Goal: Communication & Community: Share content

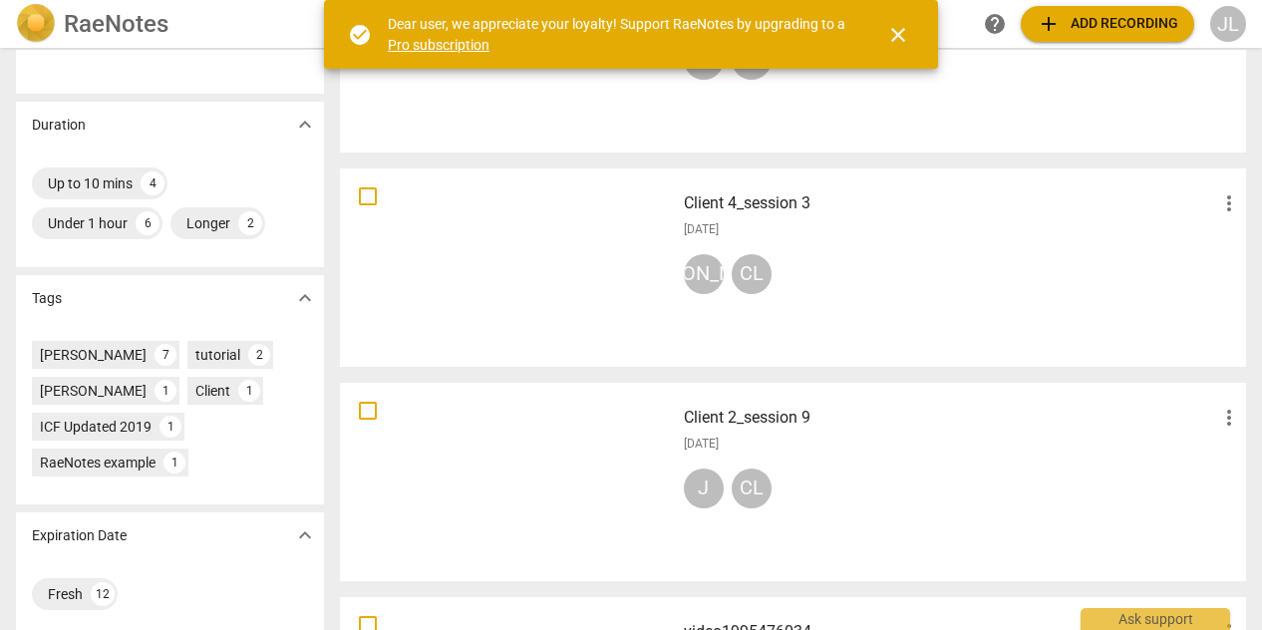
scroll to position [399, 0]
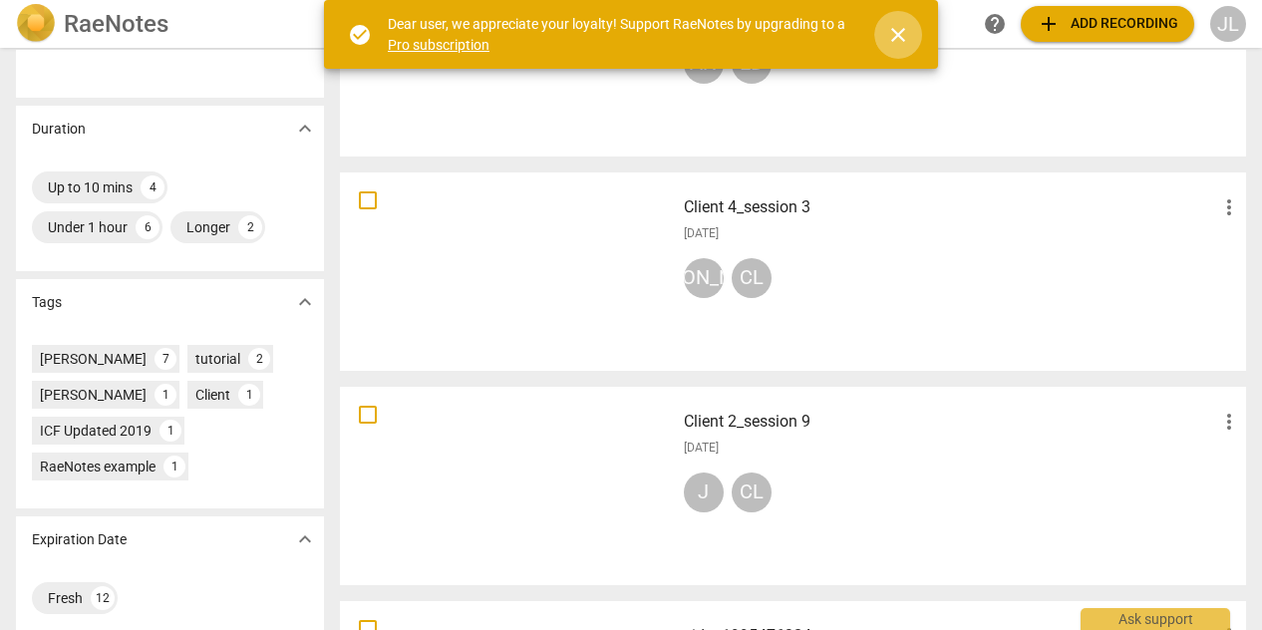
click at [899, 27] on span "close" at bounding box center [898, 35] width 24 height 24
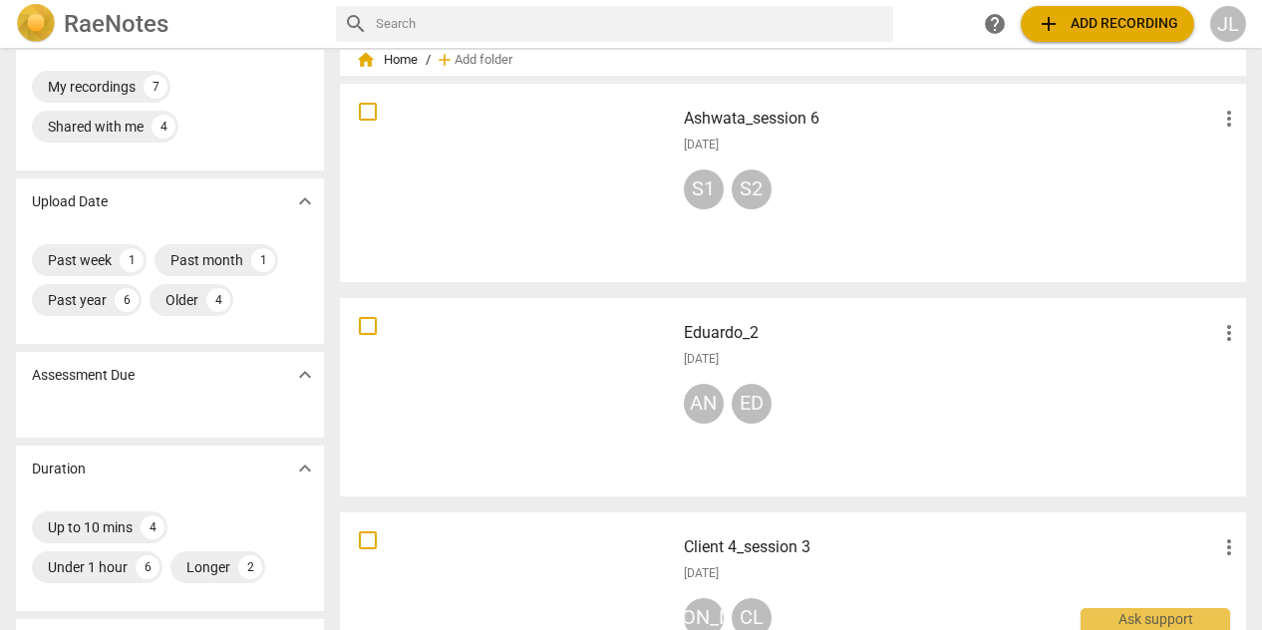
scroll to position [0, 0]
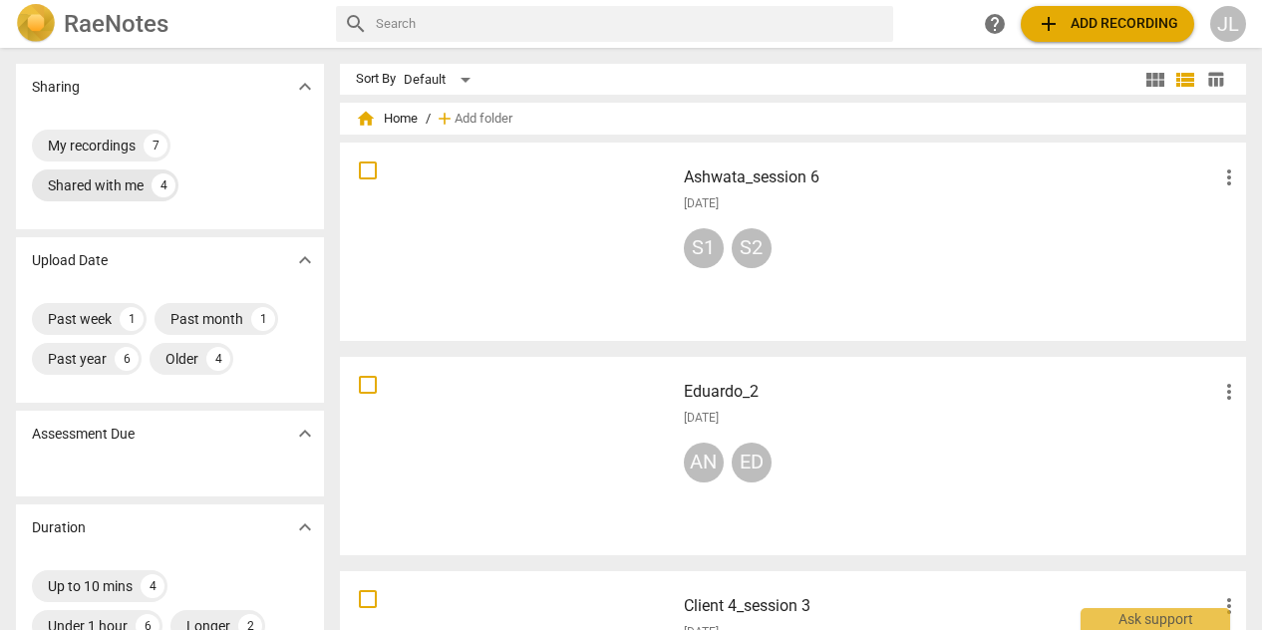
click at [106, 181] on div "Shared with me" at bounding box center [96, 185] width 96 height 20
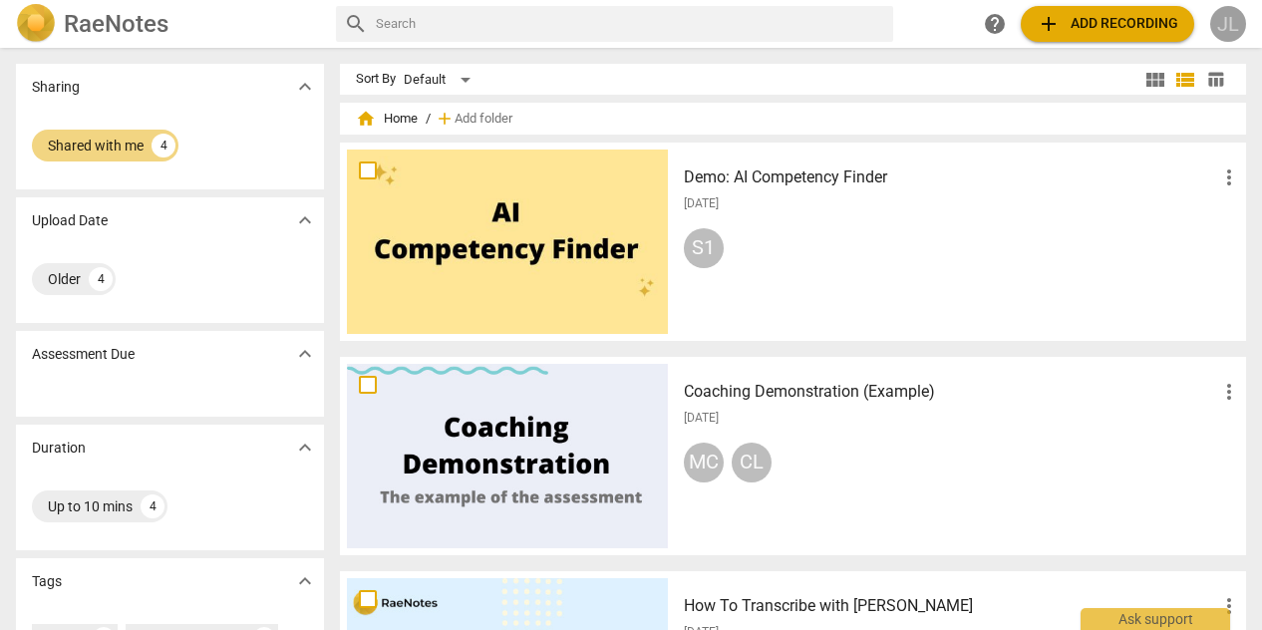
click at [1225, 14] on div "JL" at bounding box center [1228, 24] width 36 height 36
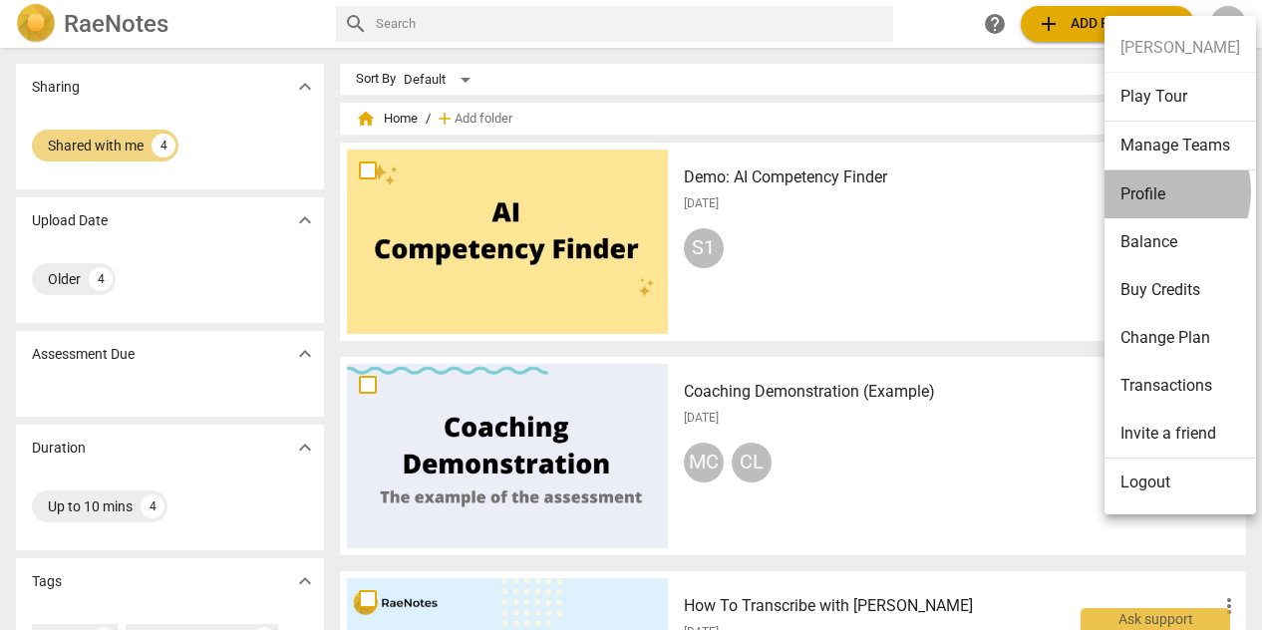
click at [1148, 190] on li "Profile" at bounding box center [1180, 194] width 152 height 48
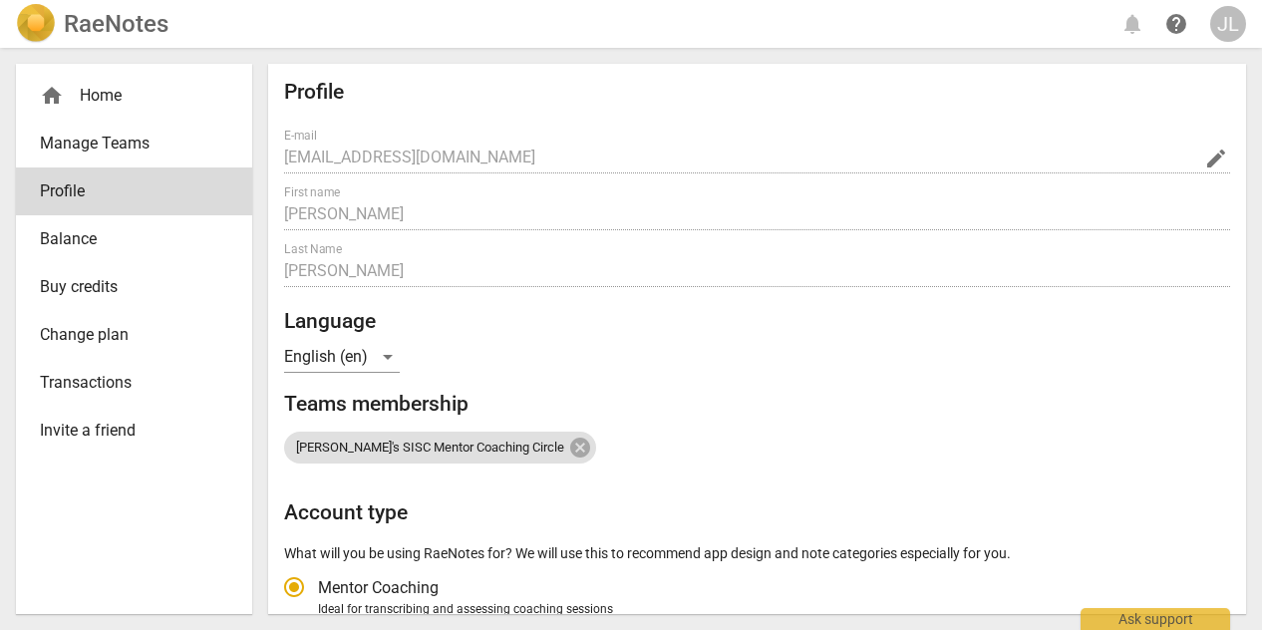
radio input "false"
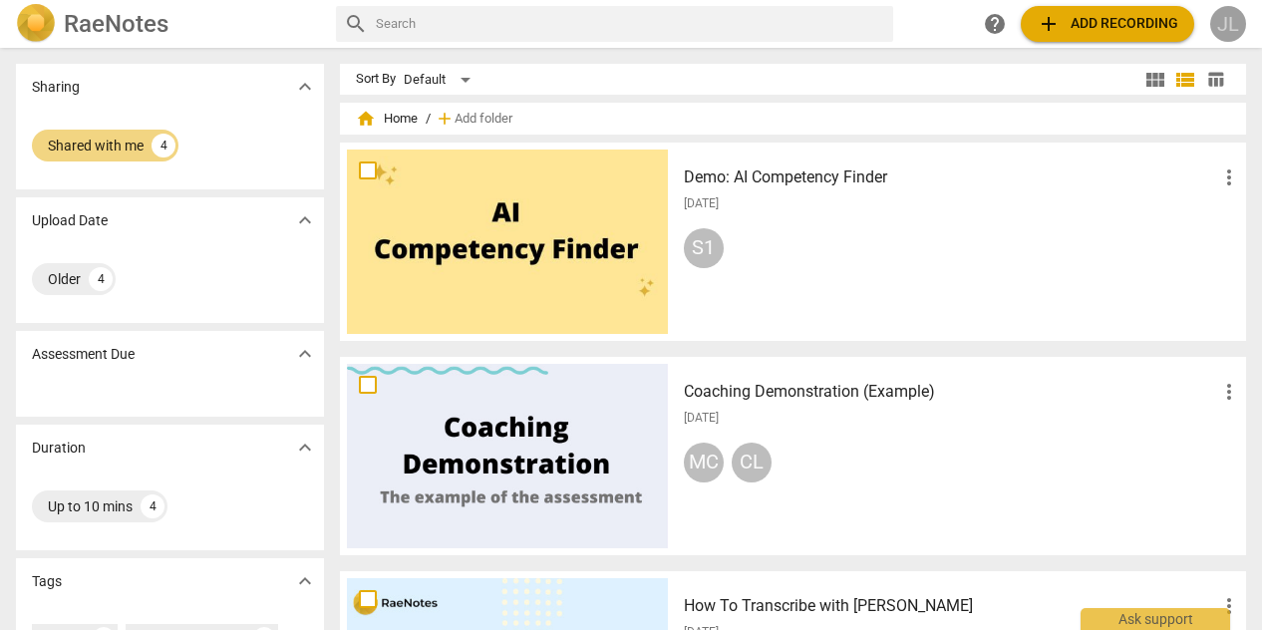
click at [1234, 29] on div "JL" at bounding box center [1228, 24] width 36 height 36
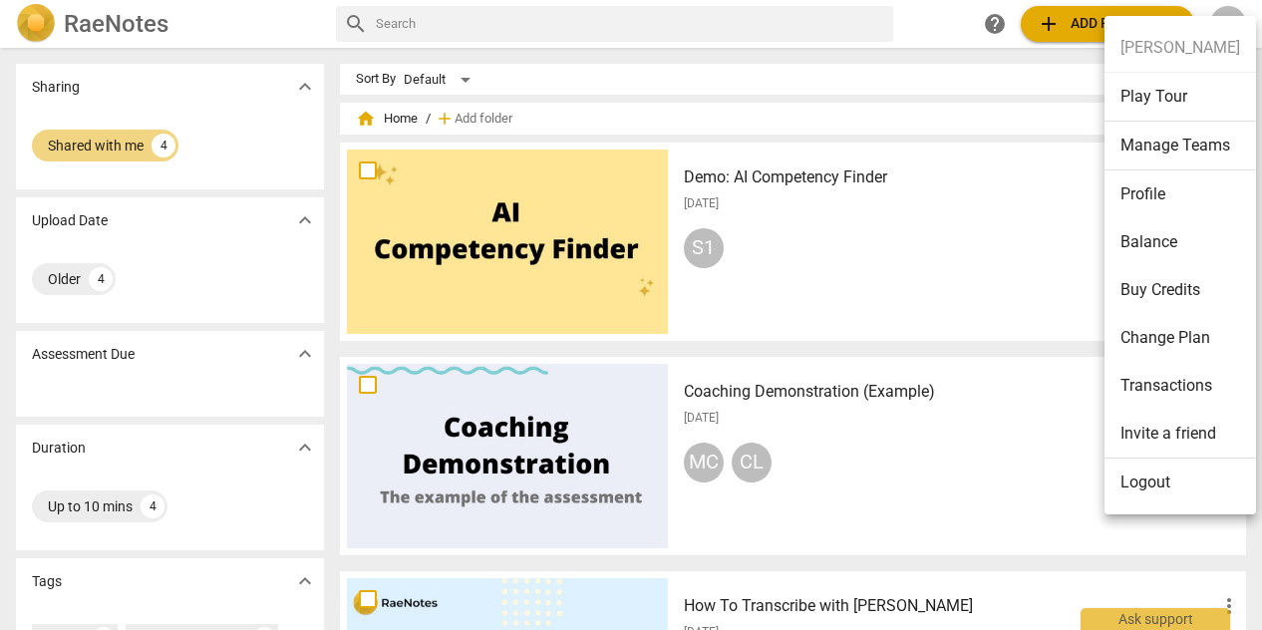
click at [42, 32] on div at bounding box center [631, 315] width 1262 height 630
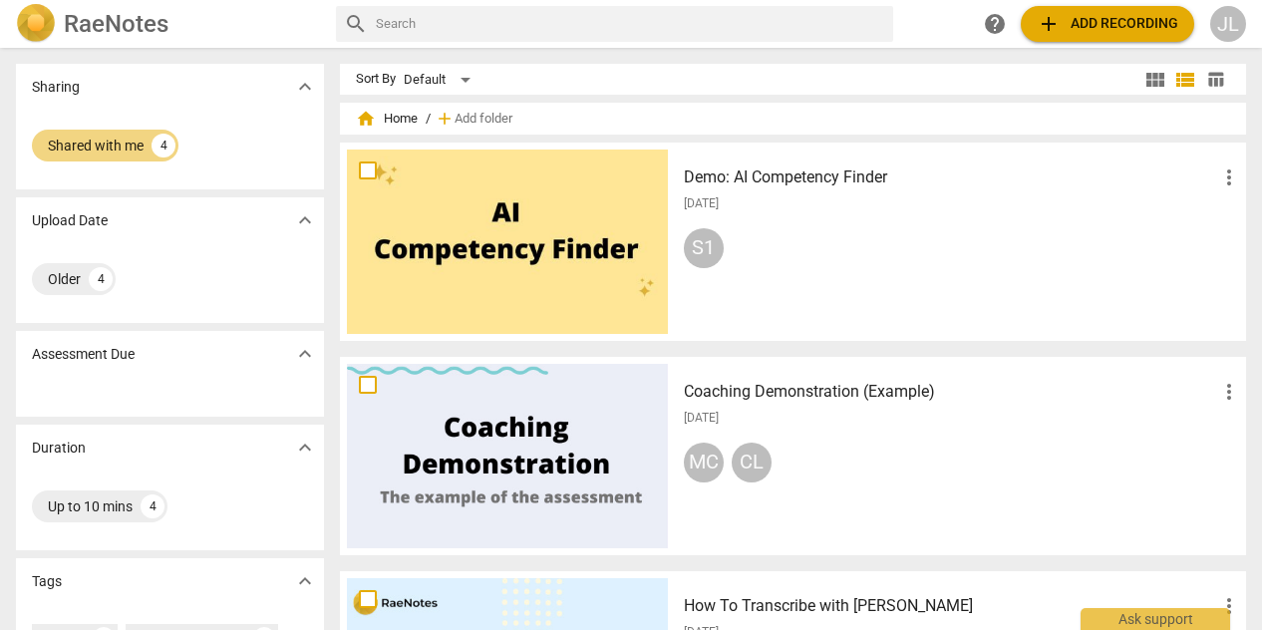
click at [42, 32] on img at bounding box center [36, 24] width 40 height 40
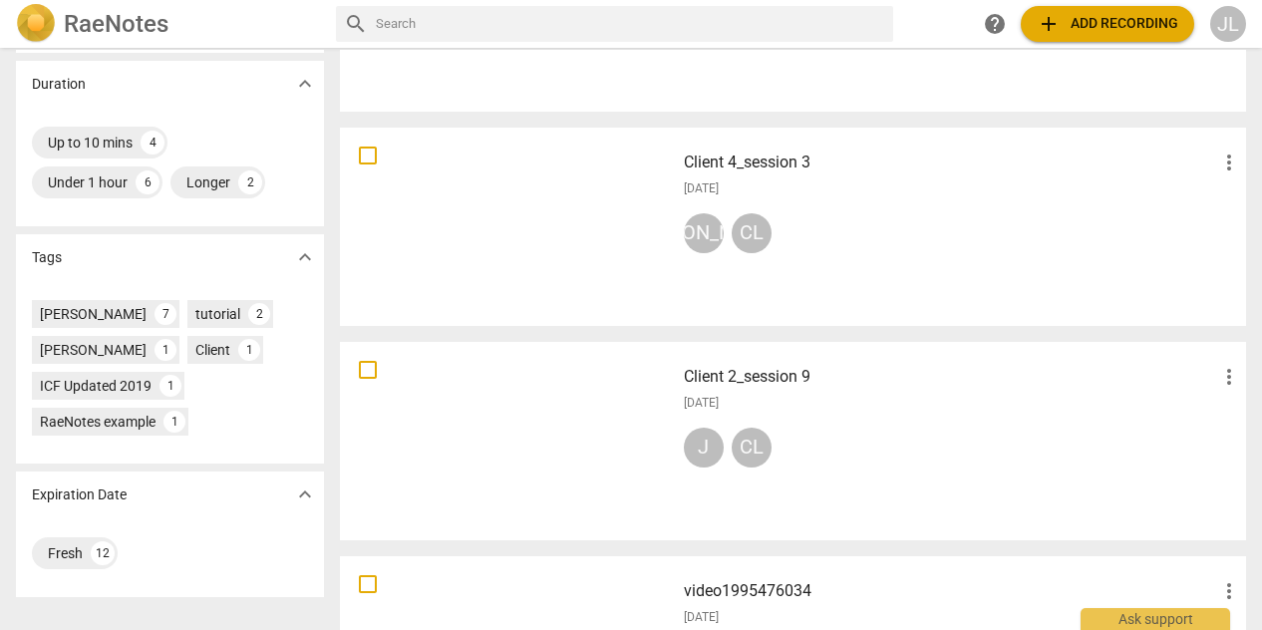
scroll to position [443, 0]
click at [880, 164] on h3 "Client 4_session 3" at bounding box center [951, 164] width 534 height 24
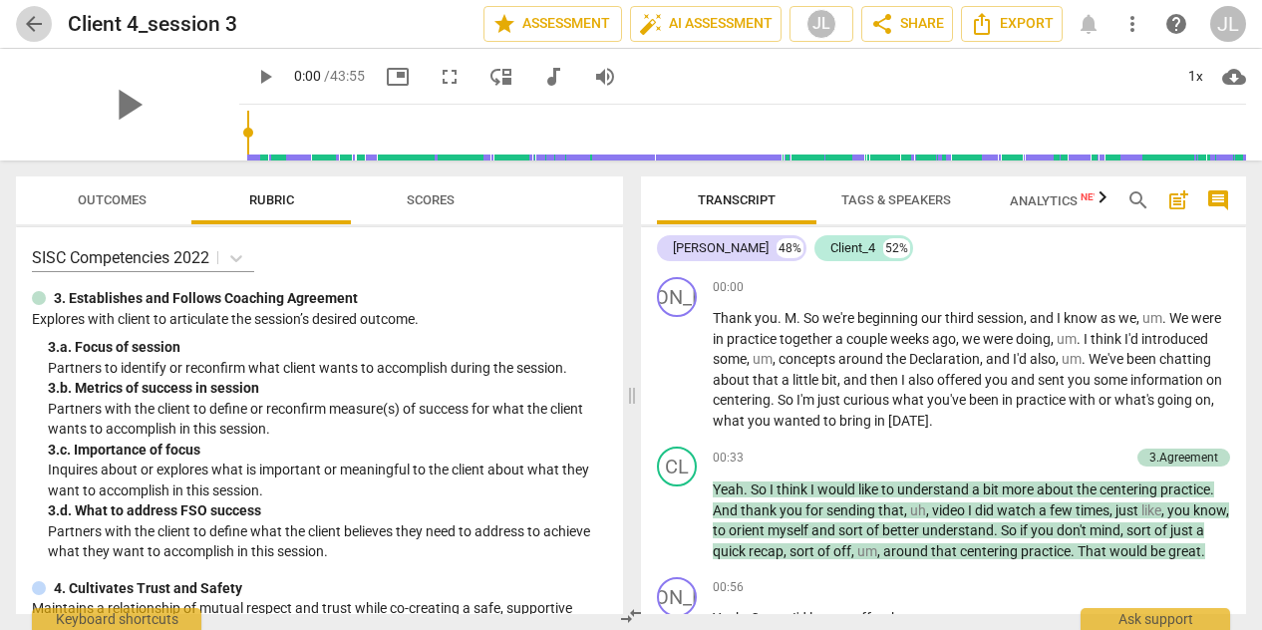
click at [30, 27] on span "arrow_back" at bounding box center [34, 24] width 24 height 24
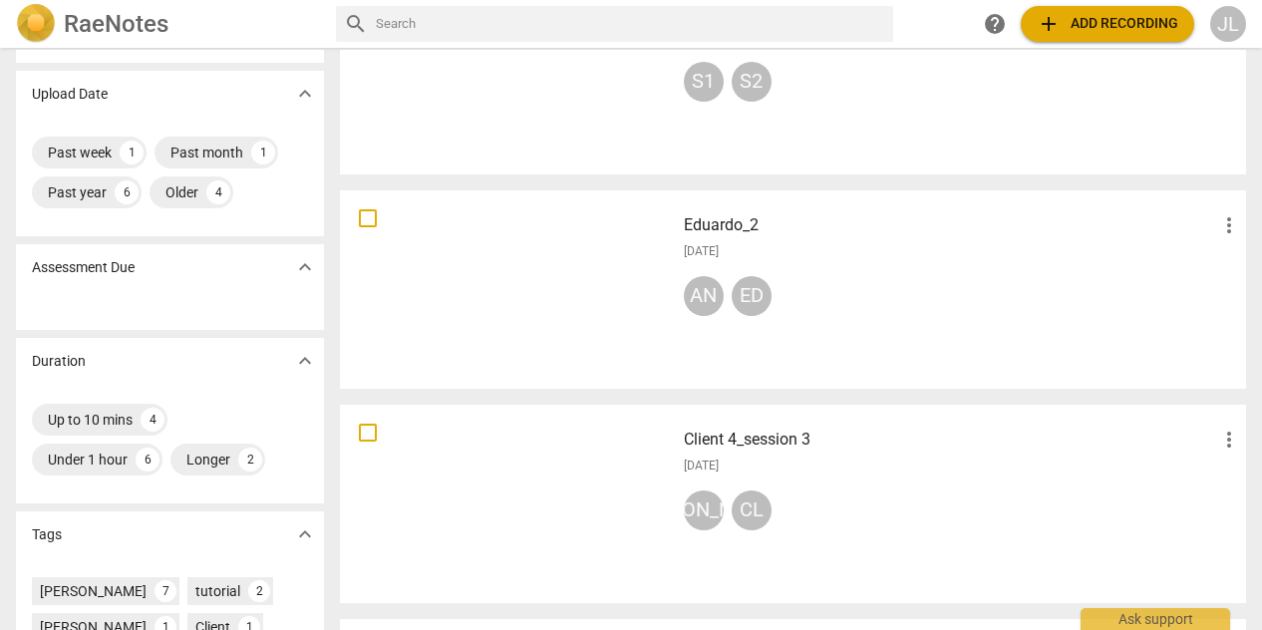
scroll to position [378, 0]
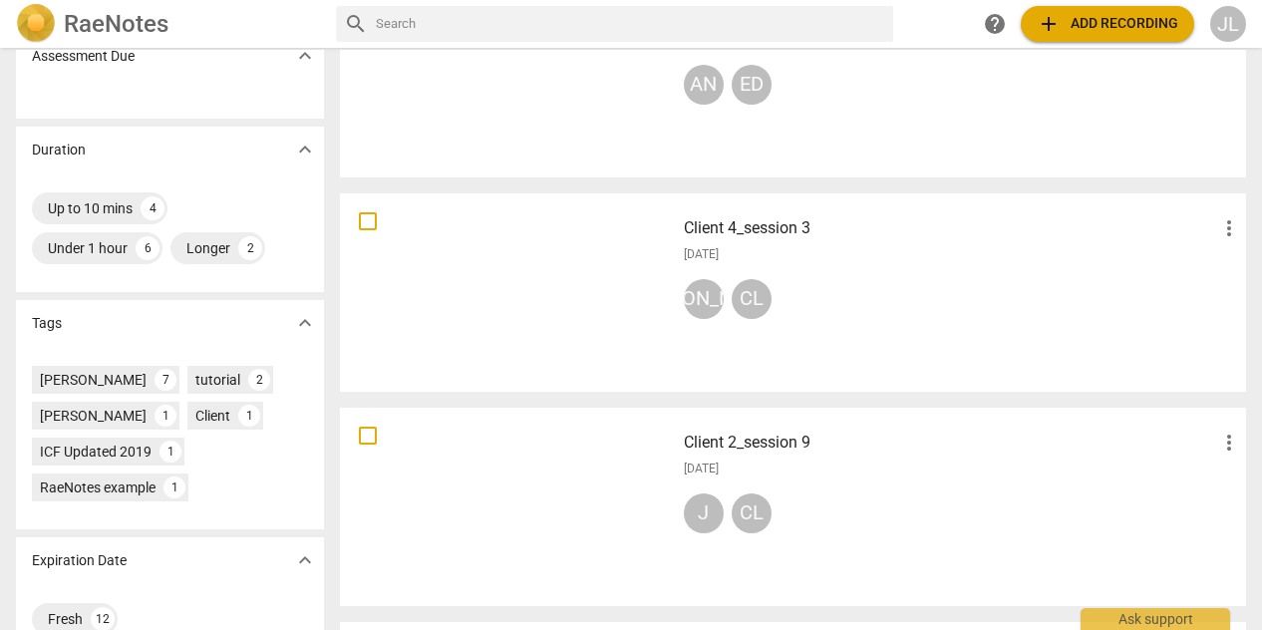
click at [827, 454] on h3 "Client 2_session 9" at bounding box center [951, 443] width 534 height 24
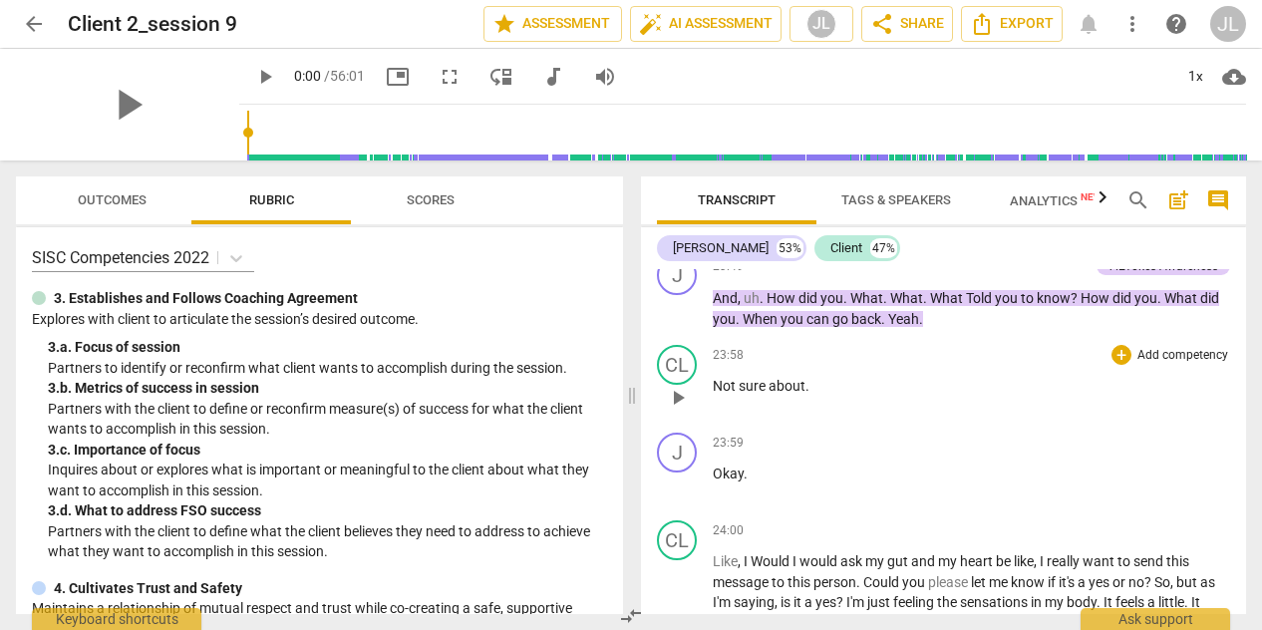
scroll to position [6868, 0]
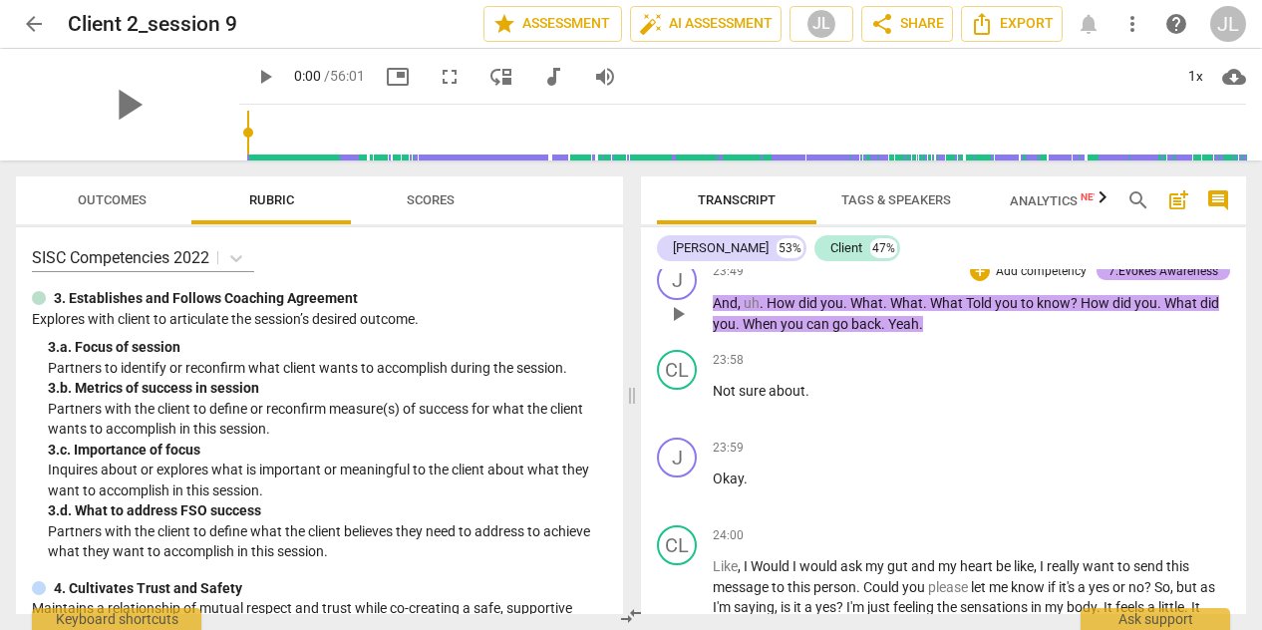
click at [1172, 280] on div "7.Evokes Awareness" at bounding box center [1163, 271] width 110 height 18
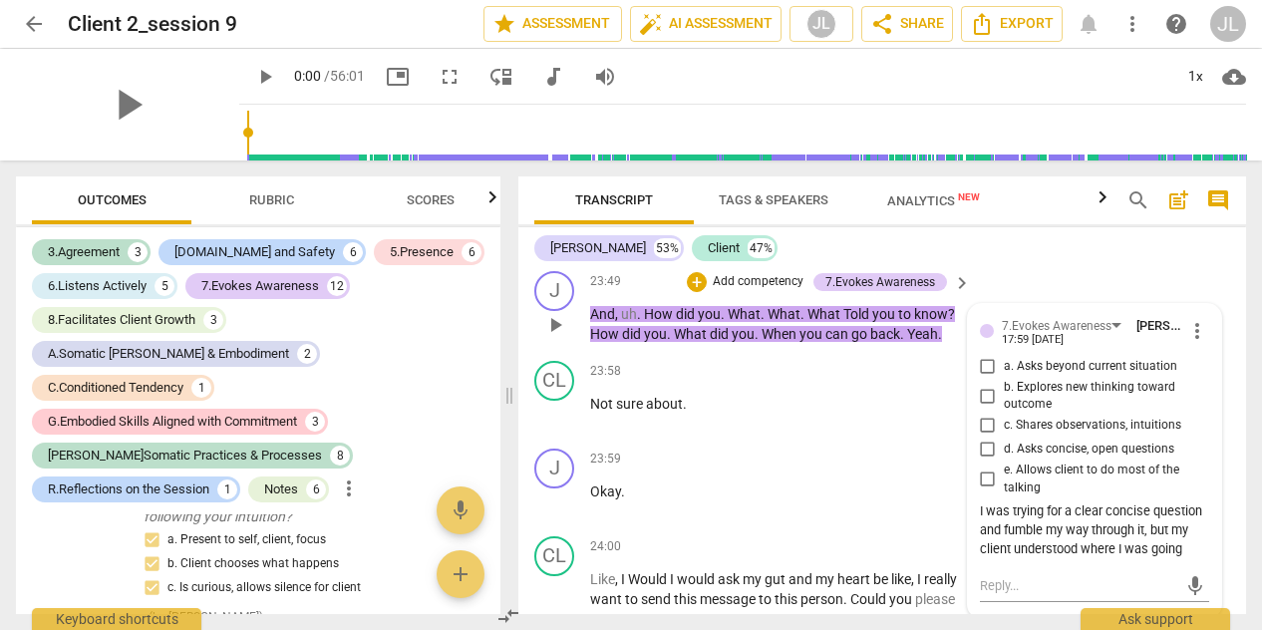
scroll to position [8443, 0]
click at [1096, 537] on div "I was trying for a clear concise question and fumble my way through it, but my …" at bounding box center [1095, 530] width 230 height 56
click at [1194, 320] on span "more_vert" at bounding box center [1197, 331] width 24 height 24
click at [1208, 330] on li "Edit" at bounding box center [1210, 329] width 69 height 38
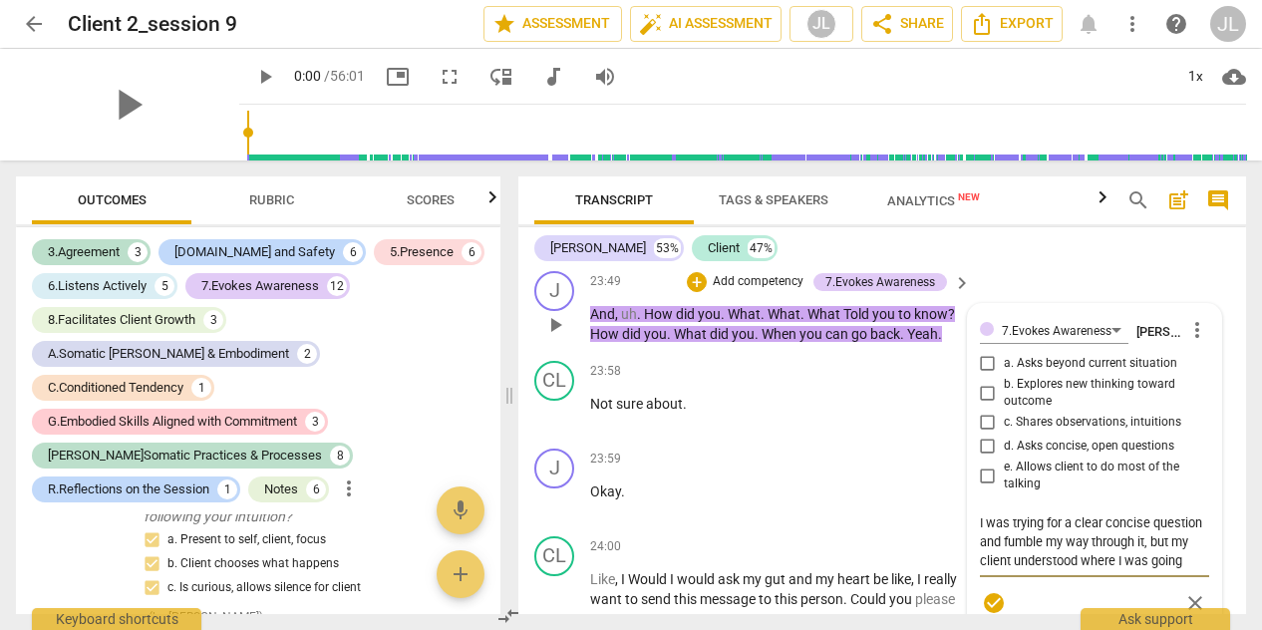
scroll to position [18, 0]
click at [1007, 537] on textarea "I was trying for a clear concise question and fumble my way through it, but my …" at bounding box center [1095, 541] width 230 height 57
type textarea "I was trying for a clear concise question and fumble my way through it, bu my c…"
type textarea "I was trying for a clear concise question and fumble my way through it, b my cl…"
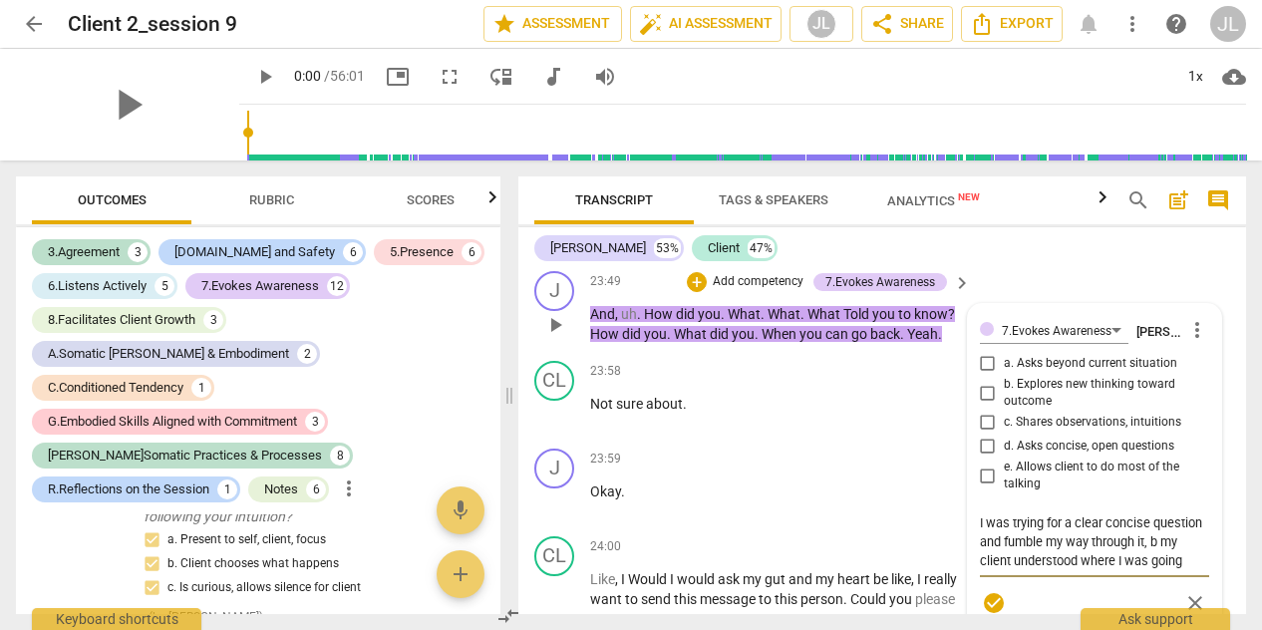
type textarea "I was trying for a clear concise question and fumble my way through it, my clie…"
type textarea "I was trying for a clear concise question and fumble my way through it, a my cl…"
type textarea "I was trying for a clear concise question and fumble my way through it, an my c…"
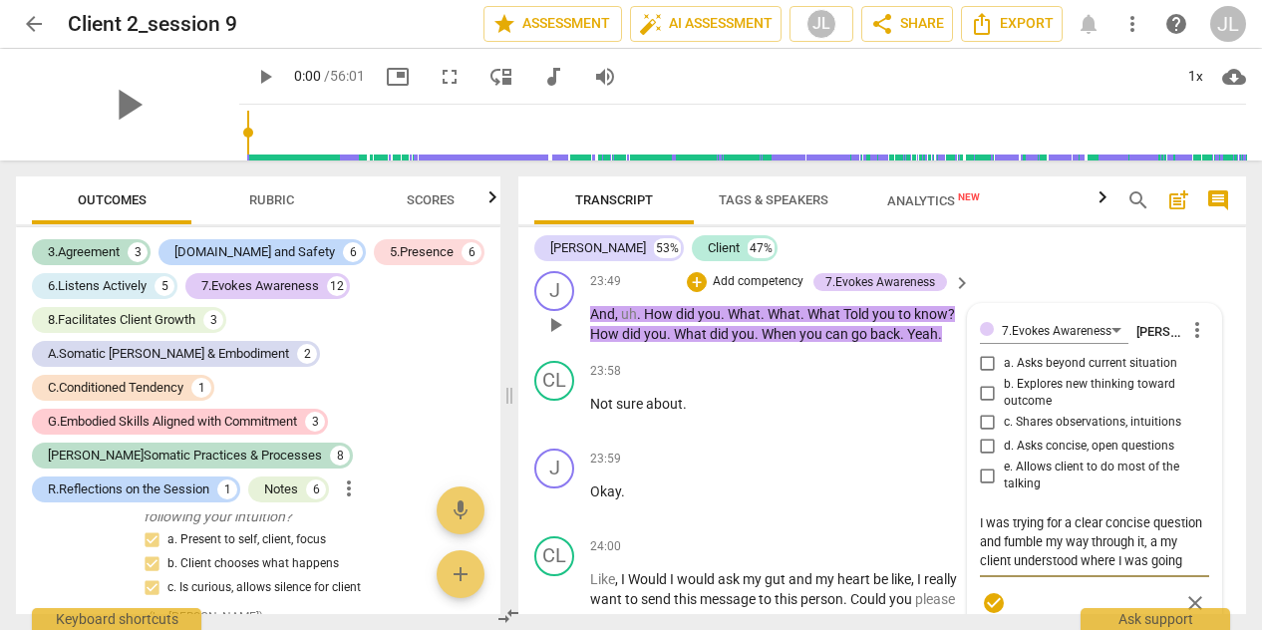
type textarea "I was trying for a clear concise question and fumble my way through it, an my c…"
type textarea "I was trying for a clear concise question and fumble my way through it, and my …"
click at [1075, 555] on textarea "I was trying for a clear concise question and fumble my way through it, and my …" at bounding box center [1095, 541] width 230 height 57
click at [1102, 557] on textarea "I was trying for a clear concise question and fumble my way through it, and my …" at bounding box center [1095, 541] width 230 height 57
type textarea "I was trying for a clear concise question and fumble my way through it, and my …"
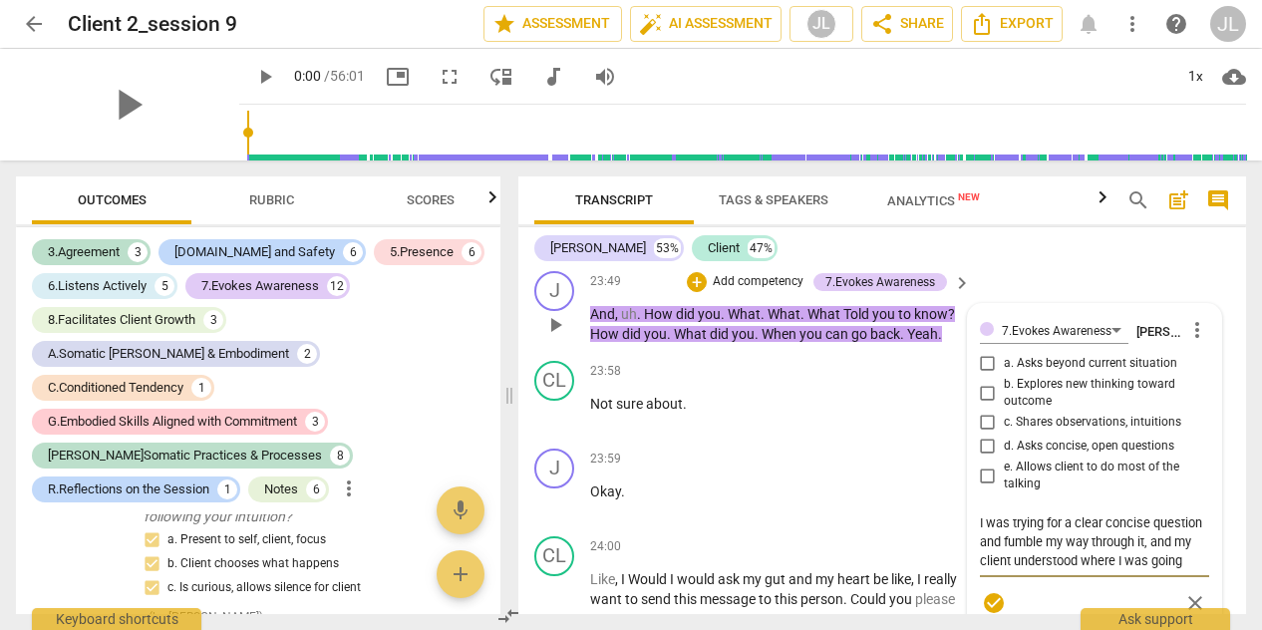
click at [994, 601] on span "check_circle" at bounding box center [994, 603] width 24 height 24
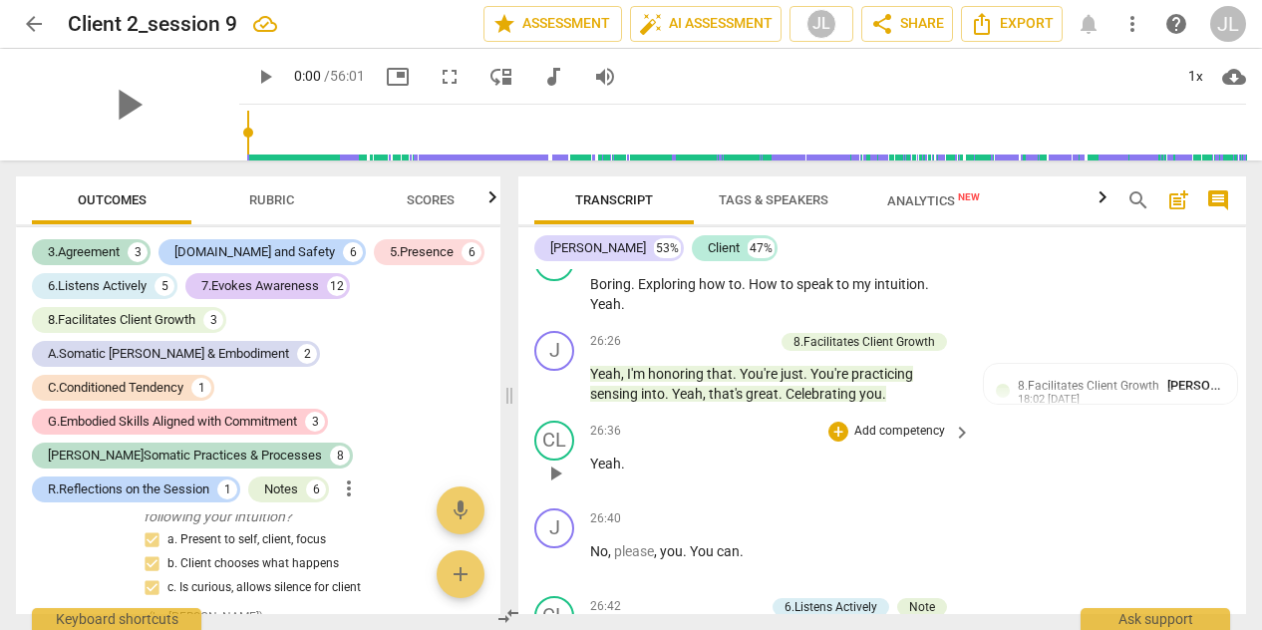
scroll to position [9840, 0]
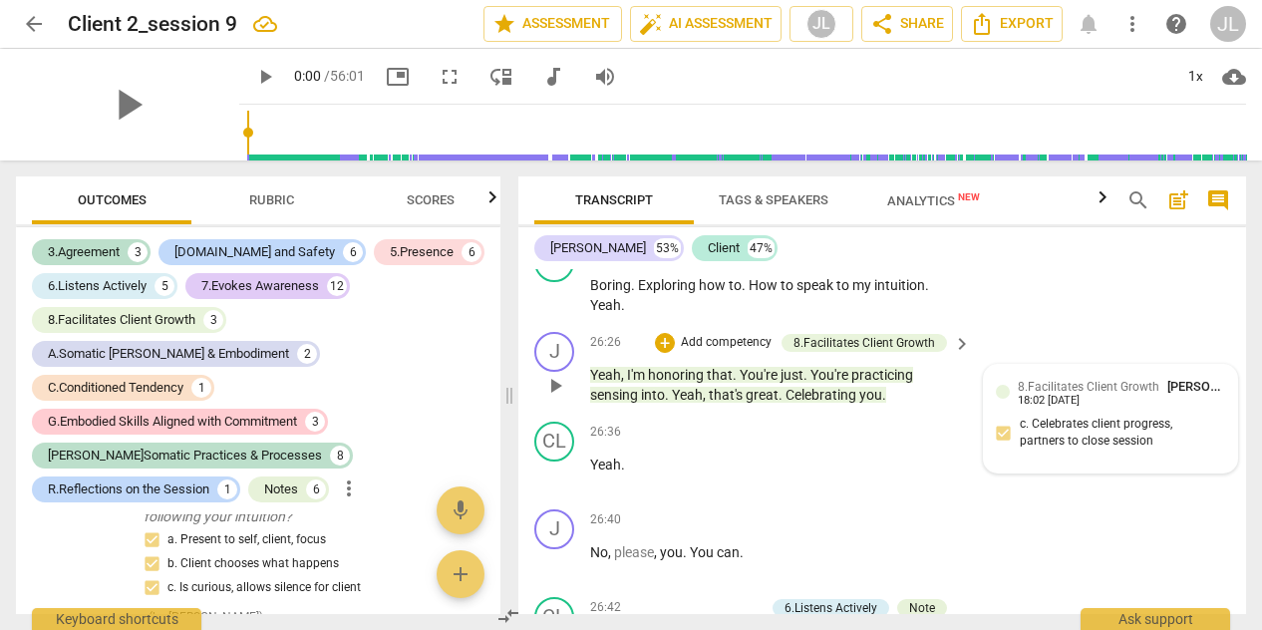
click at [1140, 394] on span "8.Facilitates Client Growth" at bounding box center [1089, 387] width 142 height 14
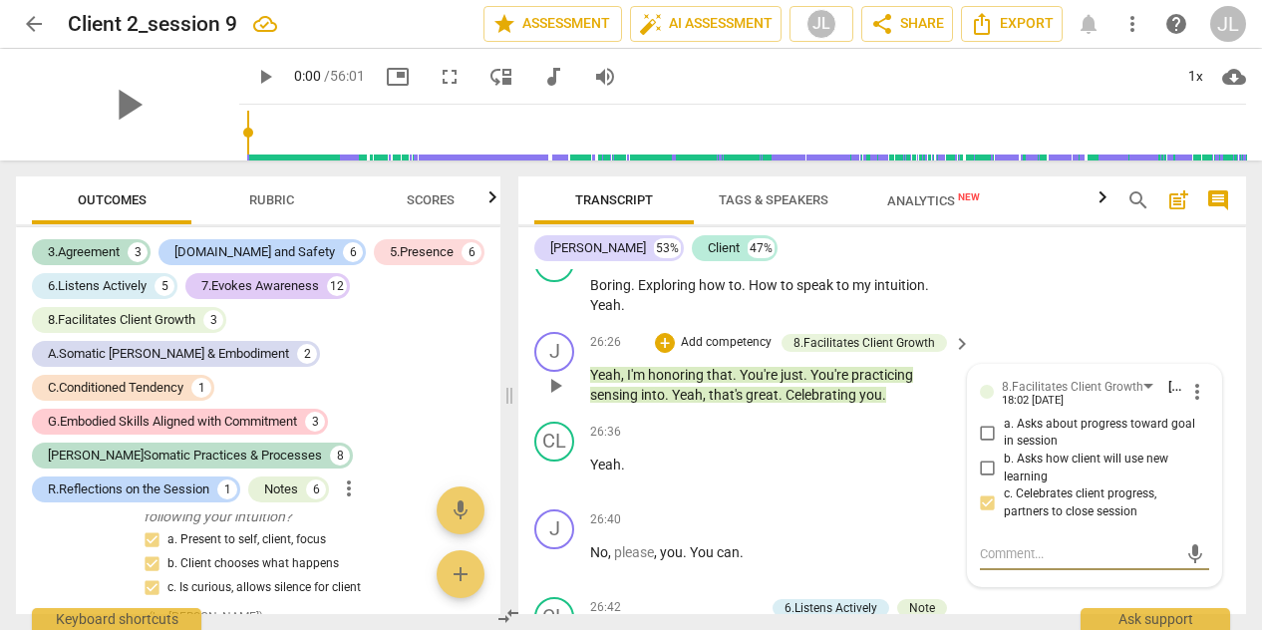
type textarea "a"
type textarea "an"
type textarea "and"
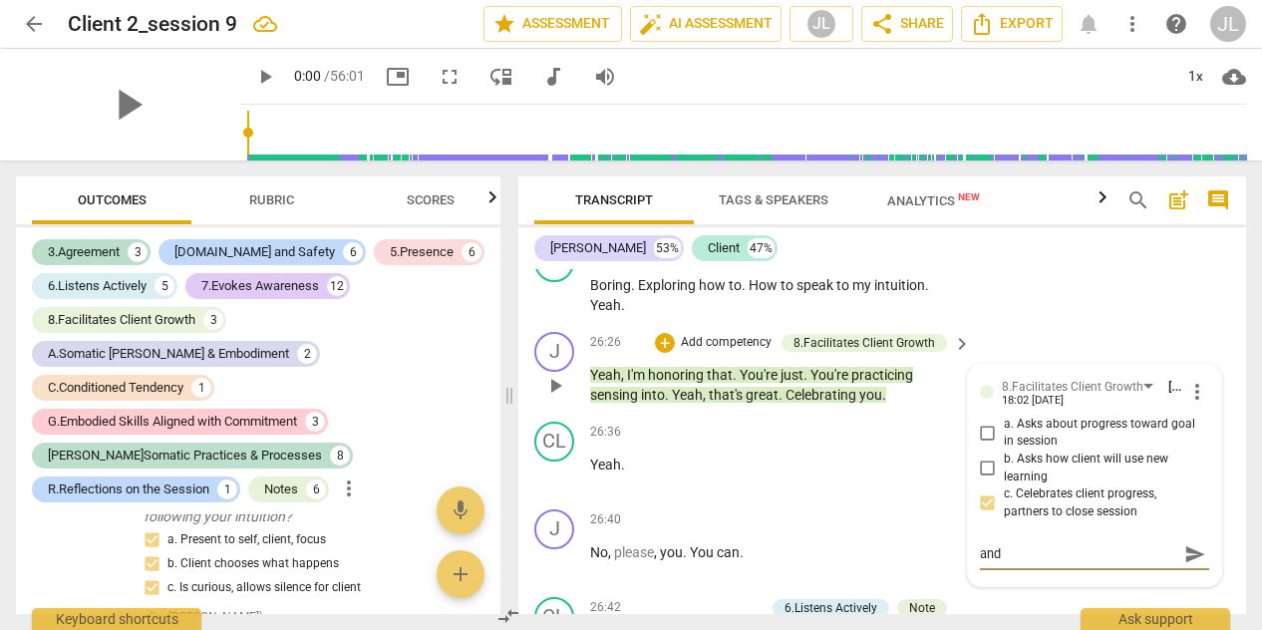
type textarea "and"
type textarea "and m"
type textarea "and mi"
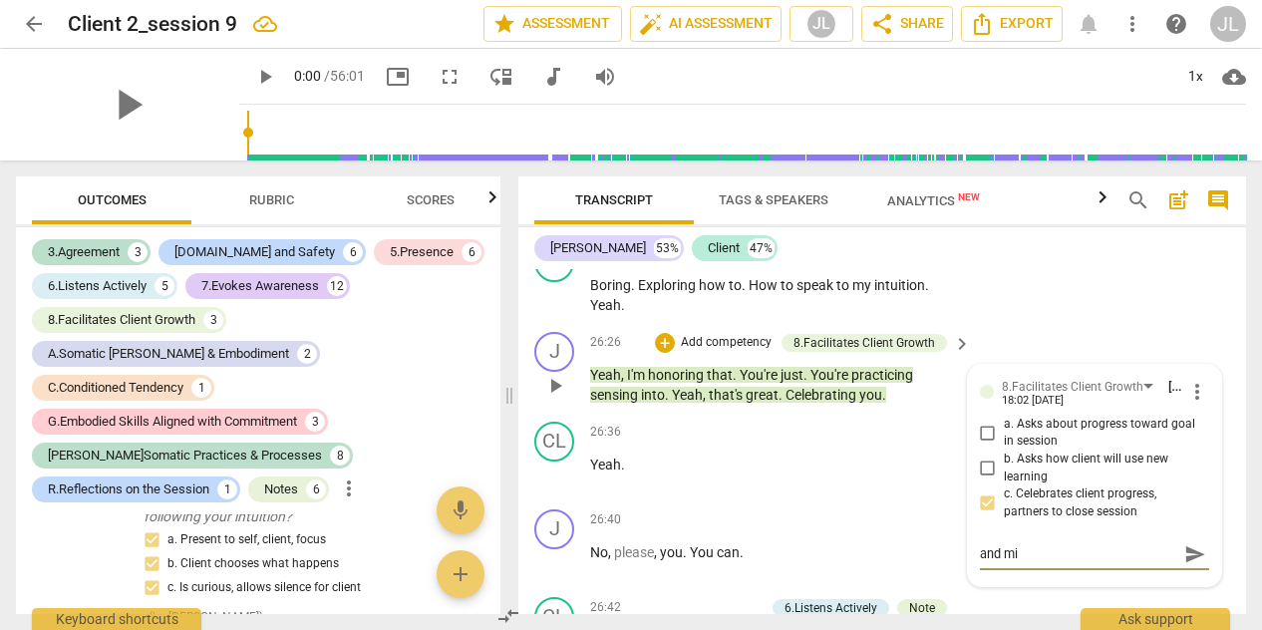
type textarea "and mis"
type textarea "and miss"
type textarea "and misse"
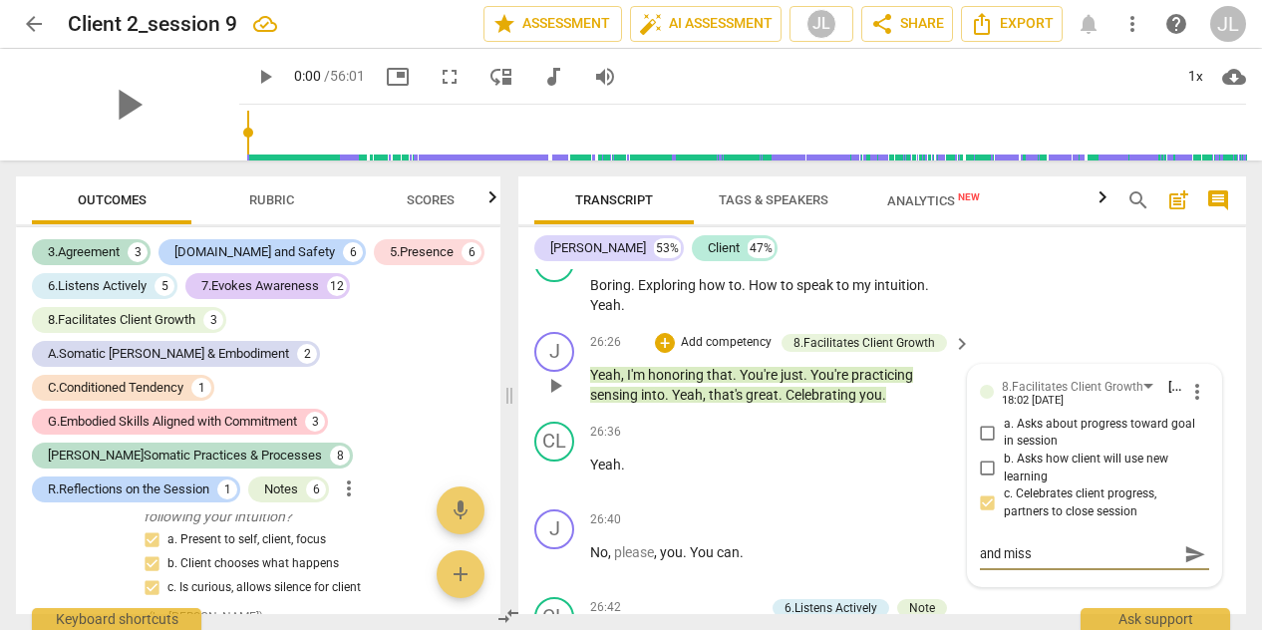
type textarea "and misse"
type textarea "and missed"
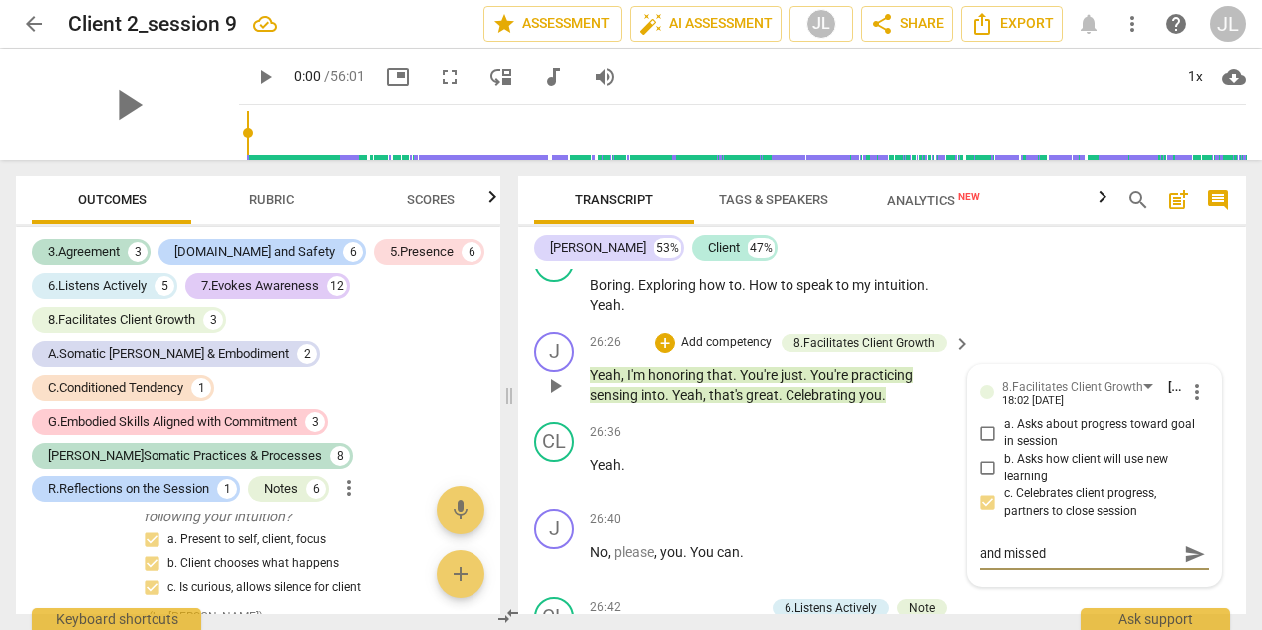
type textarea "and missed o"
type textarea "and missed op"
type textarea "and missed opp"
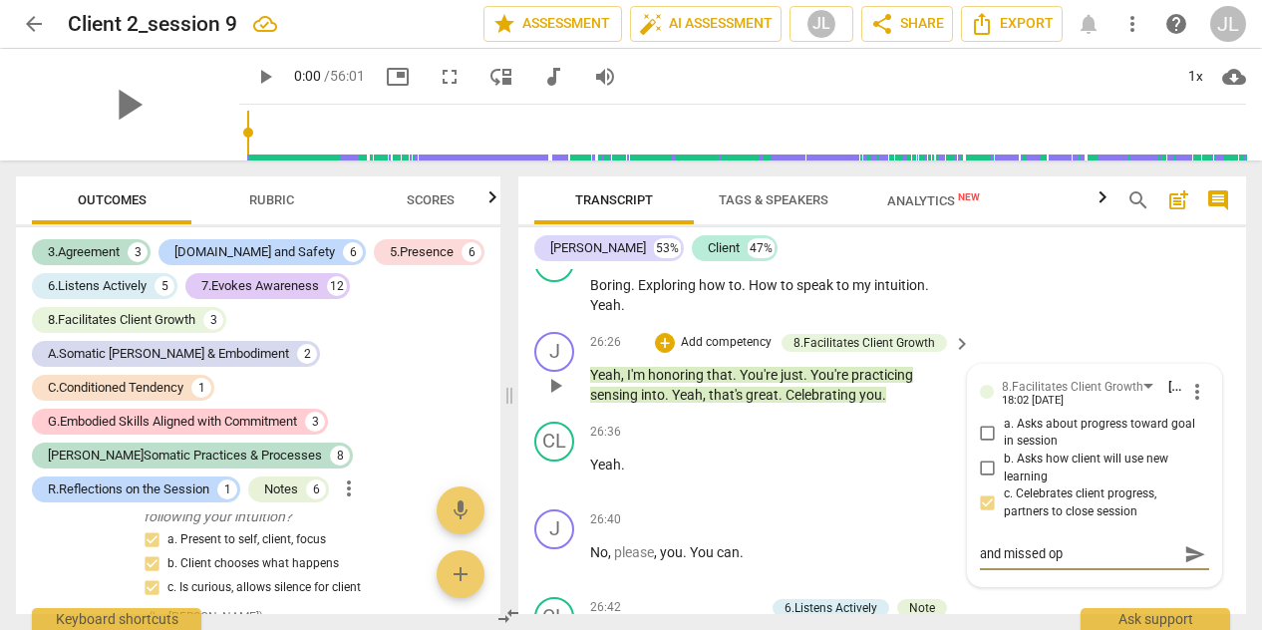
type textarea "and missed opp"
type textarea "and missed oppo"
type textarea "and missed oppor"
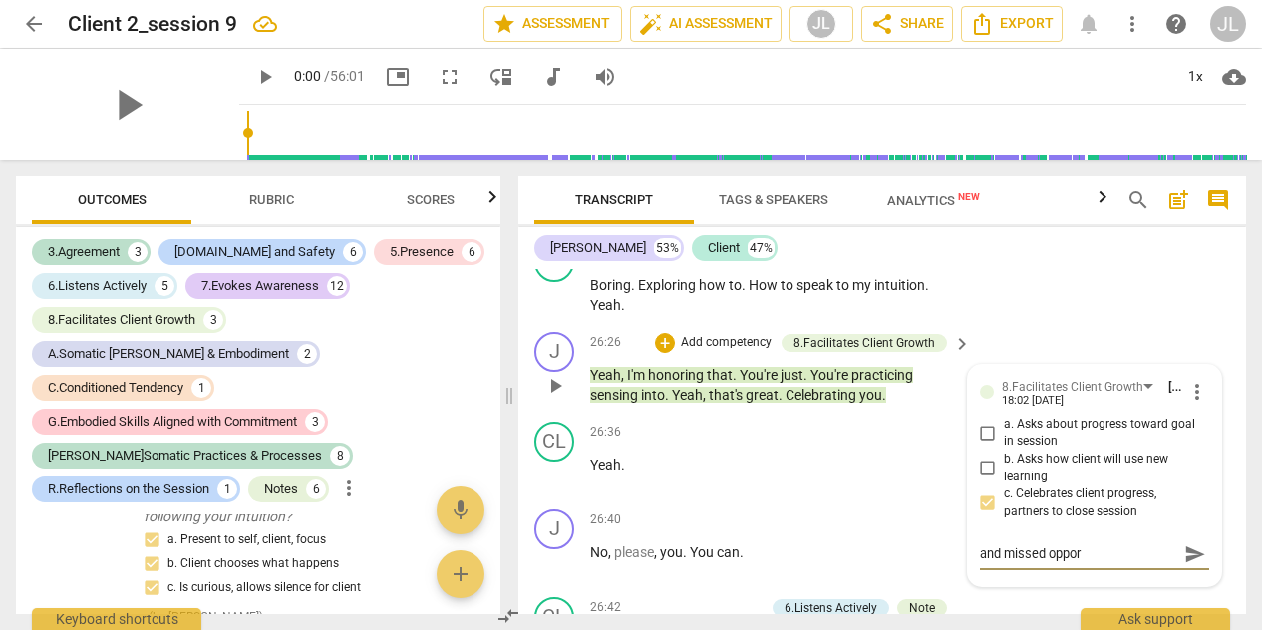
type textarea "and missed opport"
type textarea "and missed opportu"
type textarea "and missed opportun"
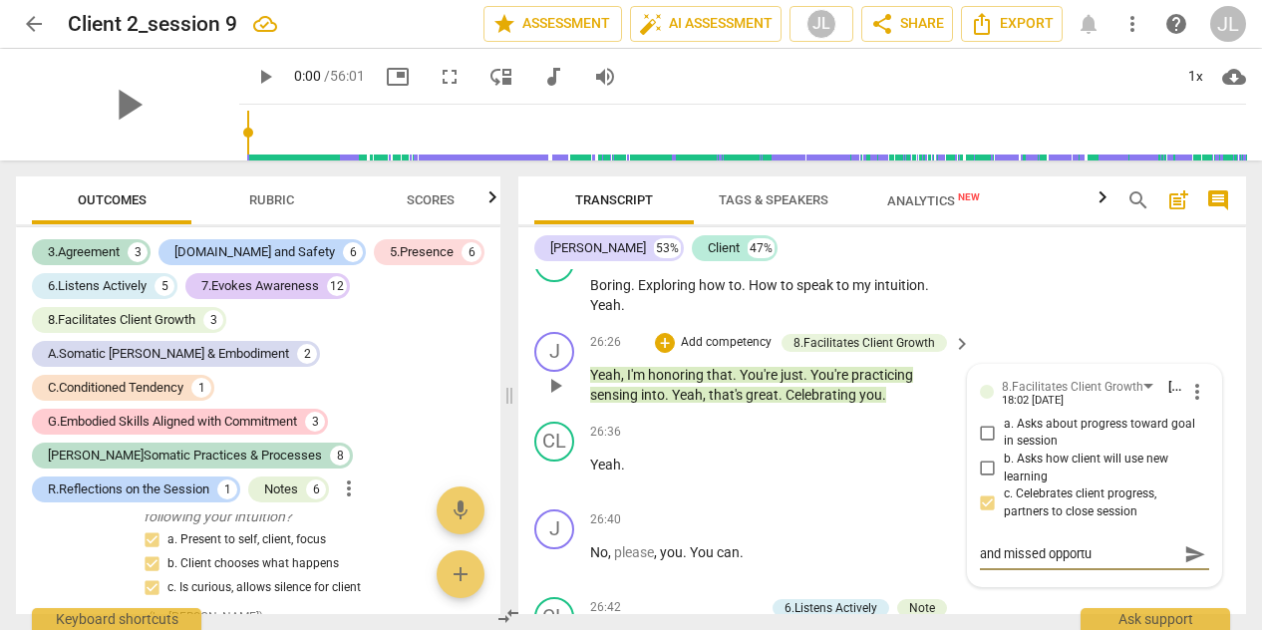
type textarea "and missed opportun"
type textarea "and missed opportuni"
type textarea "and missed opportunit"
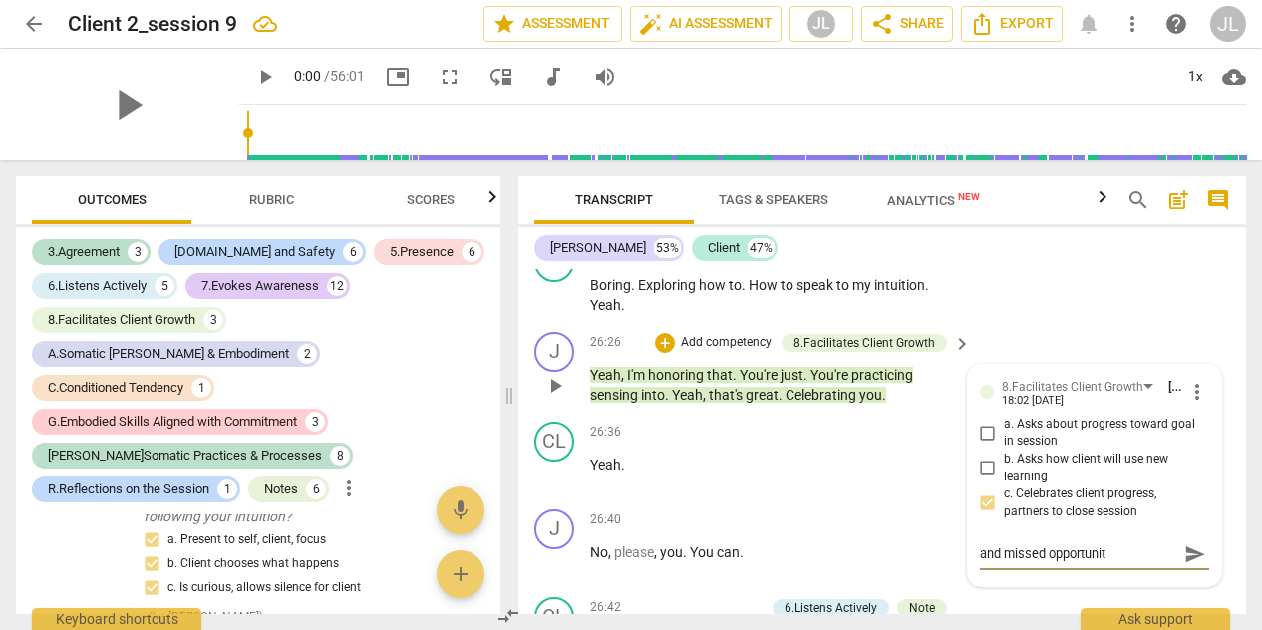
type textarea "and missed opportunity"
type textarea "and missed opportunity t"
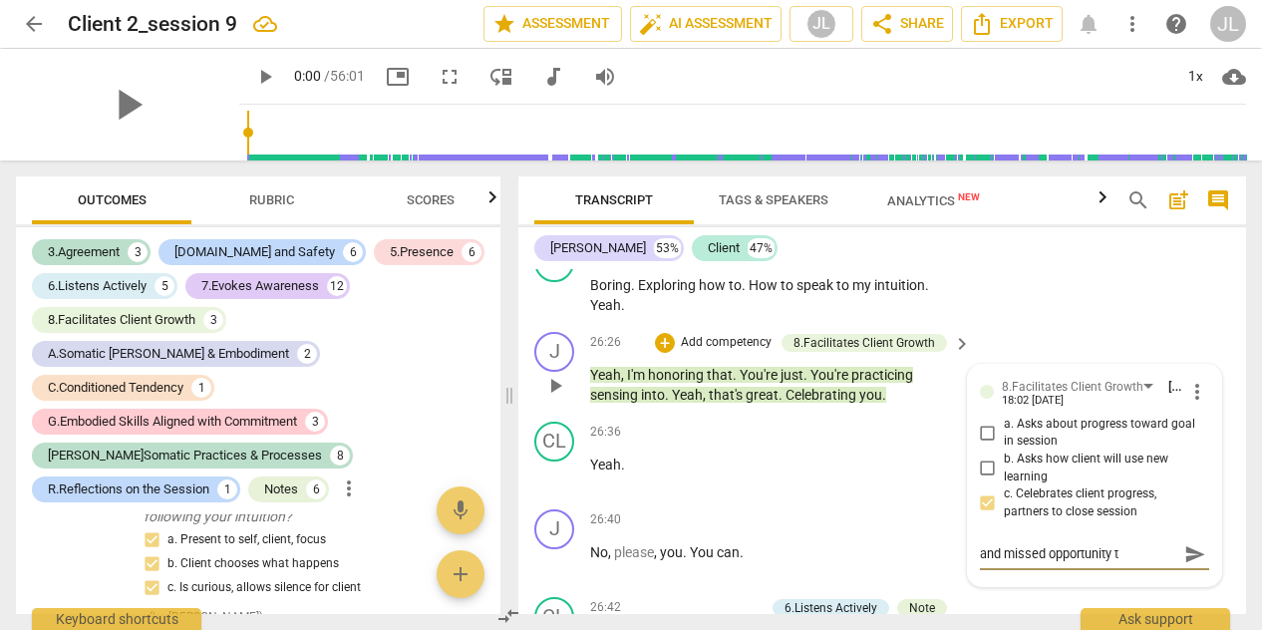
type textarea "and missed opportunity to"
type textarea "and missed opportunity to s"
type textarea "and missed opportunity to st"
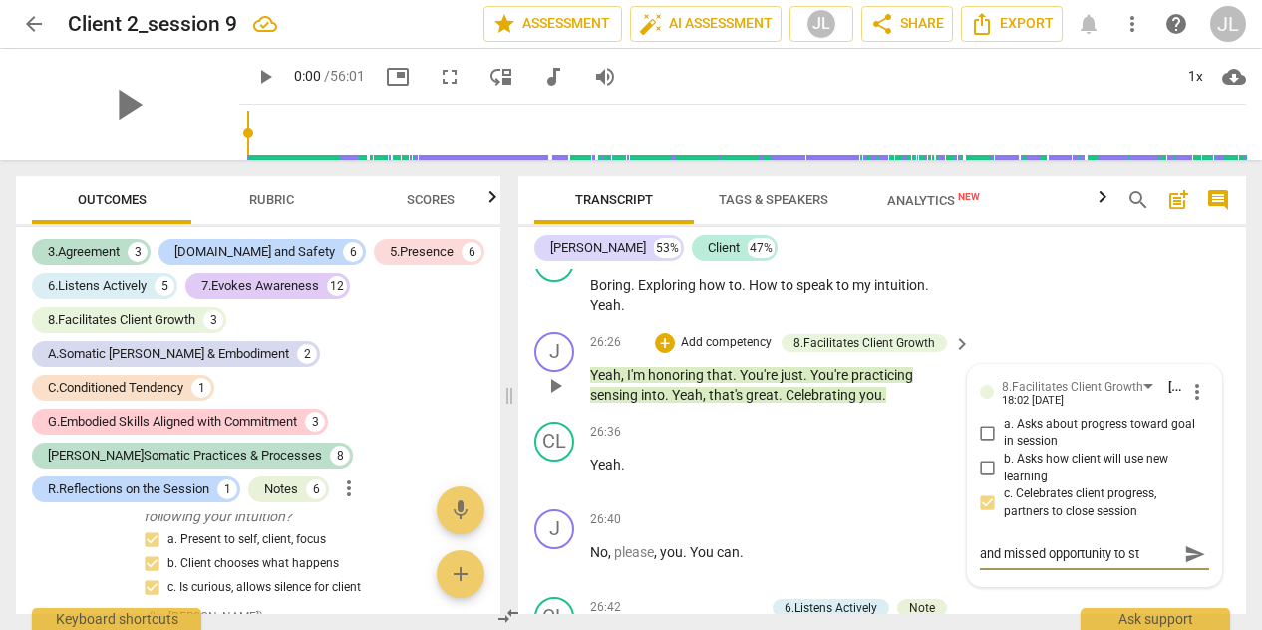
type textarea "and missed opportunity to sta"
type textarea "and missed opportunity to stat"
type textarea "and missed opportunity to sta"
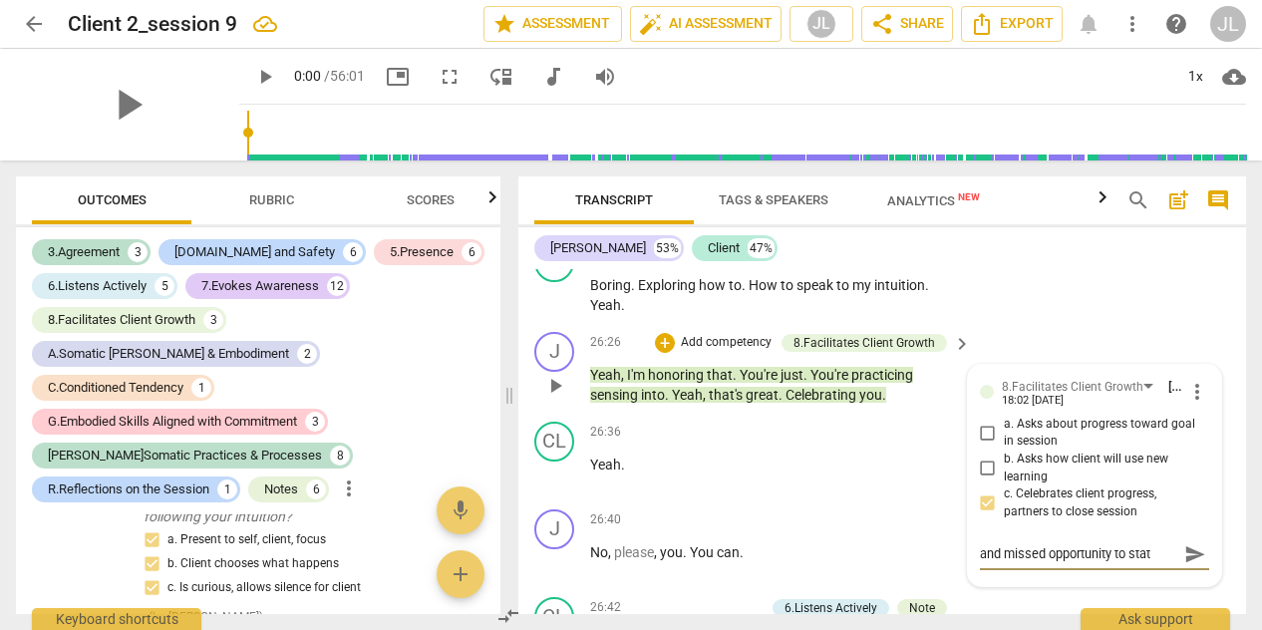
type textarea "and missed opportunity to sta"
type textarea "and missed opportunity to st"
type textarea "and missed opportunity to s"
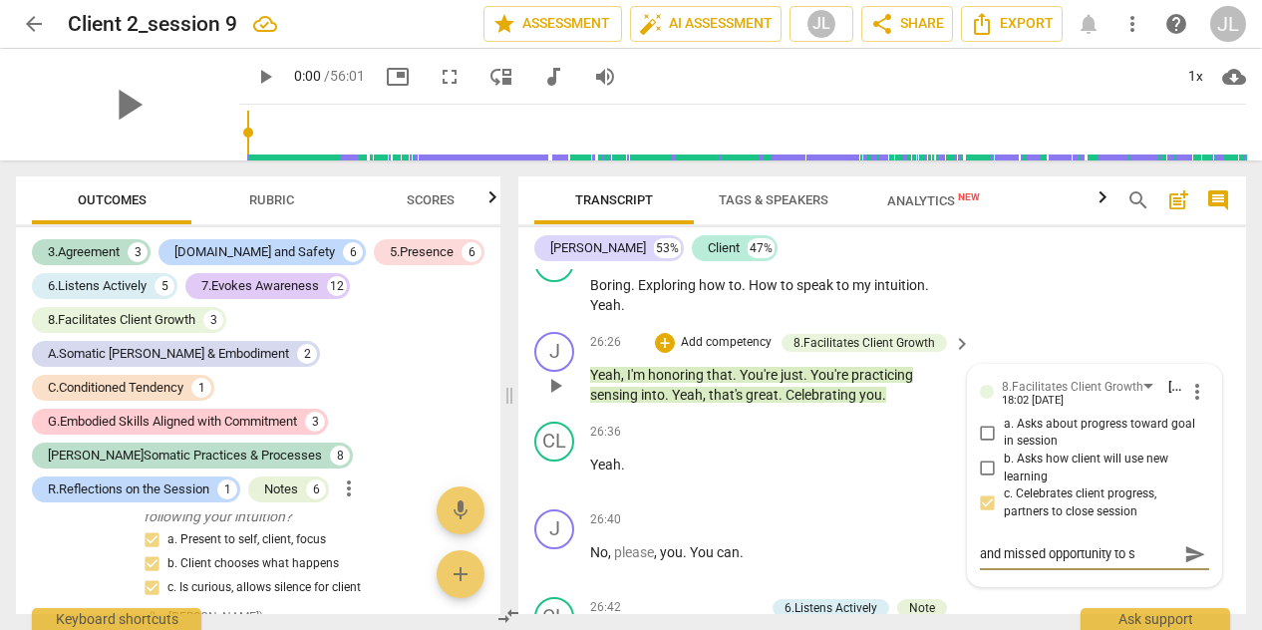
type textarea "and missed opportunity to"
type textarea "and missed opportunity to o"
type textarea "and missed opportunity to of"
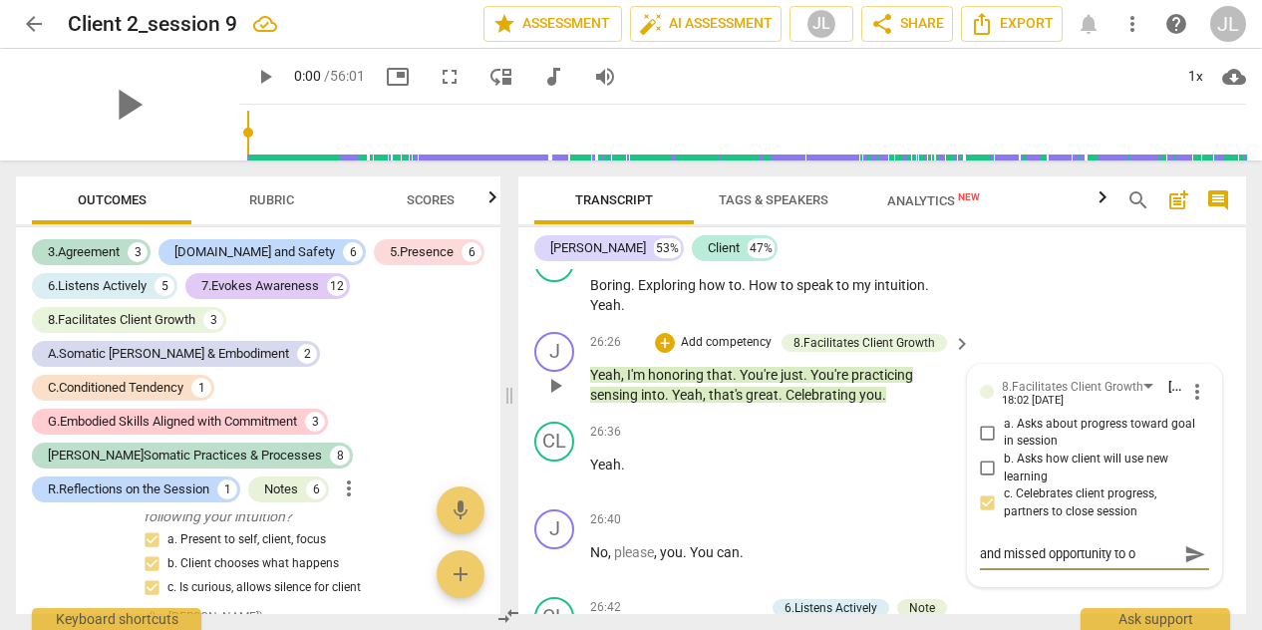
type textarea "and missed opportunity to of"
type textarea "and missed opportunity to off"
type textarea "and missed opportunity to offe"
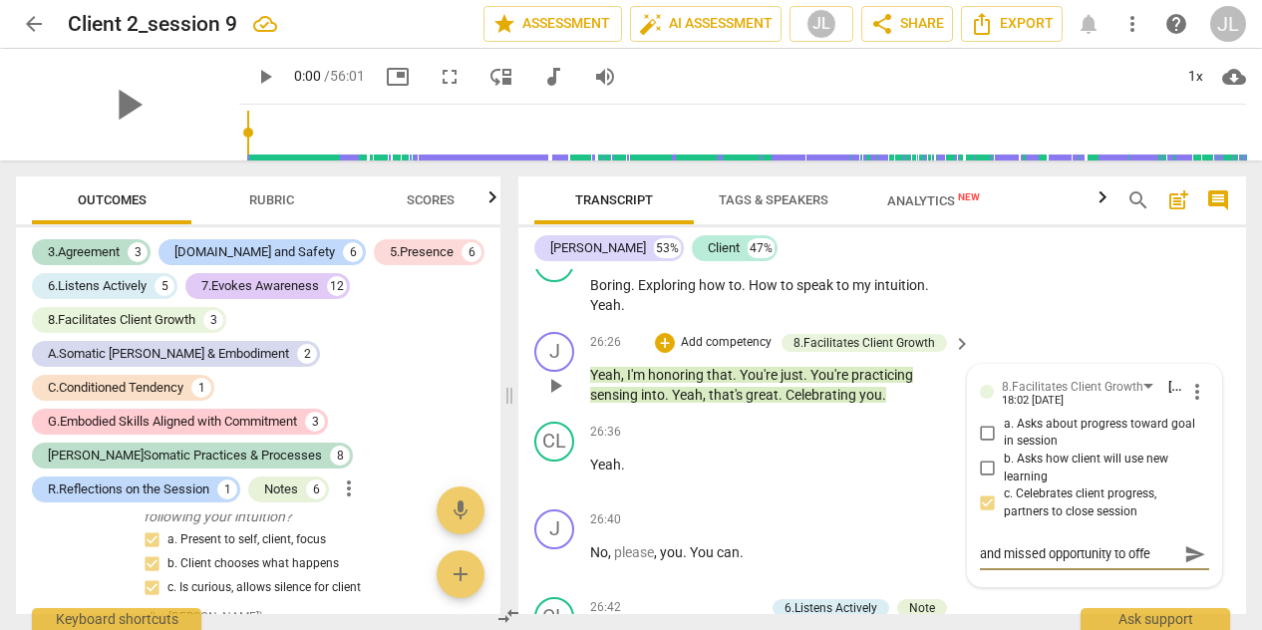
type textarea "and missed opportunity to offer"
type textarea "and missed opportunity to offer p"
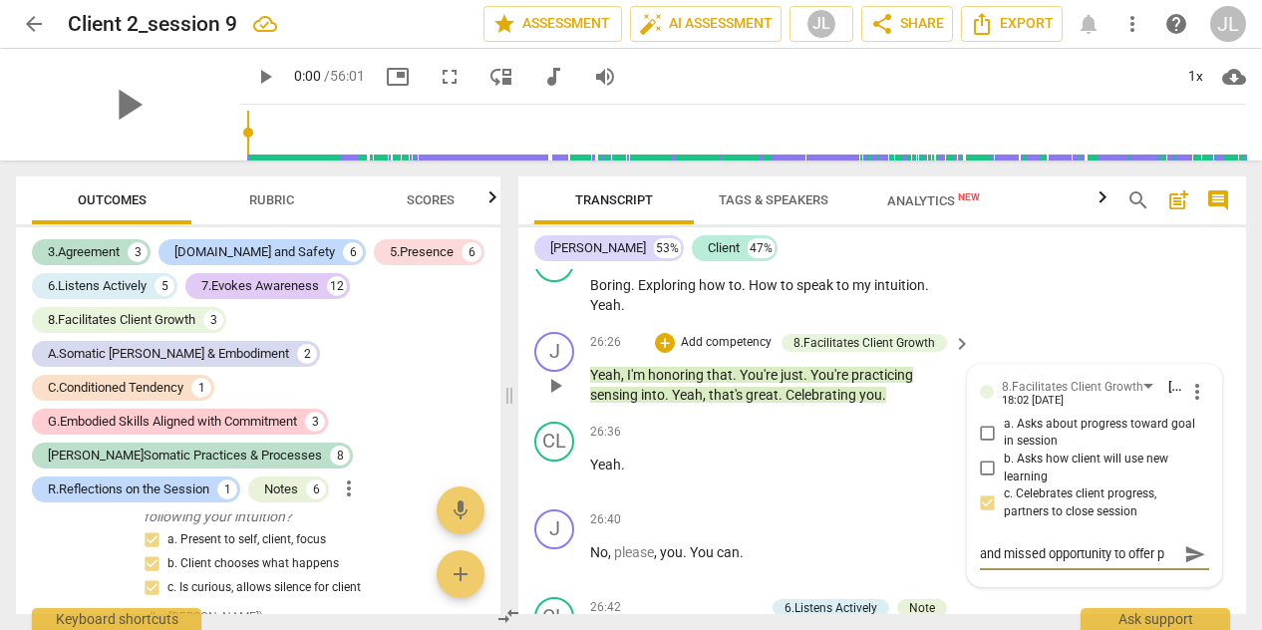
type textarea "and missed opportunity to offer pr"
type textarea "and missed opportunity to offer pra"
type textarea "and missed opportunity to offer prac"
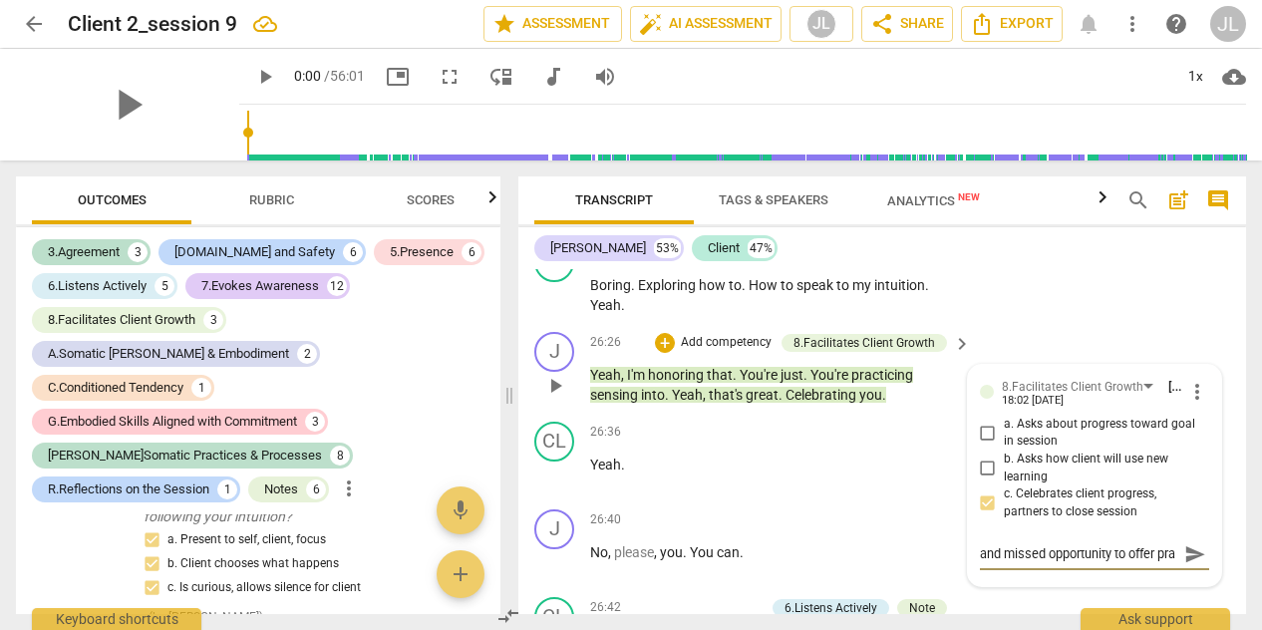
type textarea "and missed opportunity to offer prac"
type textarea "and missed opportunity to offer pract"
type textarea "and missed opportunity to offer practi"
type textarea "and missed opportunity to offer practic"
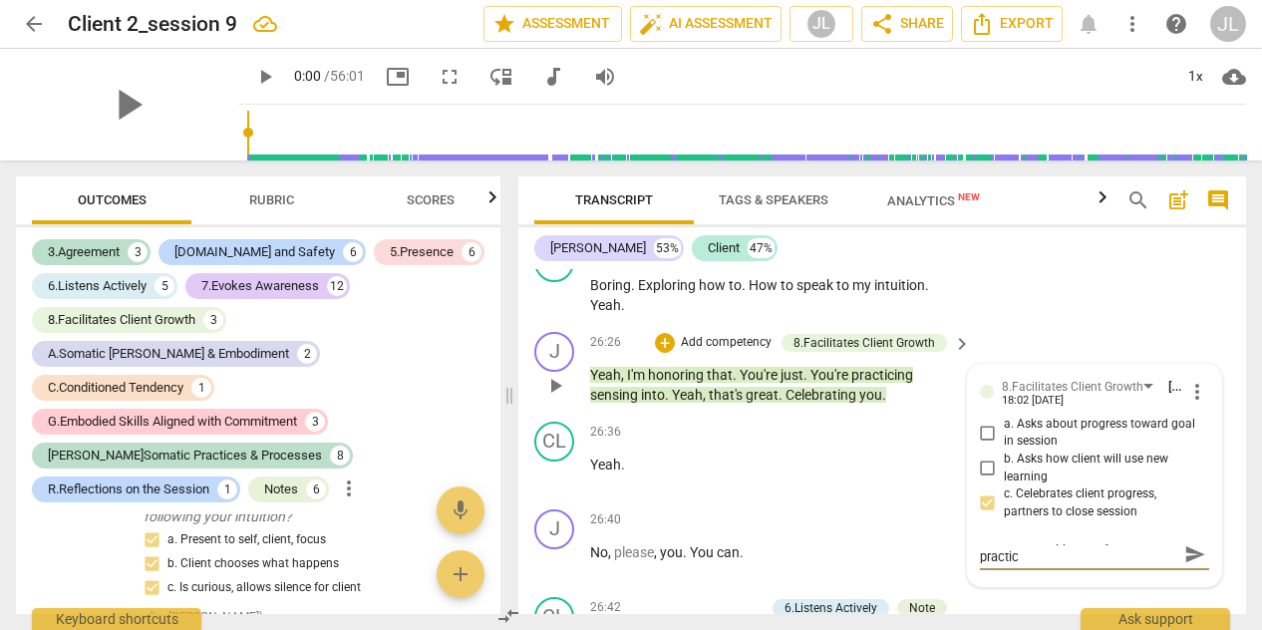
type textarea "and missed opportunity to offer practice"
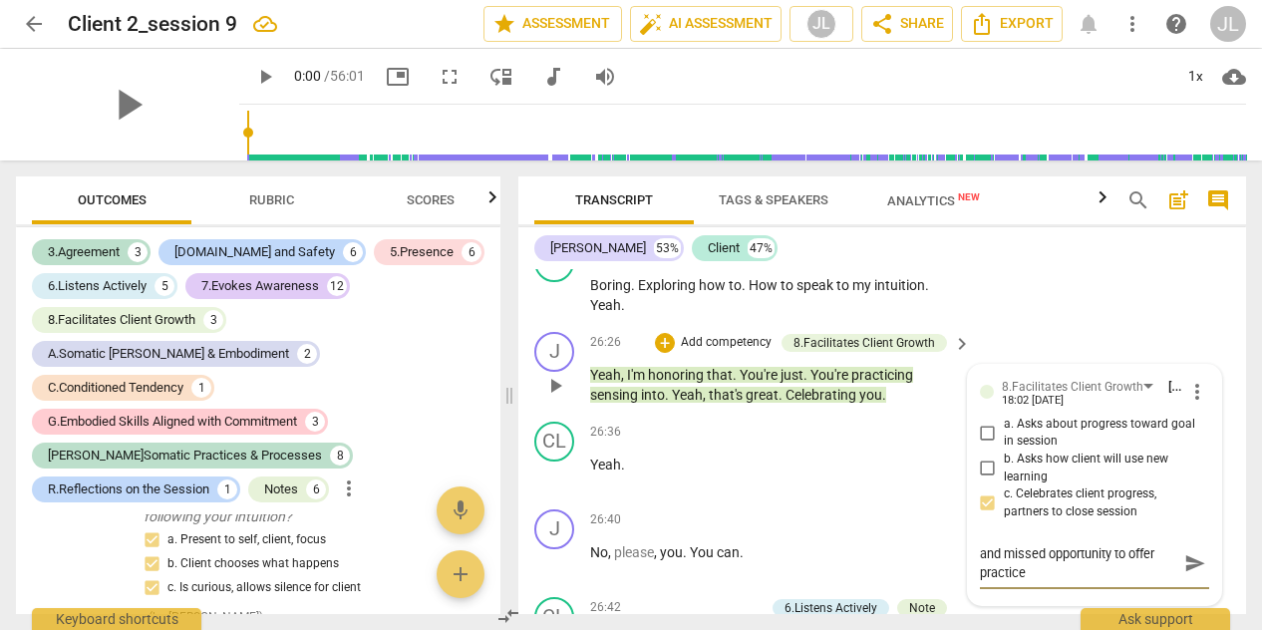
scroll to position [0, 0]
type textarea "and missed opportunity to offer practice."
click at [1188, 574] on span "send" at bounding box center [1195, 563] width 22 height 22
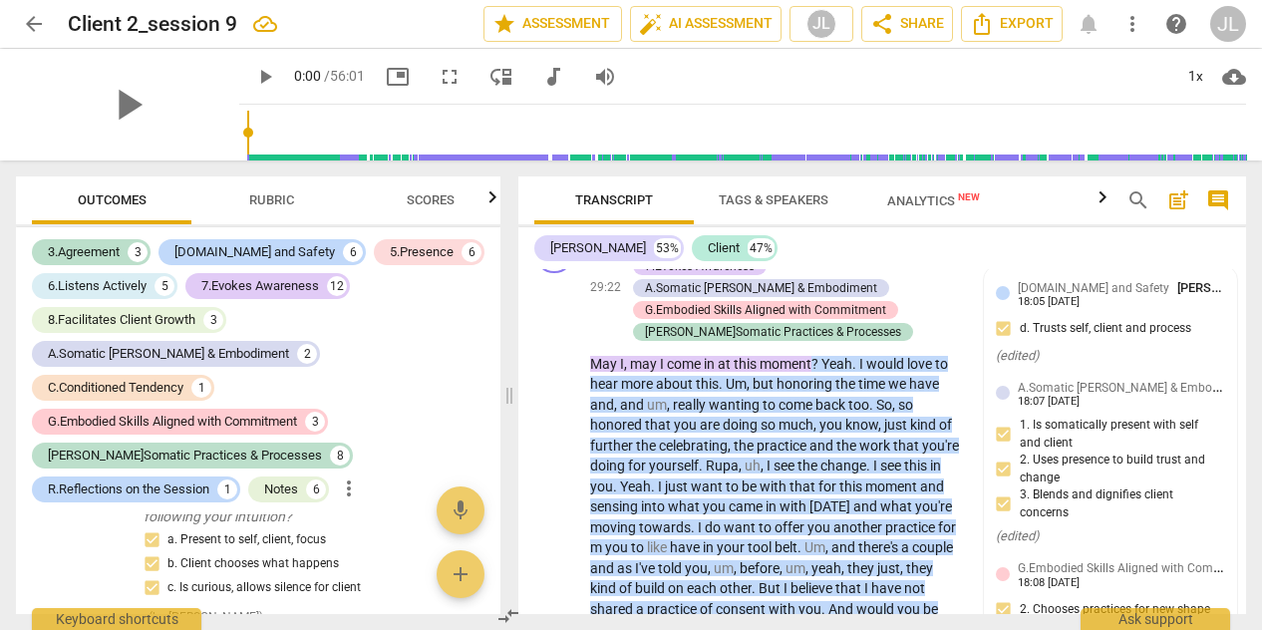
scroll to position [11301, 0]
click at [1186, 296] on span "[PERSON_NAME]" at bounding box center [1225, 288] width 96 height 15
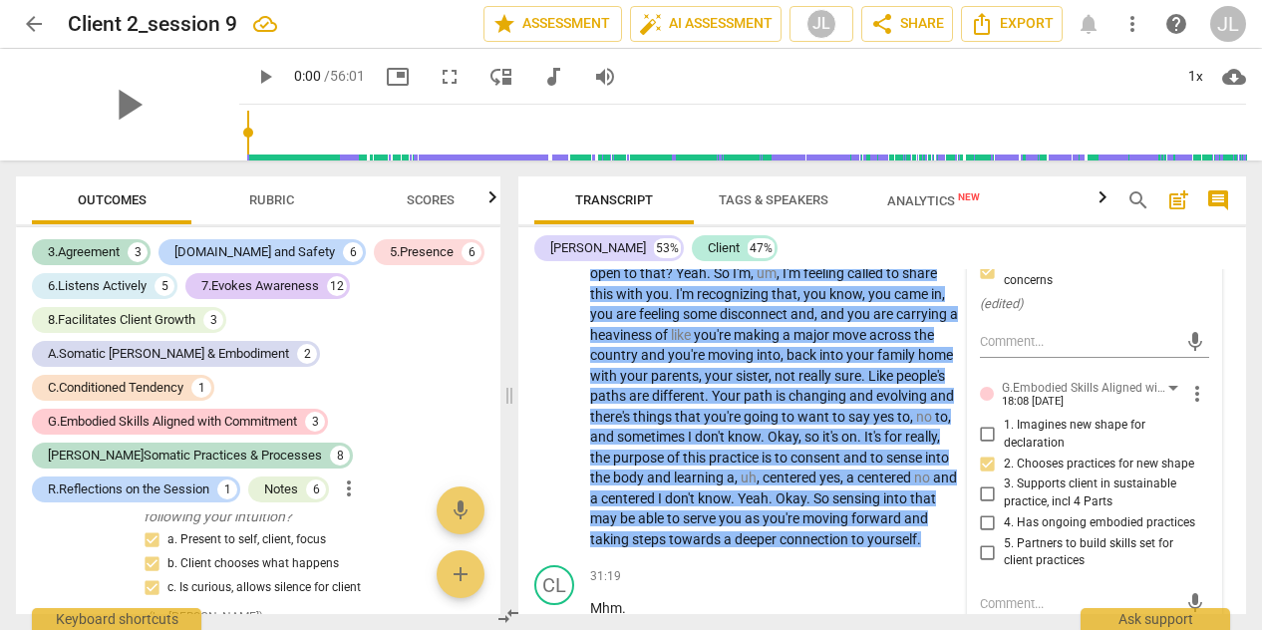
scroll to position [11536, 0]
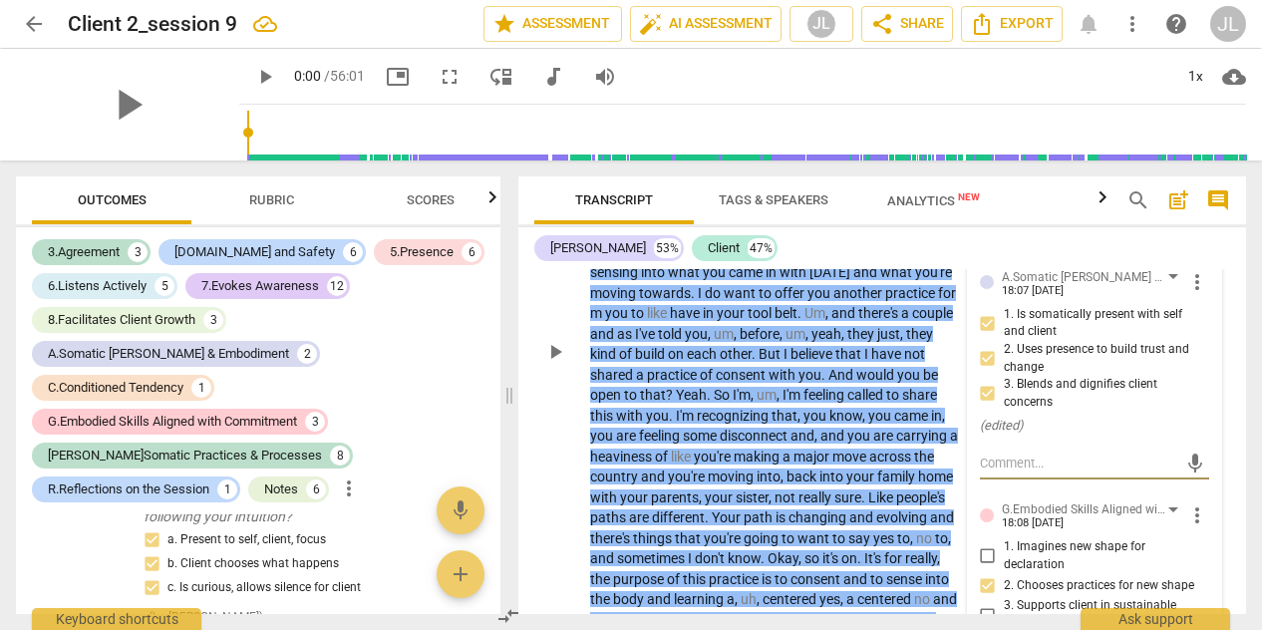
click at [1006, 472] on textarea at bounding box center [1079, 463] width 198 height 19
type textarea "c"
type textarea "co"
type textarea "cou"
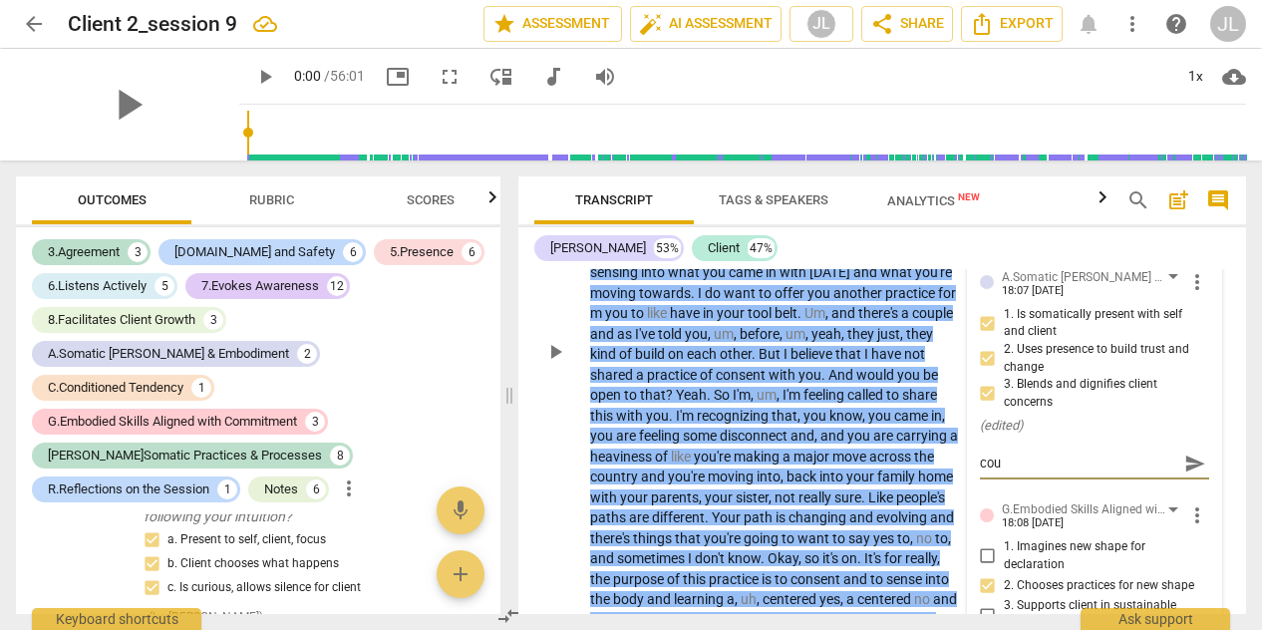
type textarea "coul"
type textarea "could"
type textarea "could b"
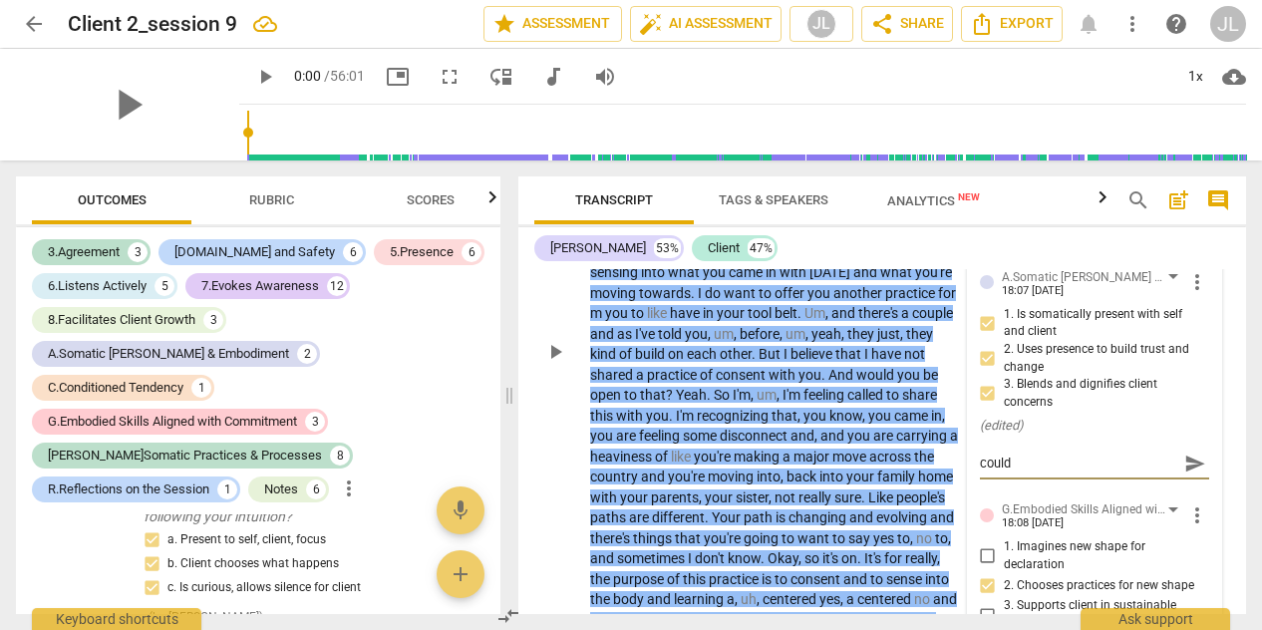
type textarea "could b"
type textarea "could be"
type textarea "could be m"
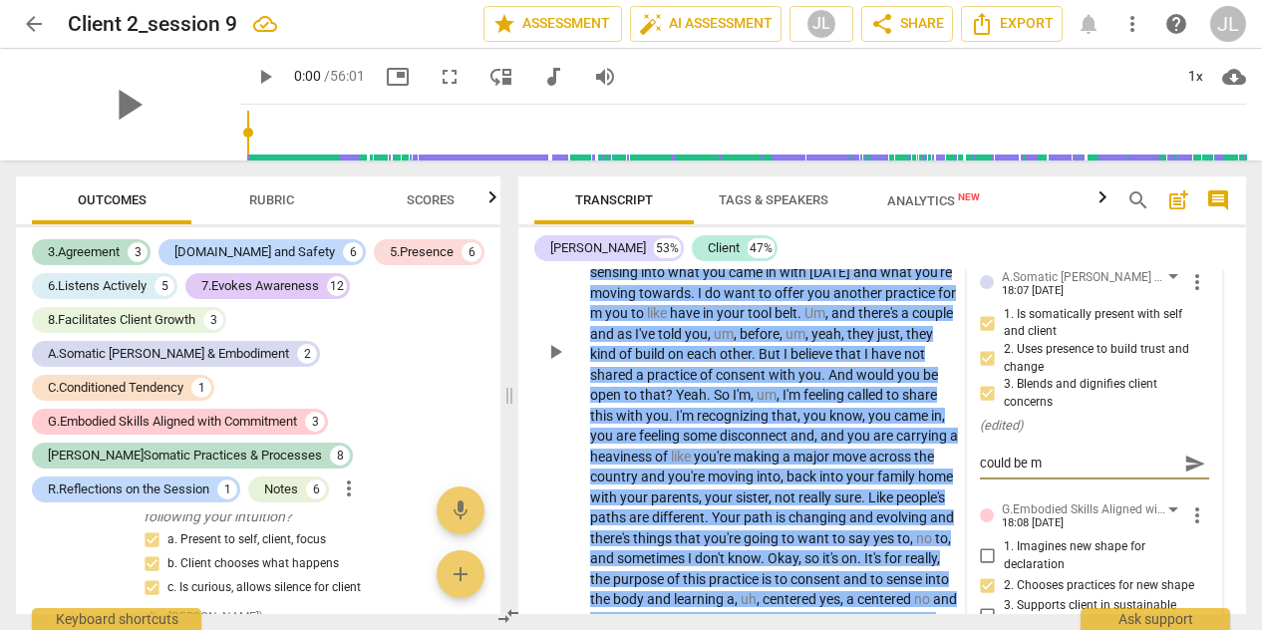
type textarea "could be mo"
type textarea "could be mor"
type textarea "could be more"
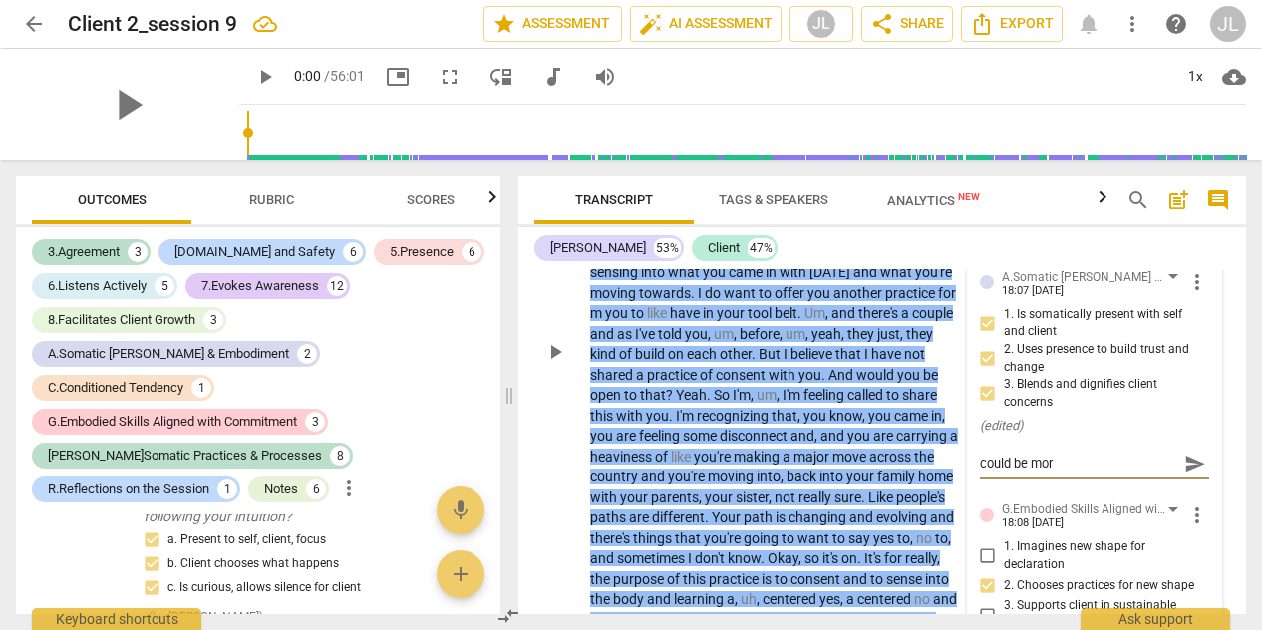
type textarea "could be more"
type textarea "could be more s"
type textarea "could be more su"
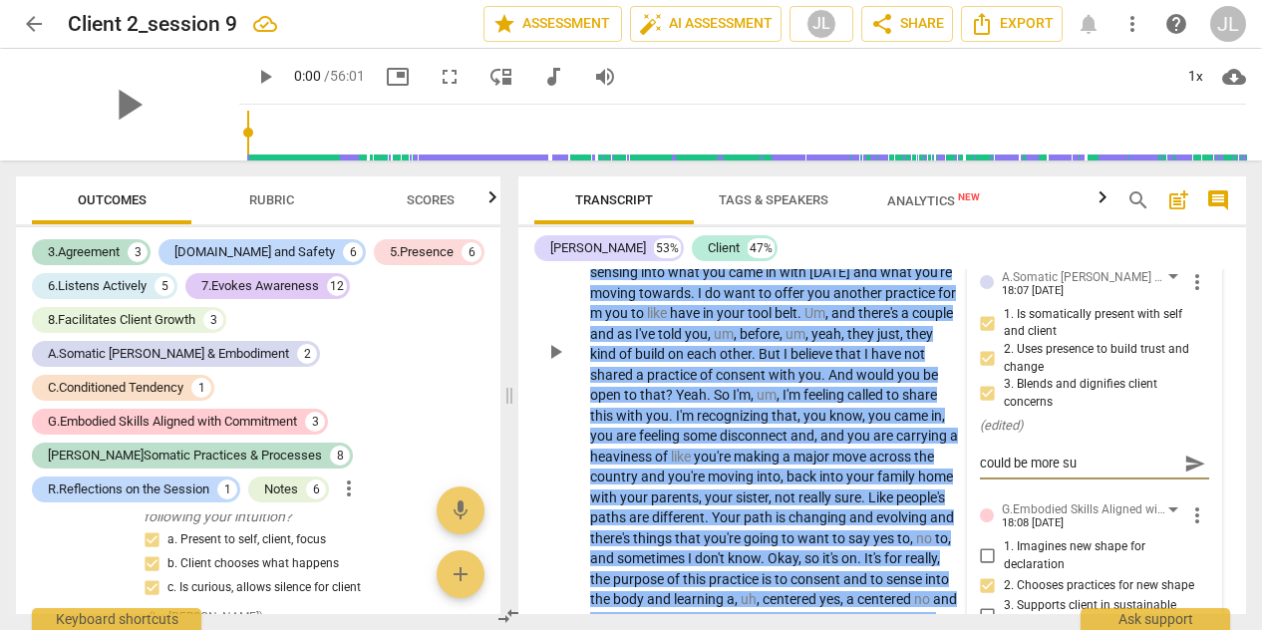
type textarea "could be more suc"
type textarea "could be more succ"
type textarea "could be more succi"
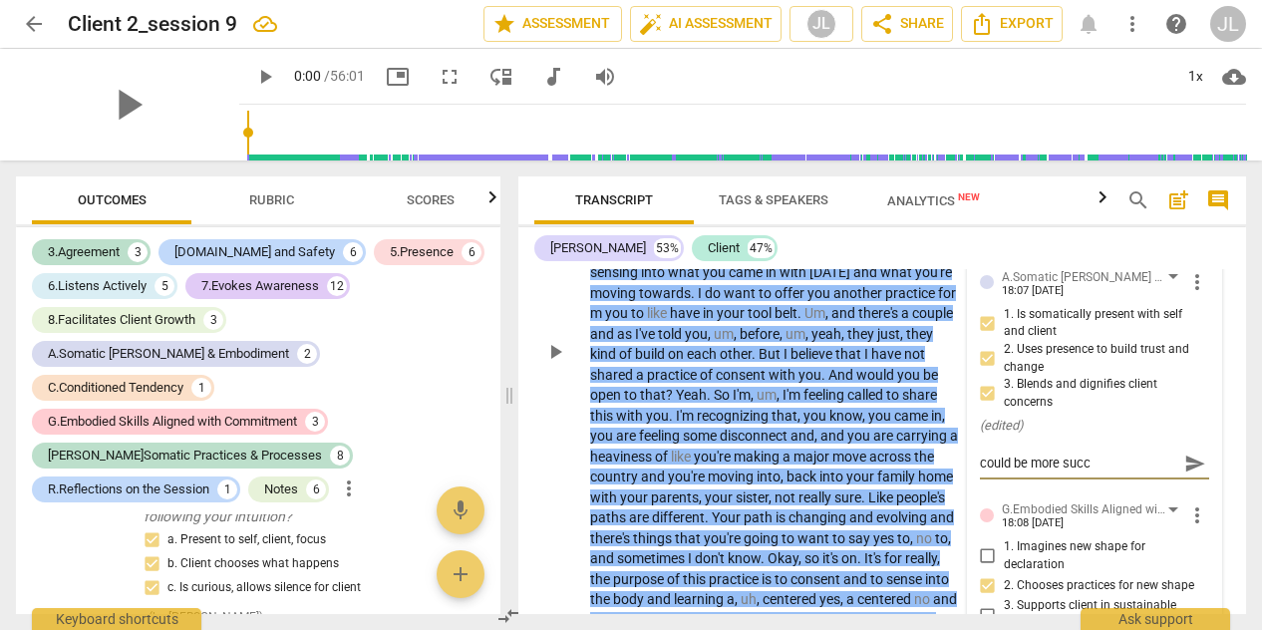
type textarea "could be more succi"
type textarea "could be more succie"
type textarea "could be more succien"
type textarea "could be more succient"
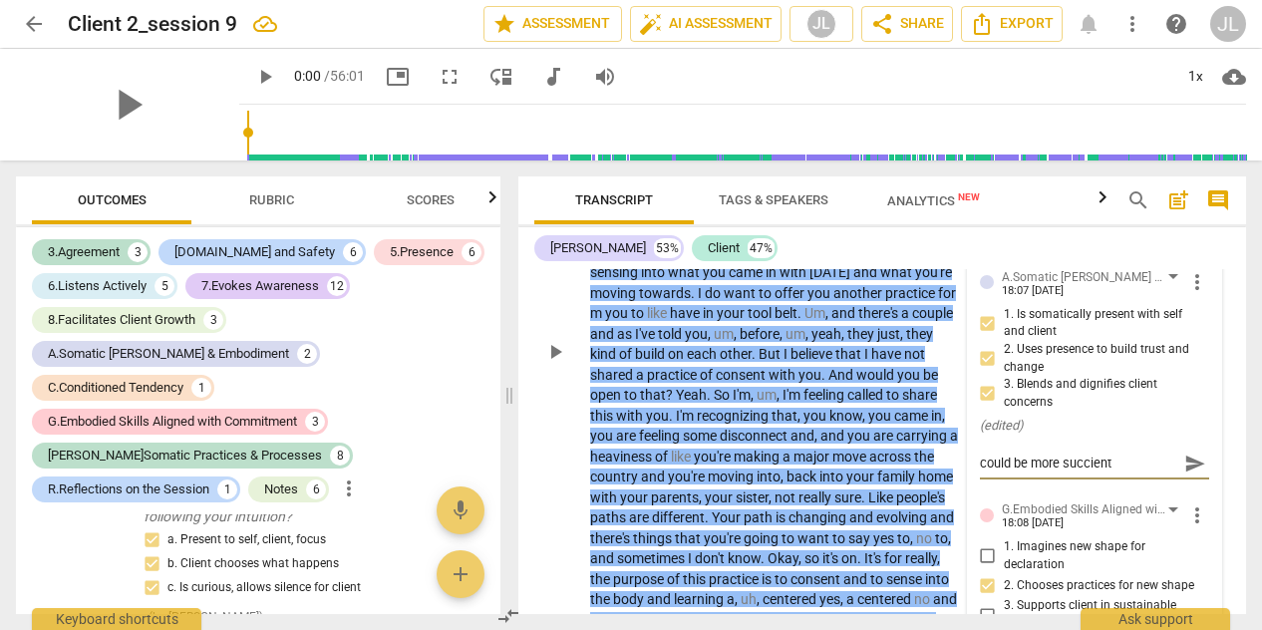
type textarea "could be more succient"
type textarea "could be more succien"
type textarea "could be more succie"
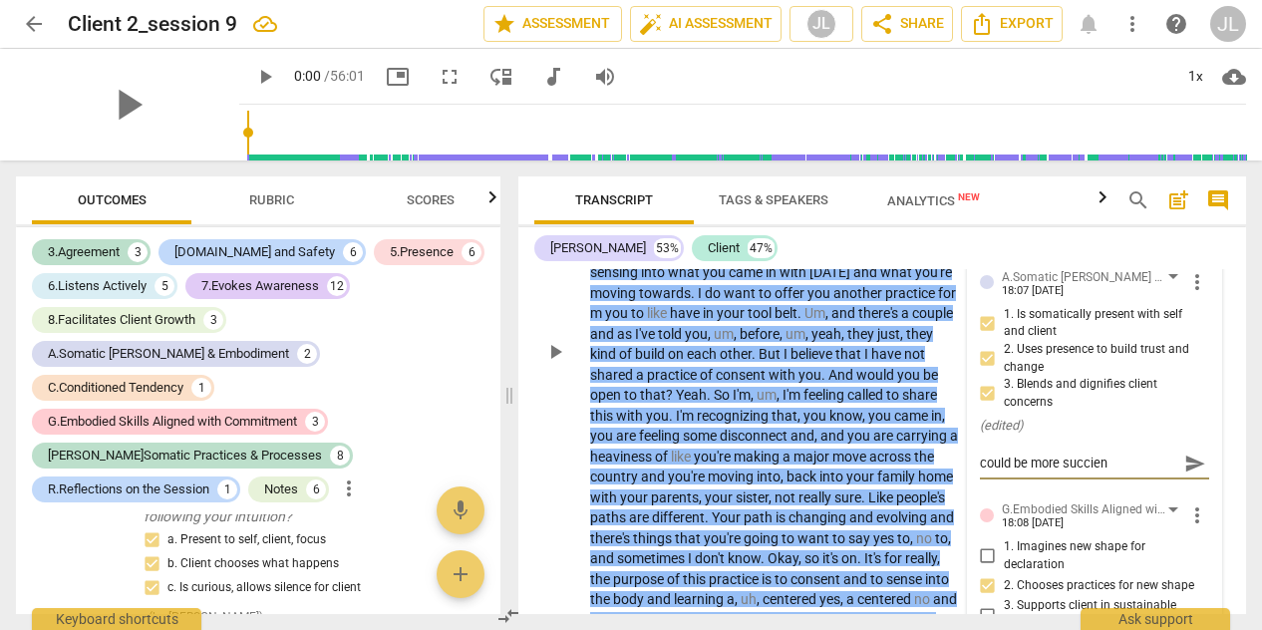
type textarea "could be more succie"
type textarea "could be more succi"
type textarea "could be more succin"
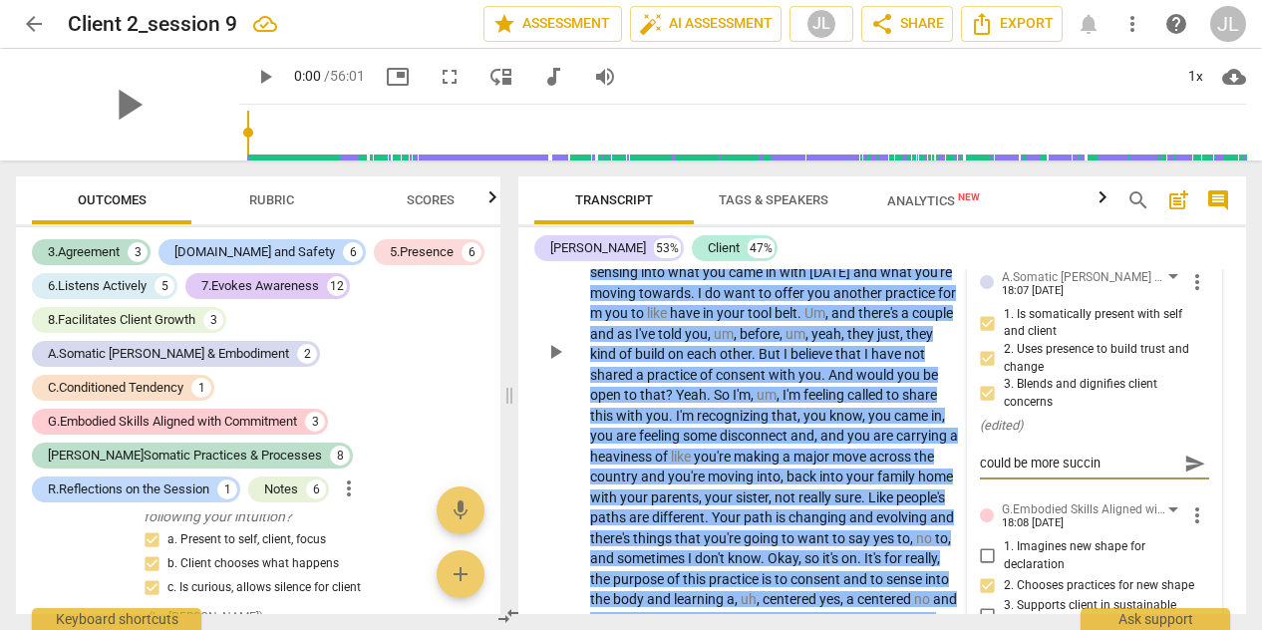
type textarea "could be more succint"
type textarea "could be more succint i"
type textarea "could be more succint in"
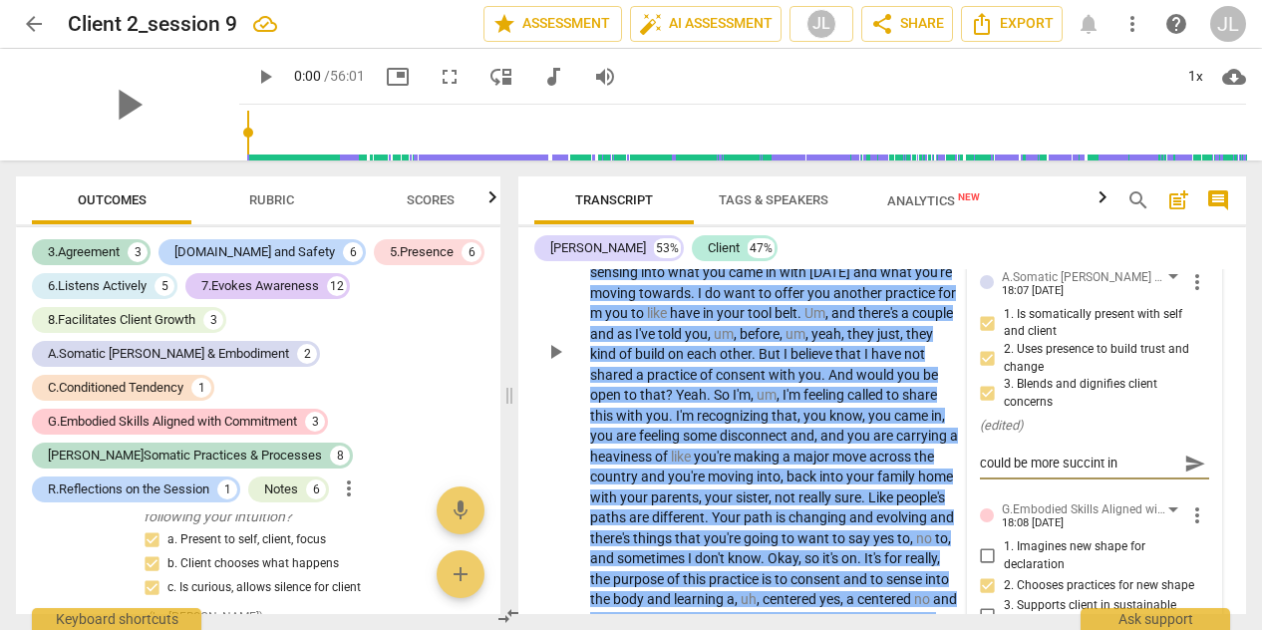
type textarea "could be more succint in"
type textarea "could be more succint in t"
type textarea "could be more succint in th"
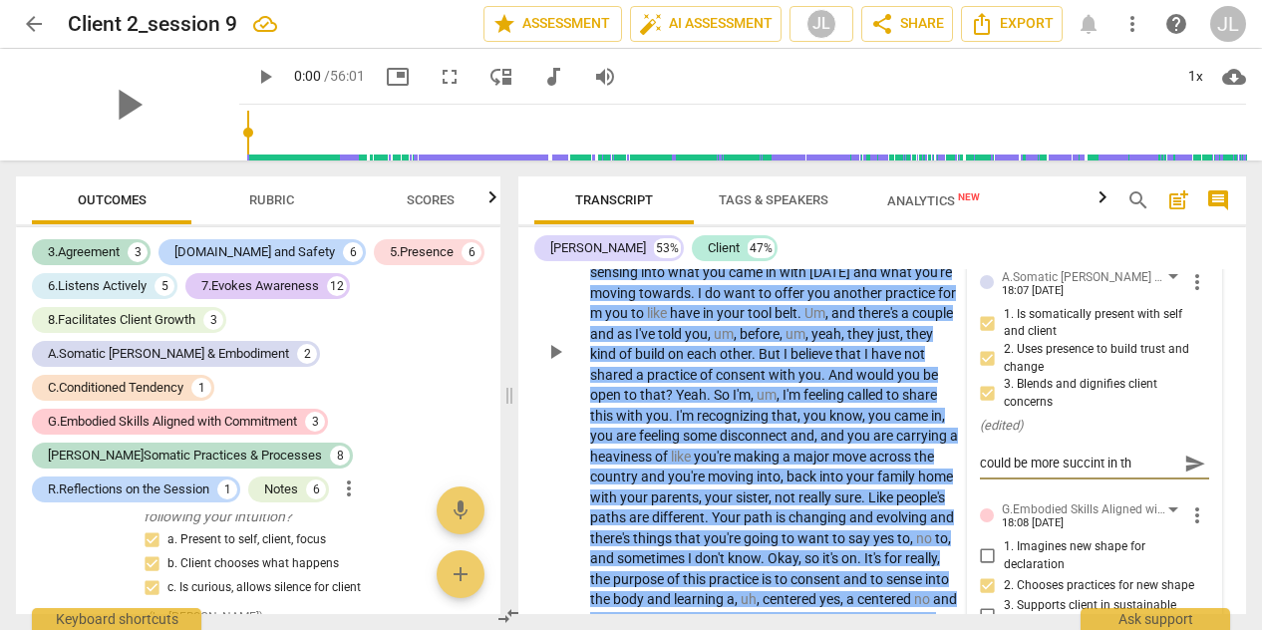
type textarea "could be more succint in the"
type textarea "could be more succint in th"
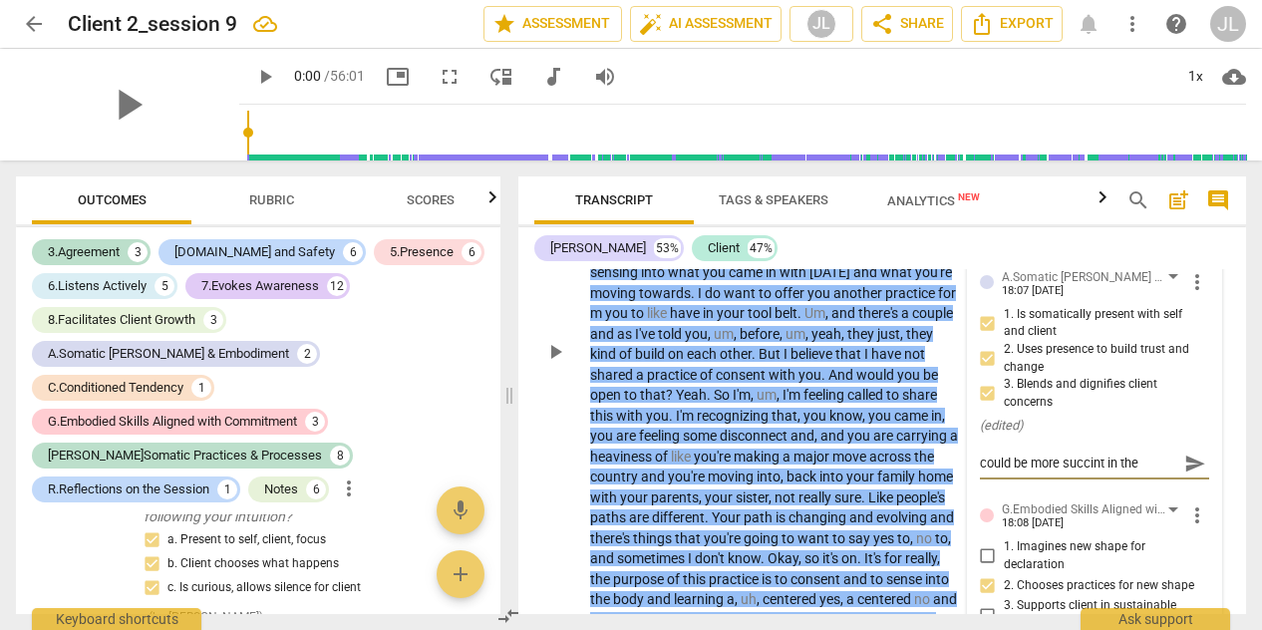
type textarea "could be more succint in th"
type textarea "could be more succint in t"
type textarea "could be more succint in"
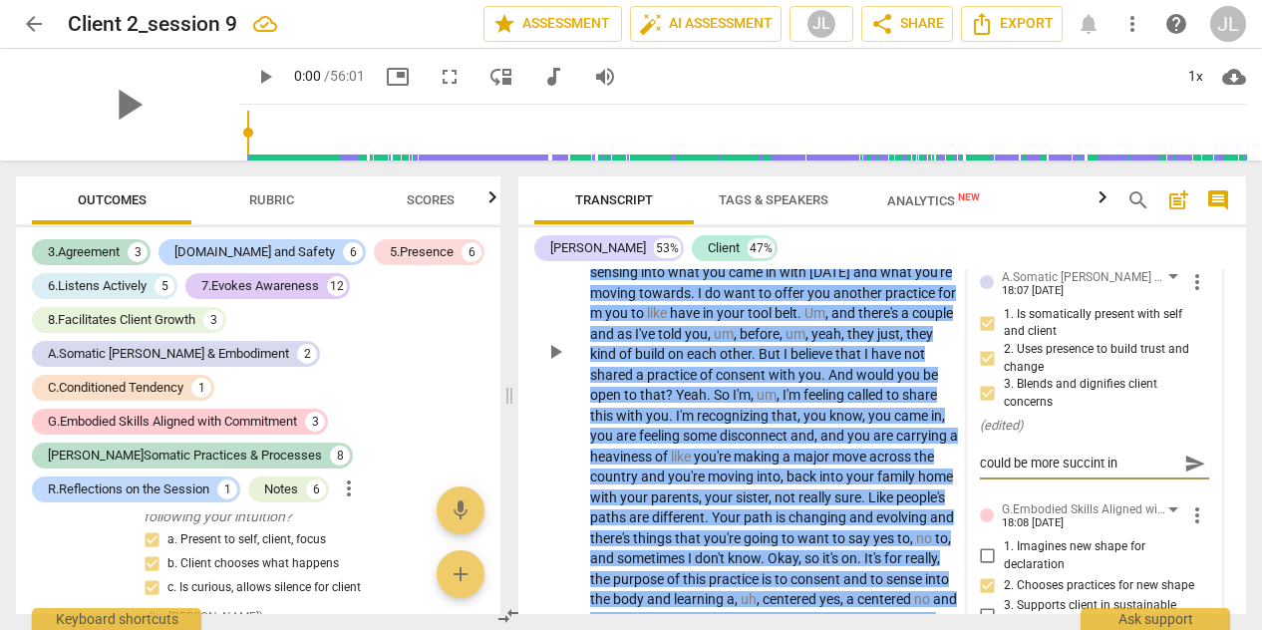
type textarea "could be more succint in"
type textarea "could be more succint i"
type textarea "could be more succint"
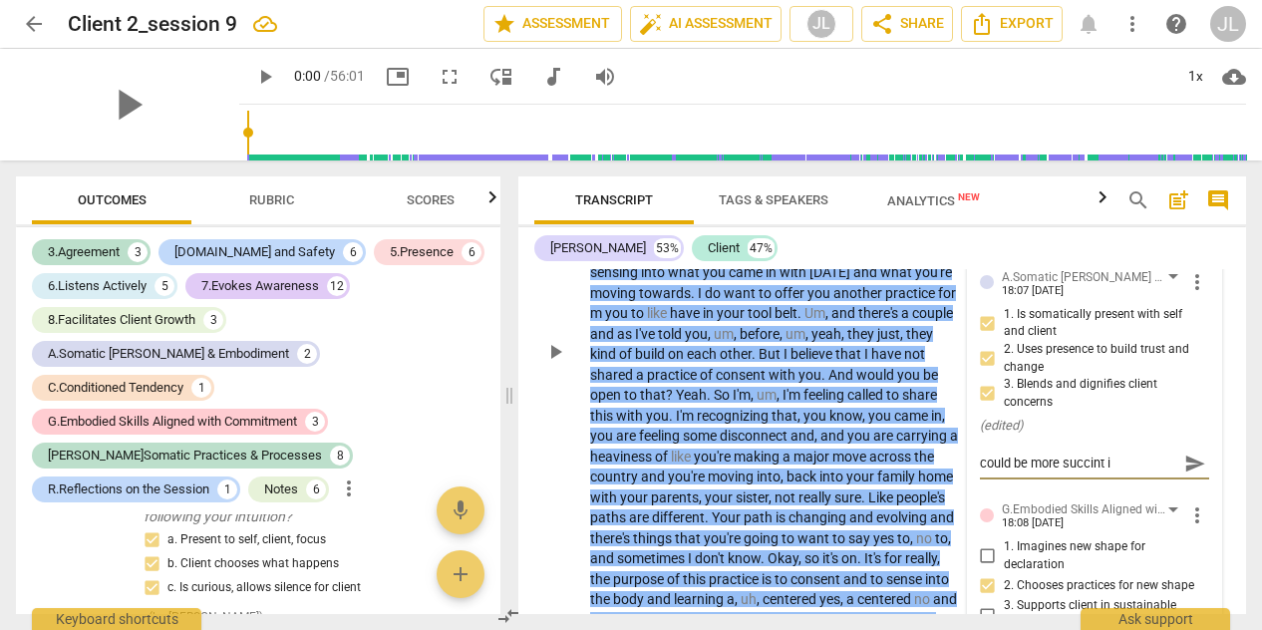
type textarea "could be more succint"
type textarea "could be more succin"
type textarea "could be more succi"
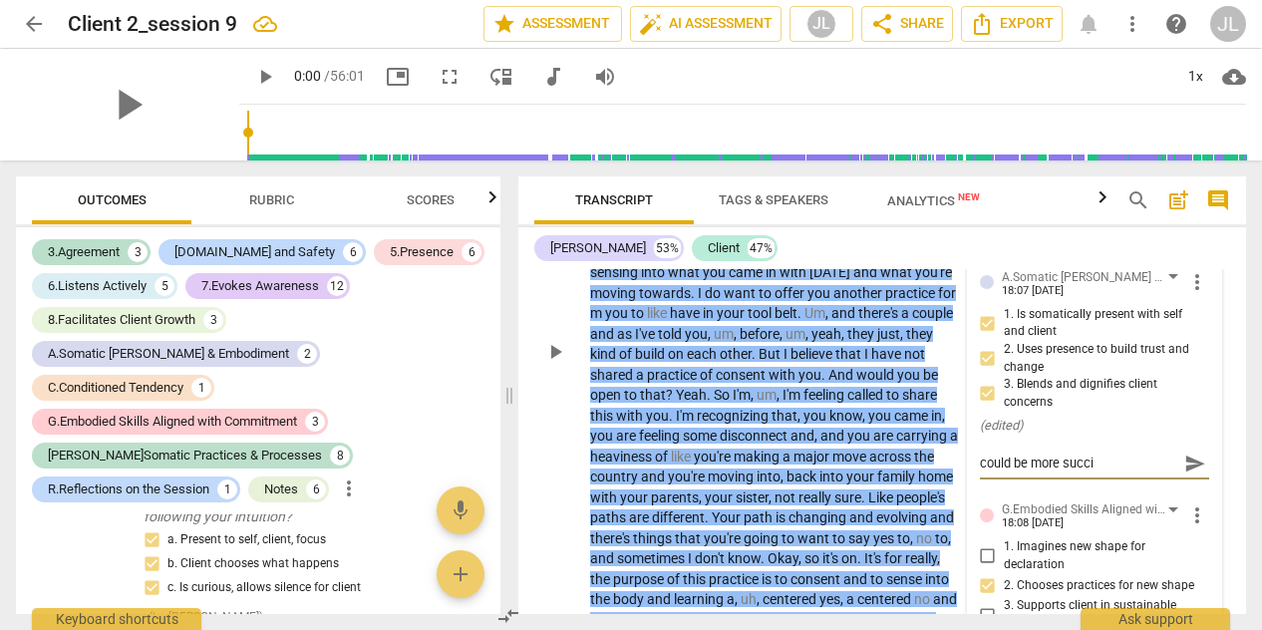
type textarea "could be more succ"
type textarea "could be more suc"
type textarea "could be more succ"
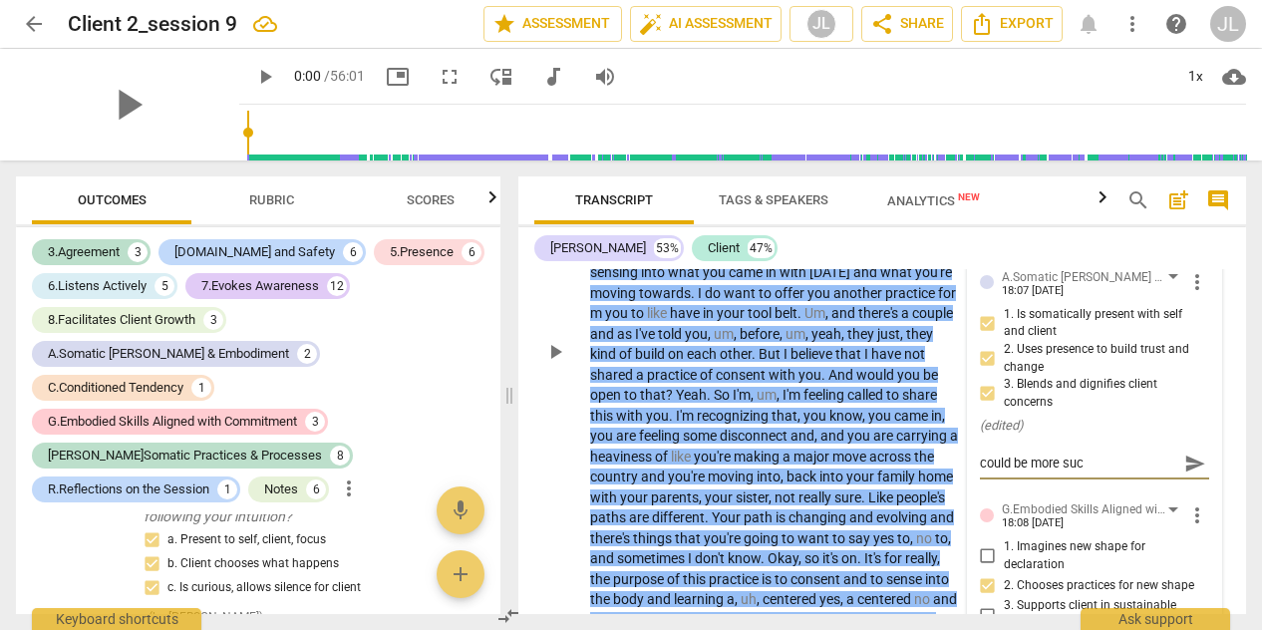
type textarea "could be more succ"
type textarea "could be more succi"
type textarea "could be more succin"
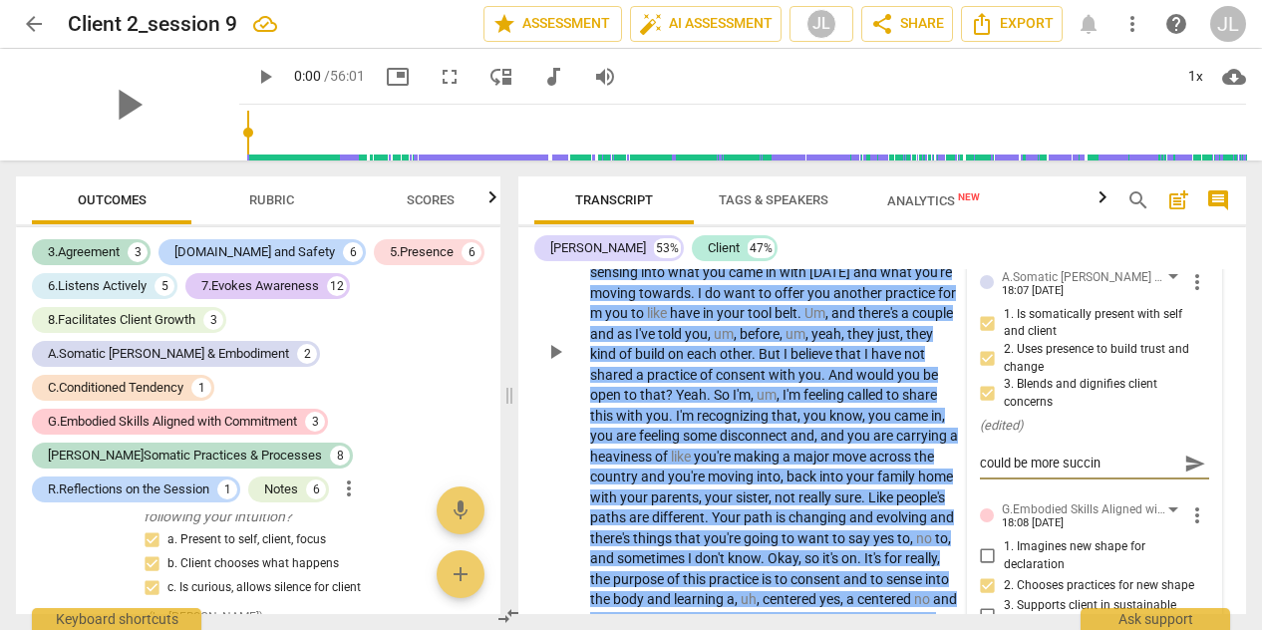
type textarea "could be more succinc"
type textarea "could be more succinct"
type textarea "could be more succinct i"
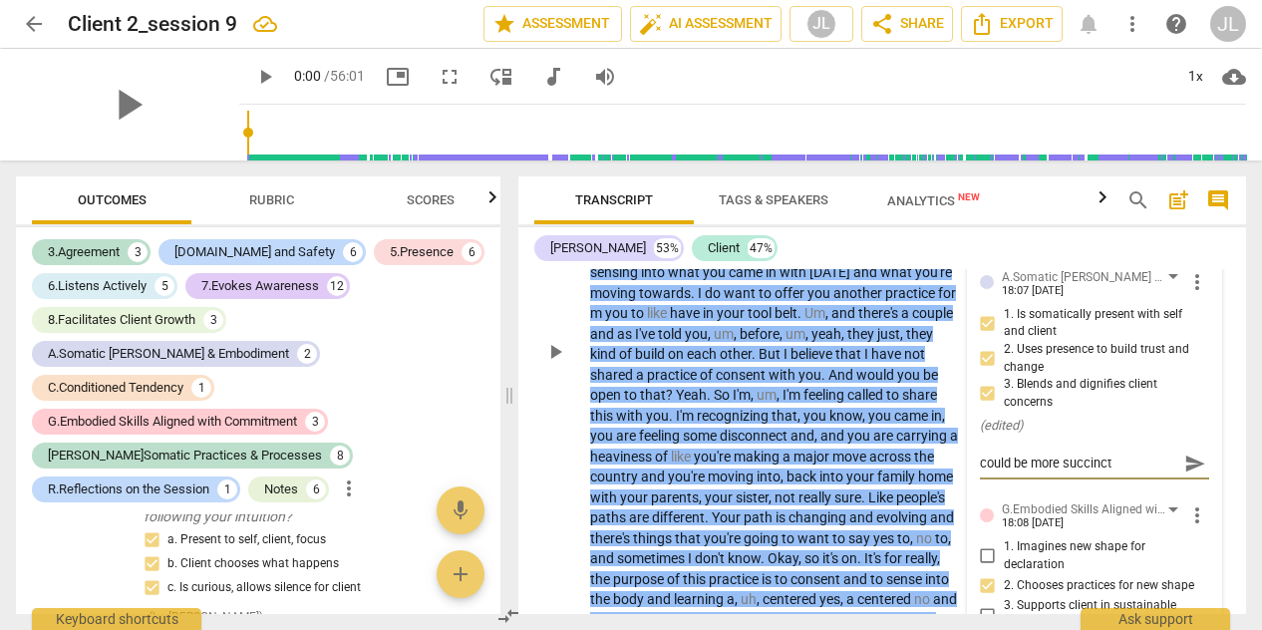
type textarea "could be more succinct i"
type textarea "could be more succinct in"
type textarea "could be more succinct in t"
type textarea "could be more succinct in the"
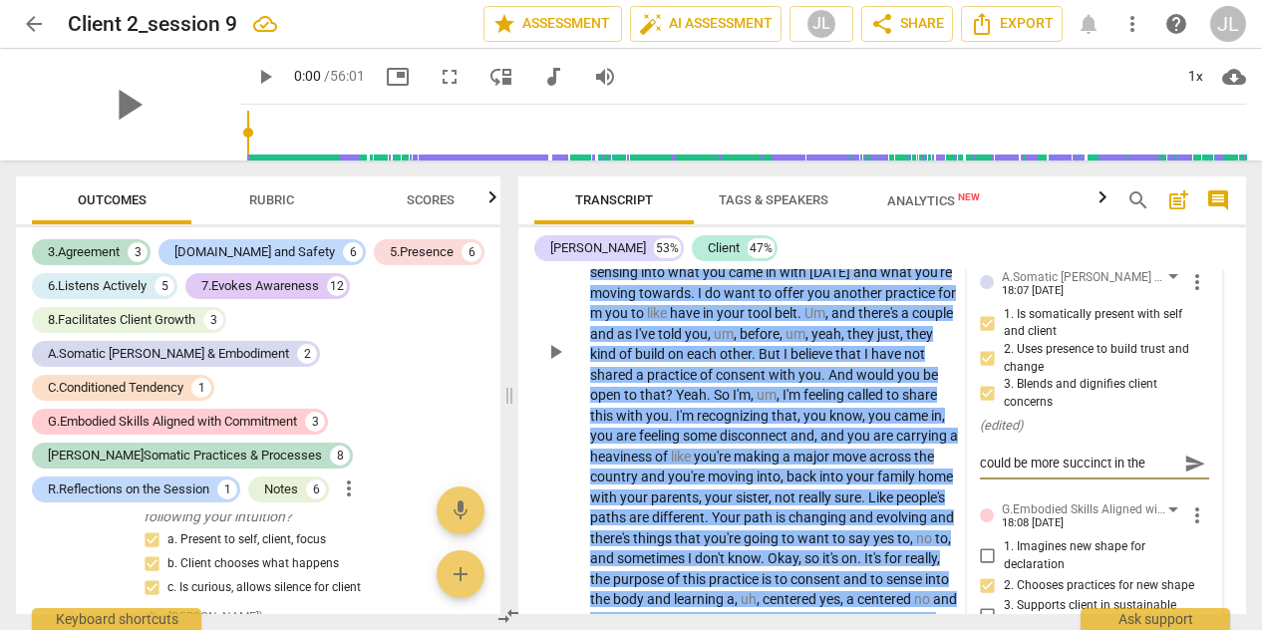
type textarea "could be more succinct in the"
type textarea "could be more succinct in the o"
type textarea "could be more succinct in the of"
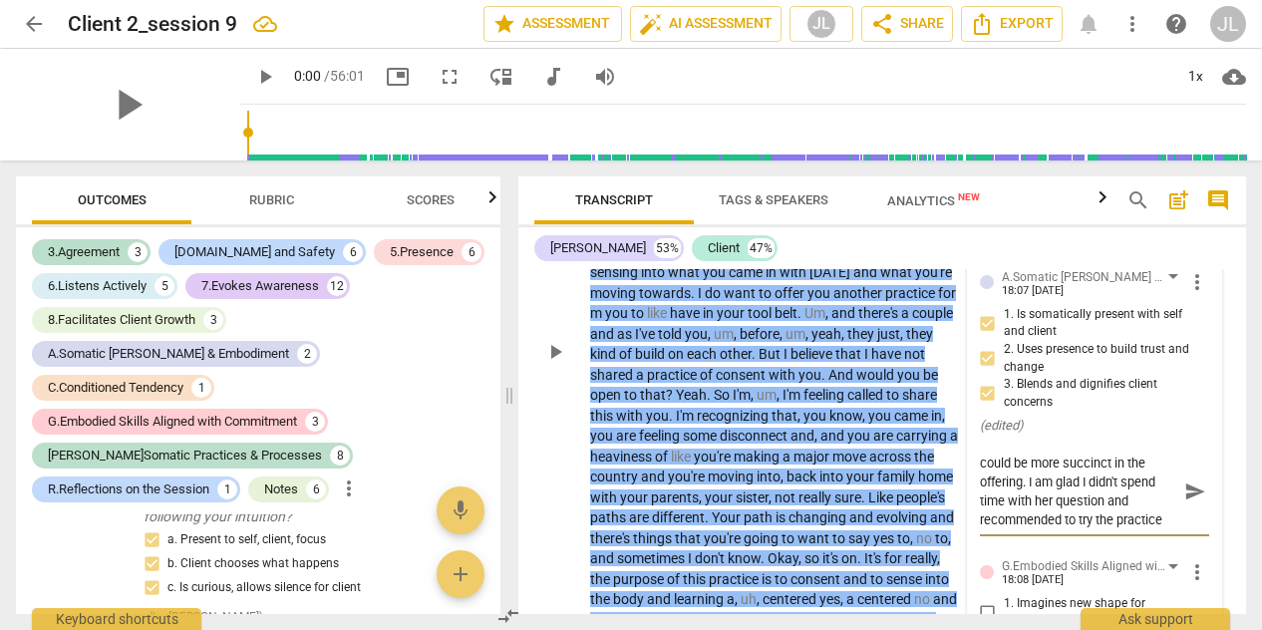
scroll to position [0, 0]
click at [1185, 502] on span "send" at bounding box center [1195, 491] width 22 height 22
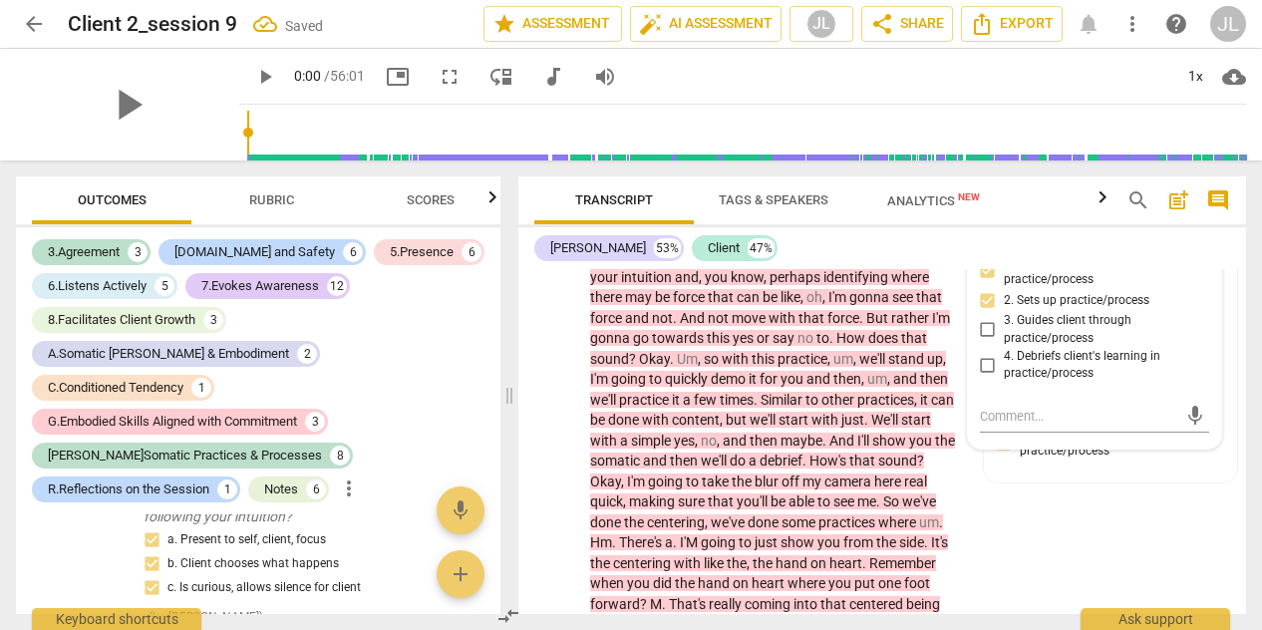
scroll to position [12139, 0]
click at [1185, 482] on div "G.Embodied Skills Aligned with Commitment [PERSON_NAME] 18:08 [DATE] 5. Partner…" at bounding box center [1111, 343] width 254 height 278
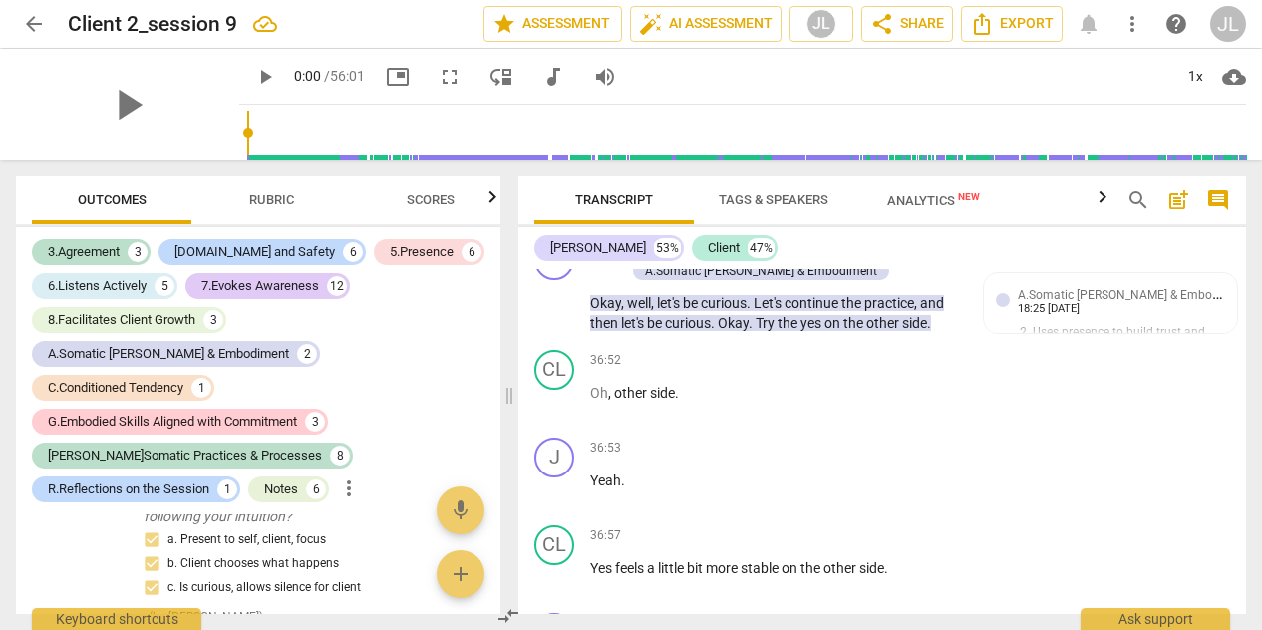
scroll to position [14960, 0]
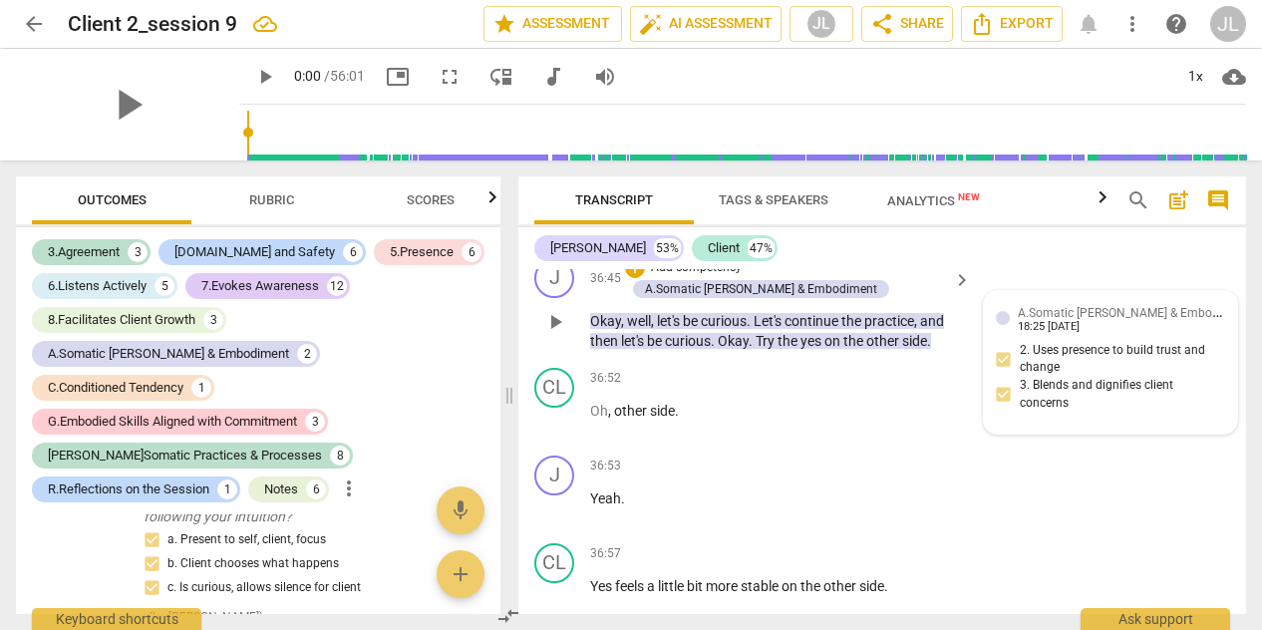
click at [1080, 334] on div "18:25 [DATE]" at bounding box center [1049, 327] width 62 height 13
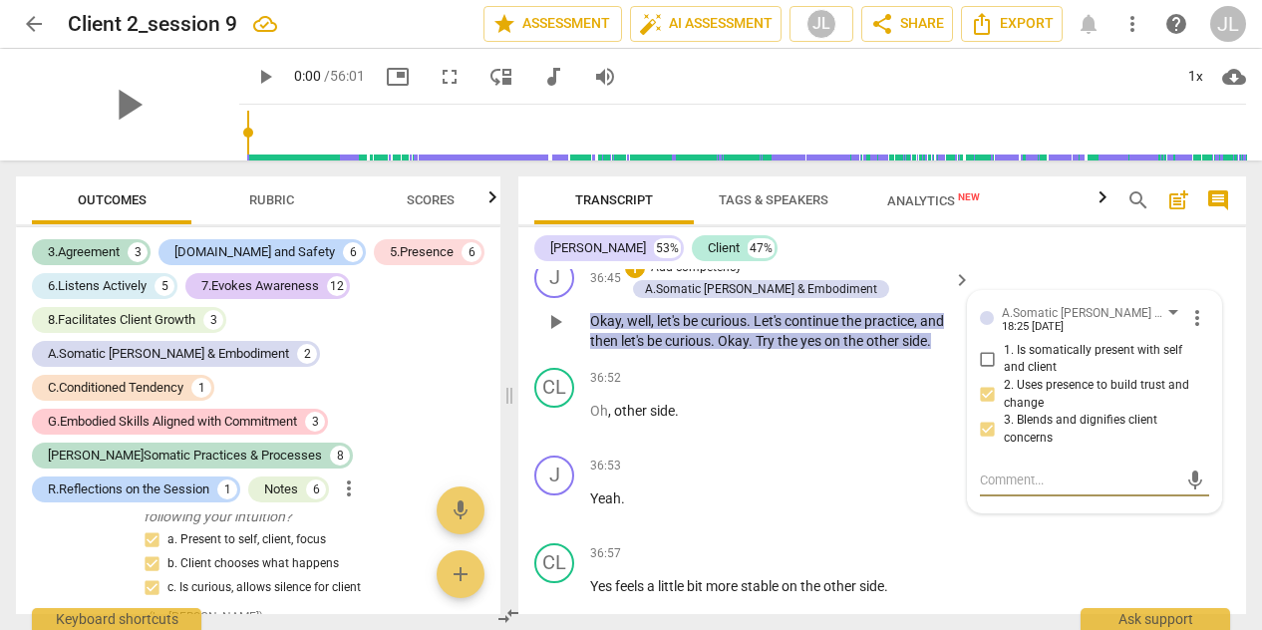
click at [1064, 334] on div "18:25 [DATE]" at bounding box center [1033, 327] width 62 height 13
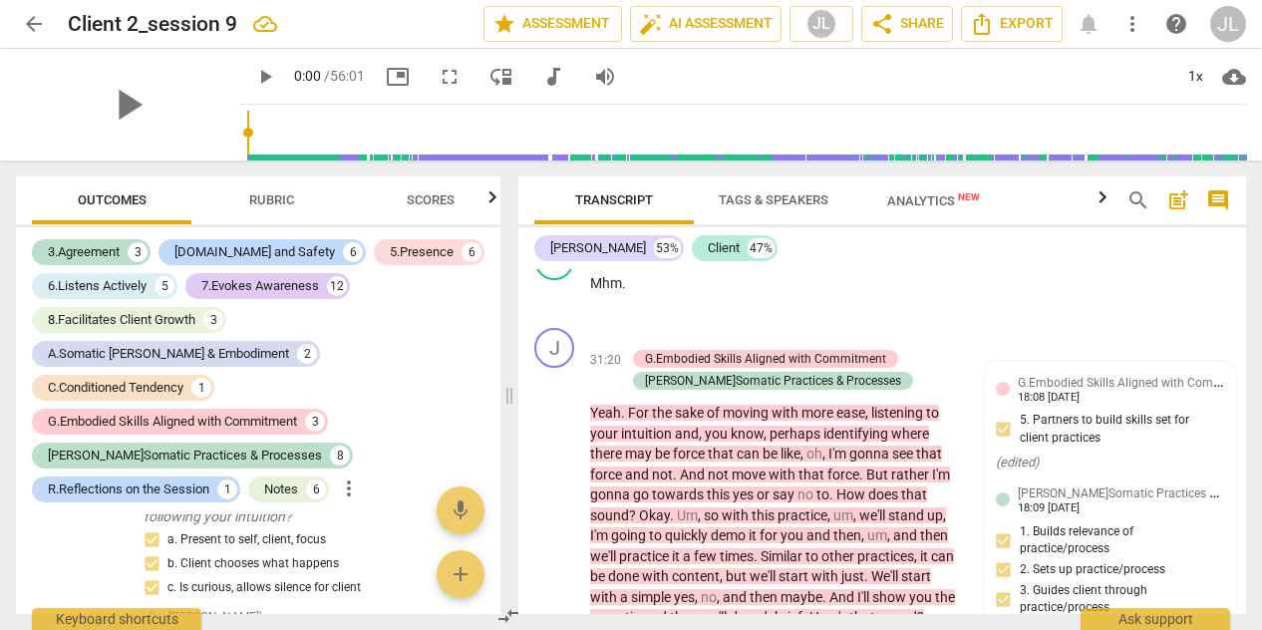
scroll to position [11976, 0]
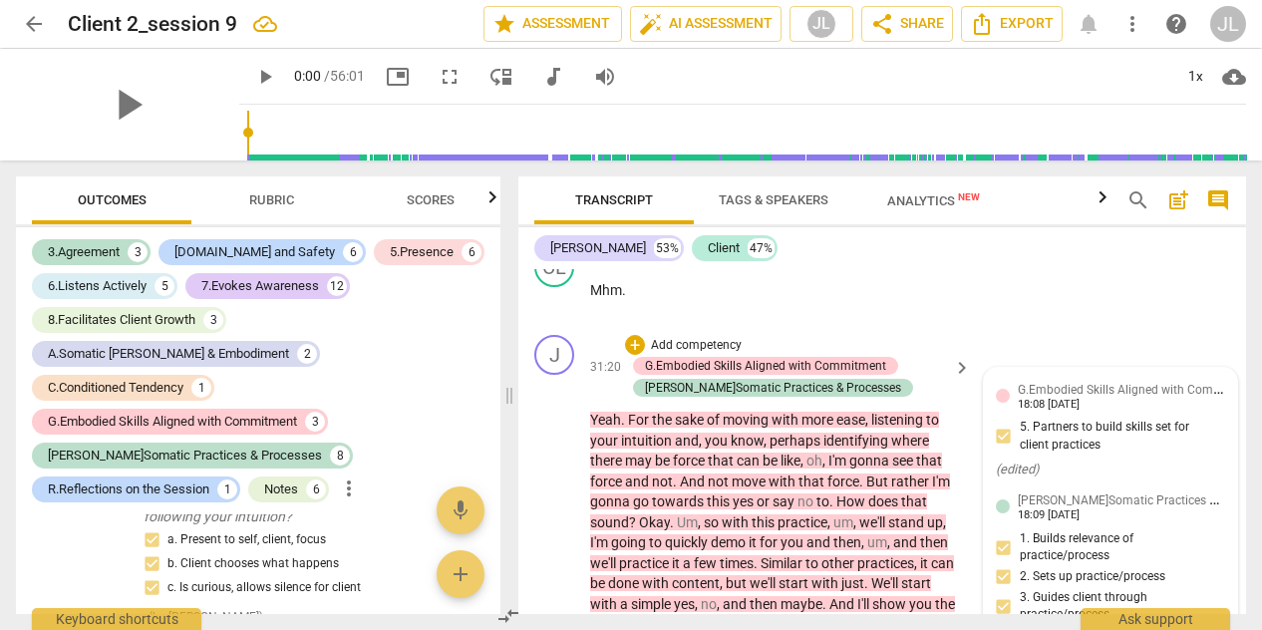
click at [1132, 482] on div "G.Embodied Skills Aligned with Commitment [PERSON_NAME] 18:08 [DATE] 5. Partner…" at bounding box center [1111, 431] width 230 height 103
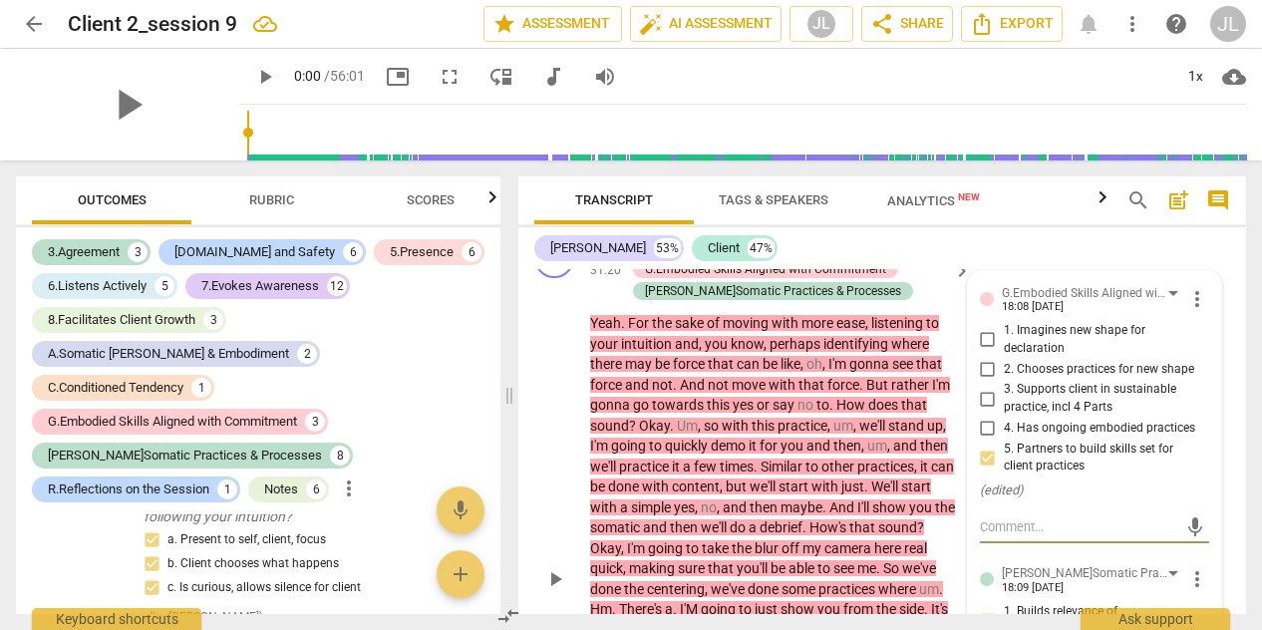
scroll to position [12067, 0]
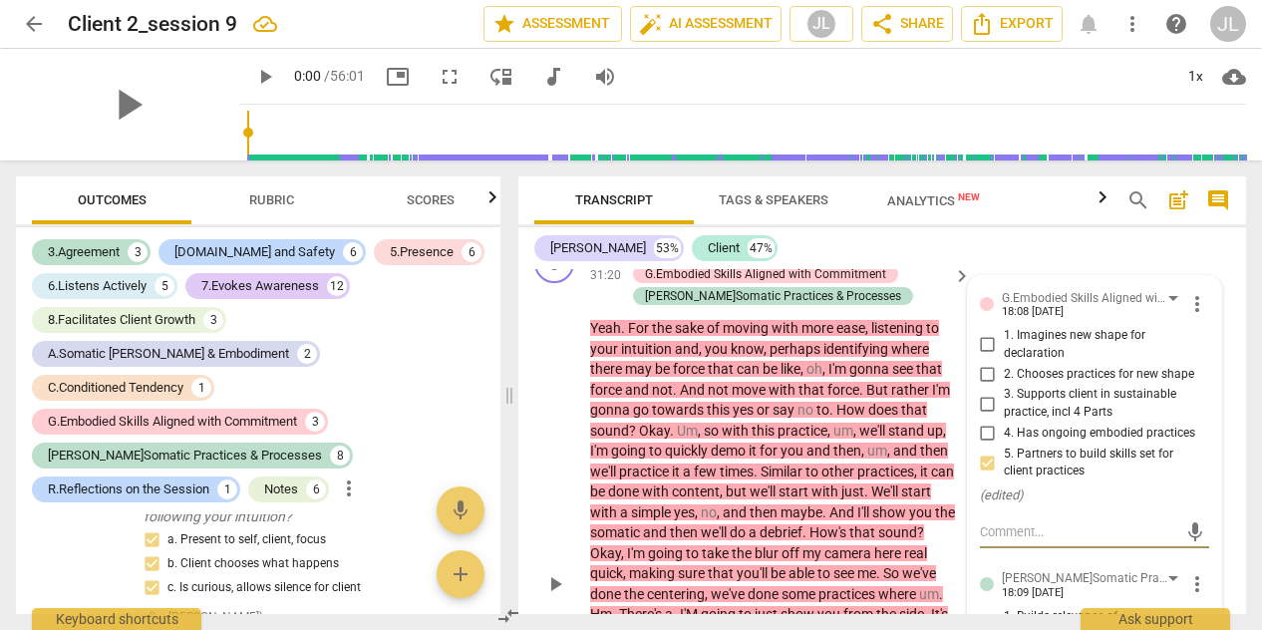
click at [1192, 316] on span "more_vert" at bounding box center [1197, 304] width 24 height 24
click at [1192, 342] on li "Edit" at bounding box center [1210, 344] width 69 height 38
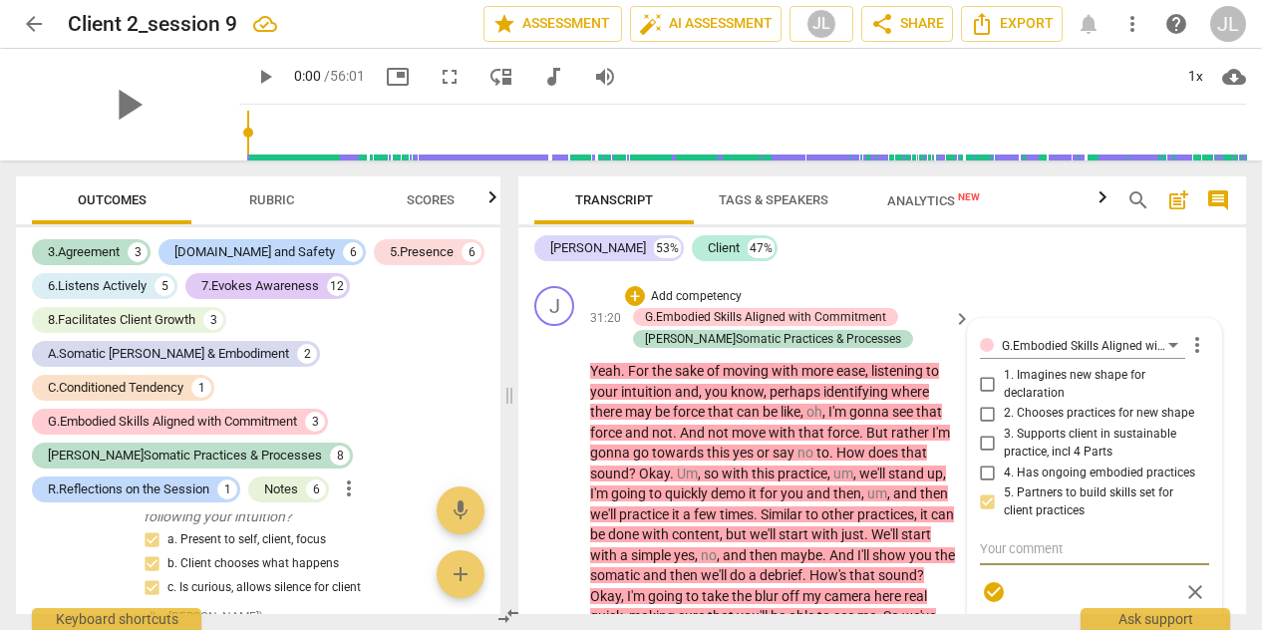
scroll to position [12024, 0]
click at [1116, 279] on div "CL play_arrow pause 31:19 + Add competency keyboard_arrow_right Mhm ." at bounding box center [882, 235] width 728 height 88
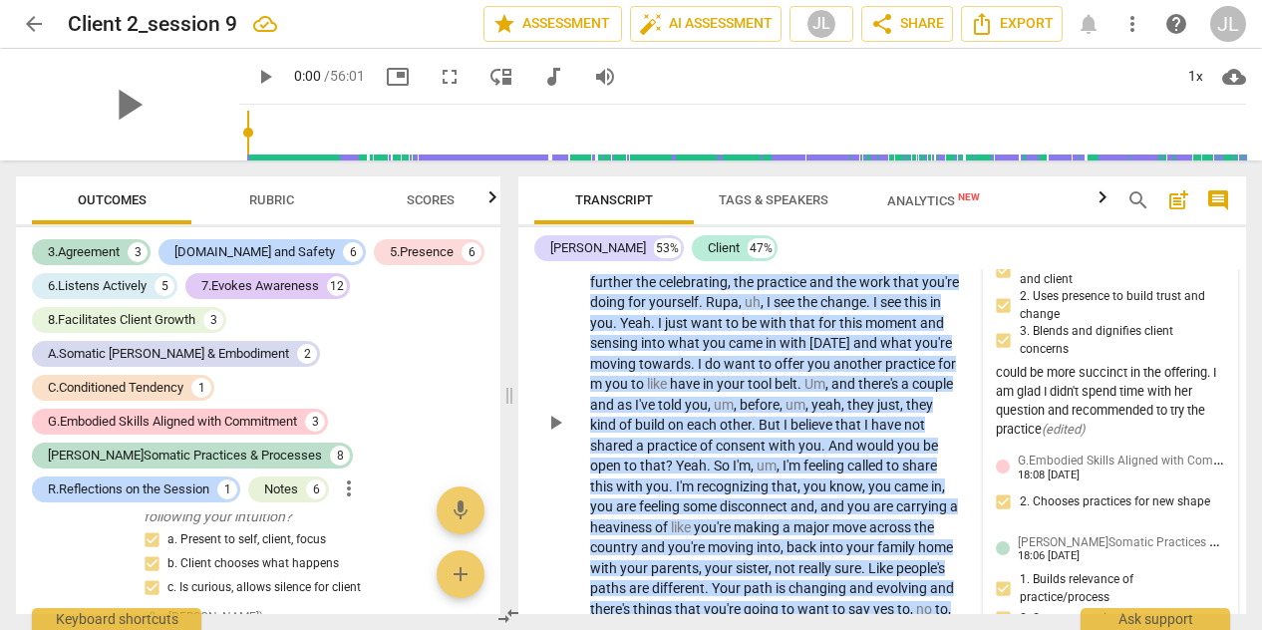
scroll to position [11466, 0]
click at [1127, 413] on div "could be more succinct in the offering. I am glad I didn't spend time with her …" at bounding box center [1111, 400] width 230 height 75
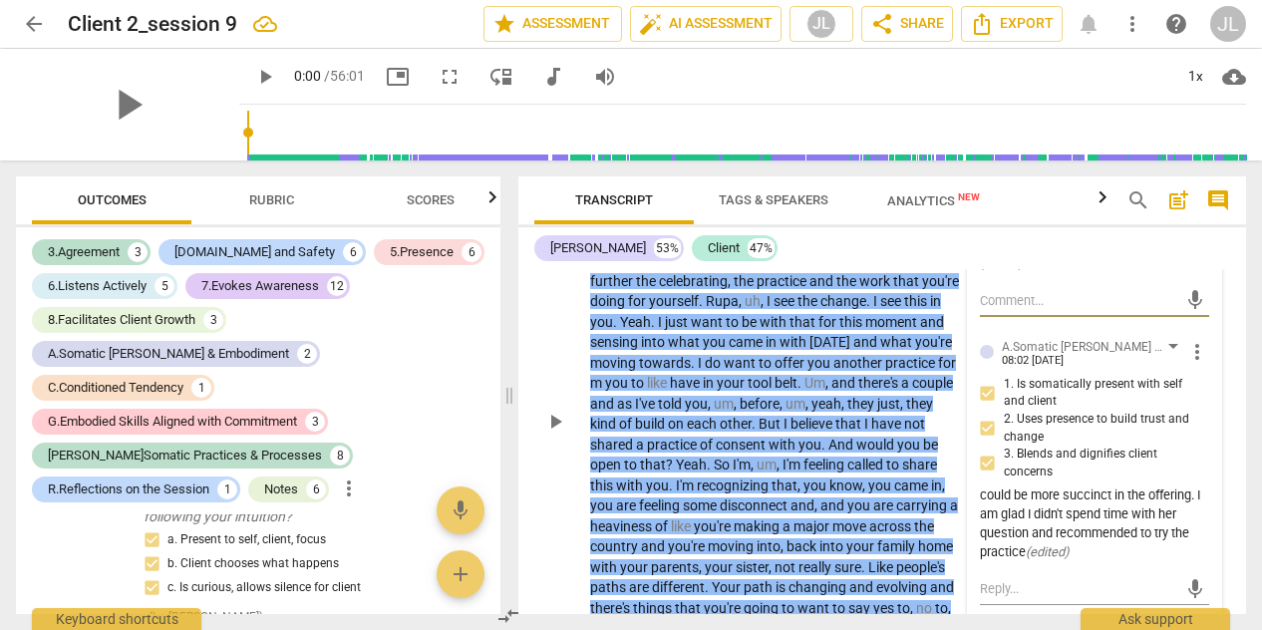
click at [1192, 364] on span "more_vert" at bounding box center [1197, 352] width 24 height 24
click at [1198, 369] on li "Edit" at bounding box center [1210, 371] width 69 height 38
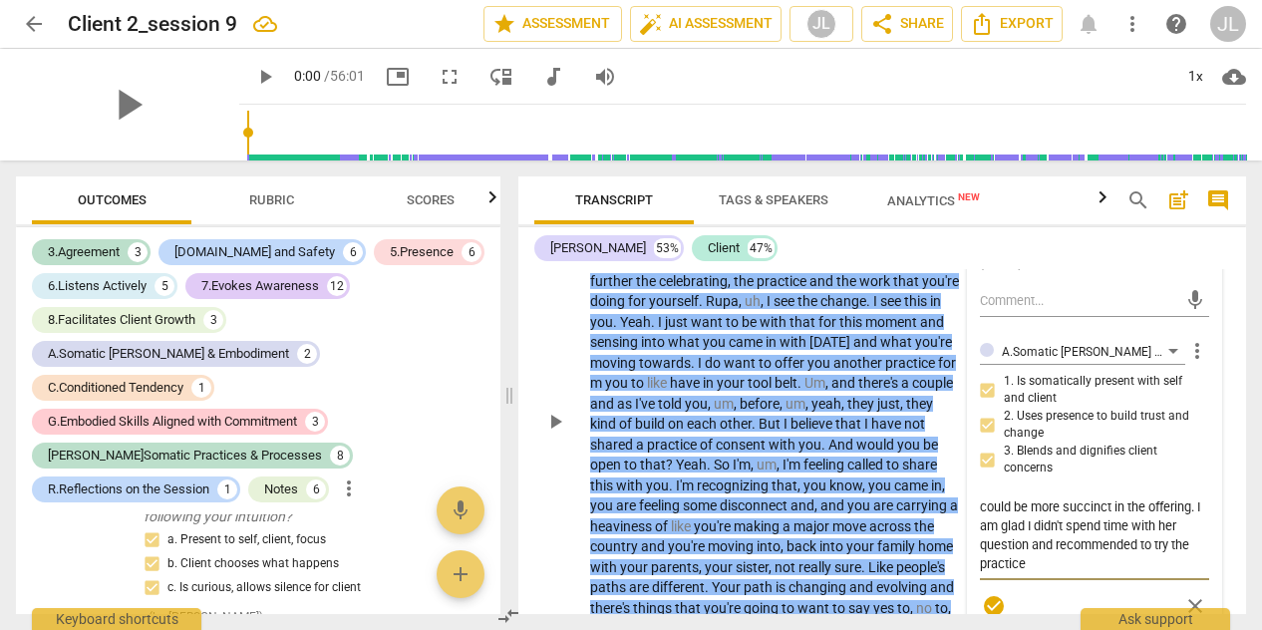
drag, startPoint x: 1067, startPoint y: 591, endPoint x: 1194, endPoint y: 521, distance: 145.4
click at [1194, 521] on textarea "could be more succinct in the offering. I am glad I didn't spend time with her …" at bounding box center [1095, 535] width 230 height 76
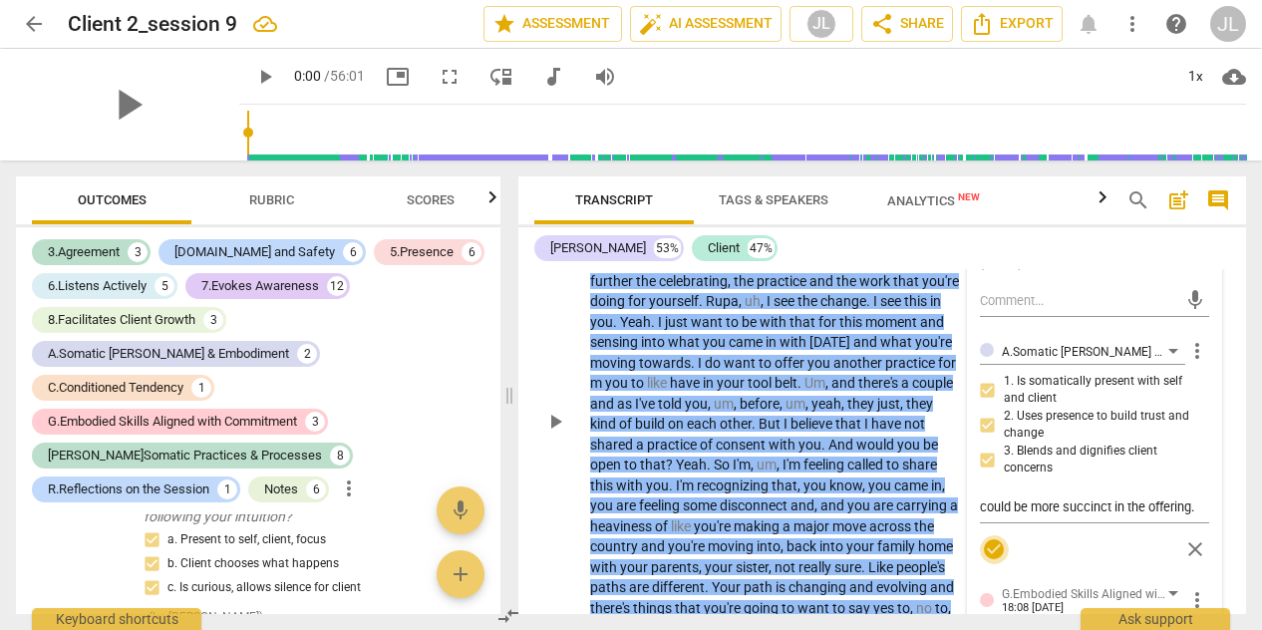
click at [987, 561] on span "check_circle" at bounding box center [994, 549] width 24 height 24
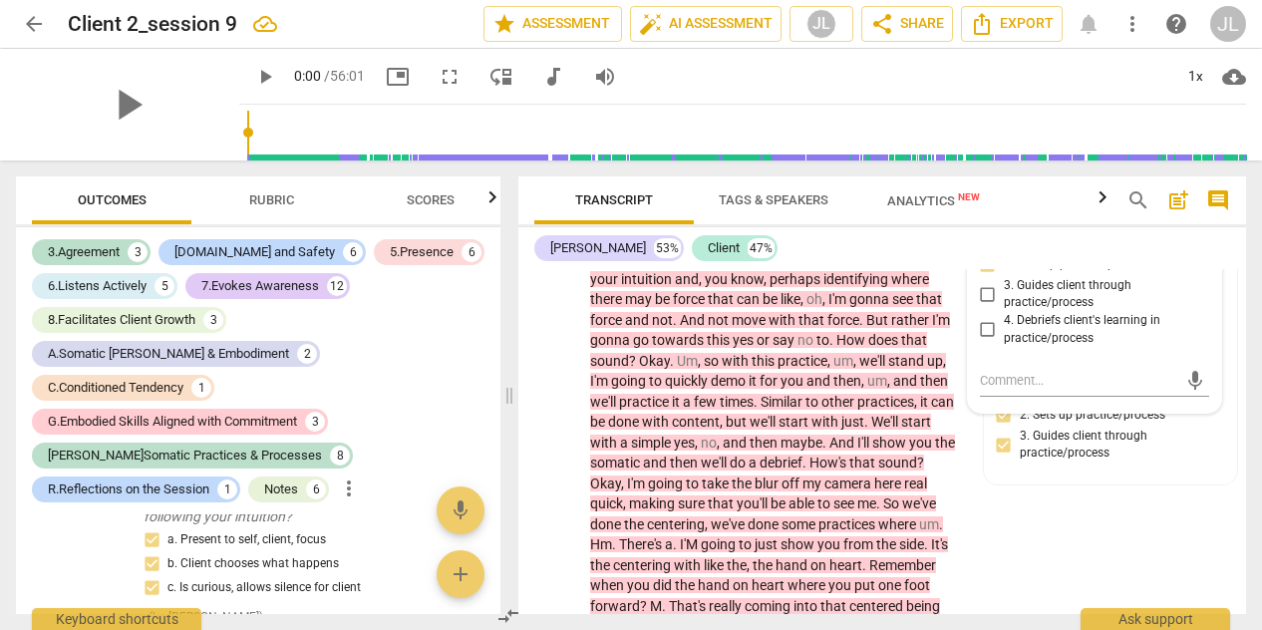
scroll to position [12029, 0]
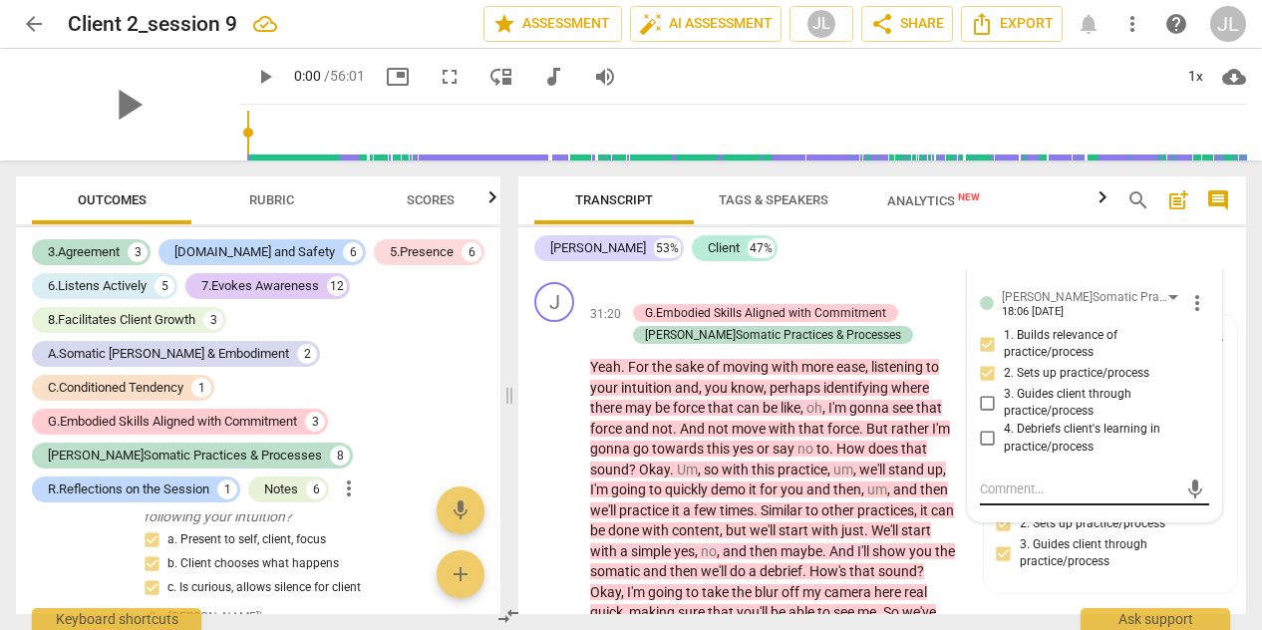
click at [1022, 505] on div "mic" at bounding box center [1095, 489] width 230 height 32
click at [1020, 498] on textarea at bounding box center [1079, 488] width 198 height 19
click at [1185, 500] on span "send" at bounding box center [1195, 489] width 22 height 22
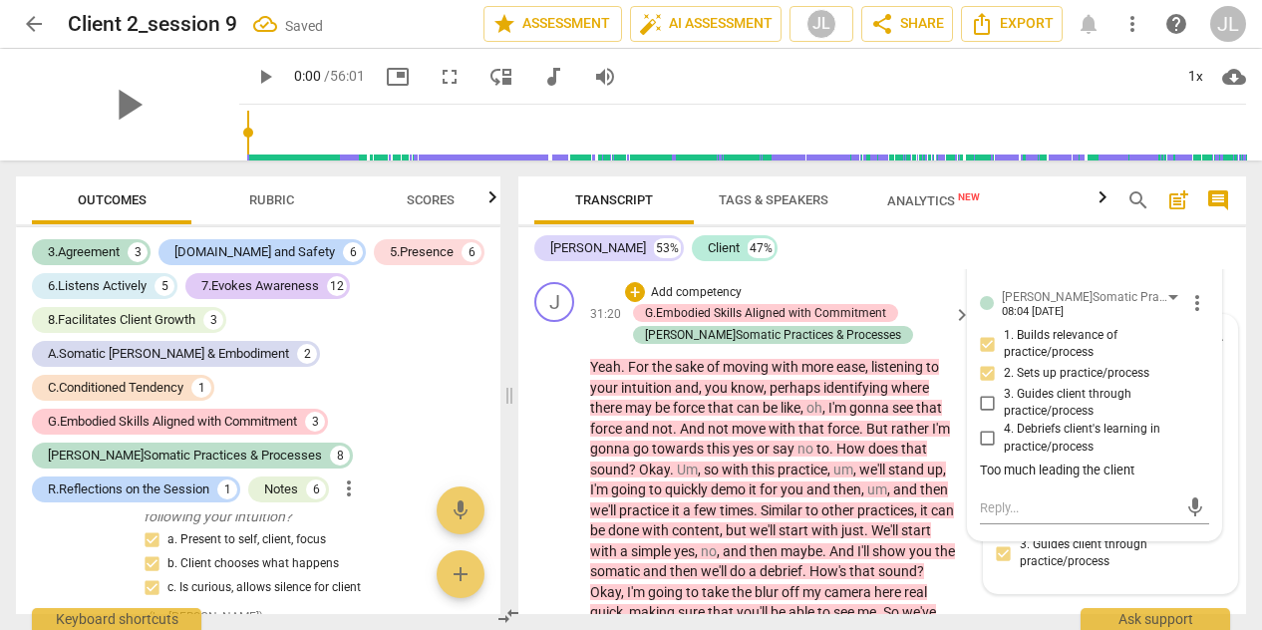
scroll to position [12136, 0]
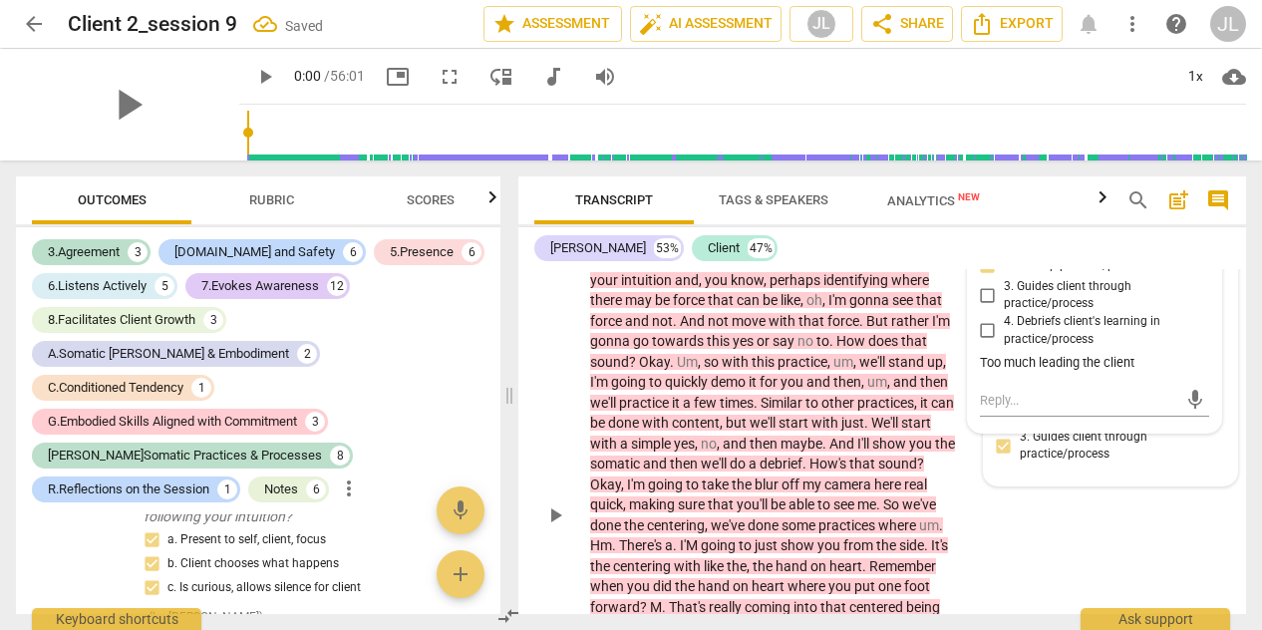
click at [1138, 473] on div "[PERSON_NAME]Somatic Practices & Processes [PERSON_NAME] 18:09 [DATE] 1. Builds…" at bounding box center [1111, 402] width 230 height 144
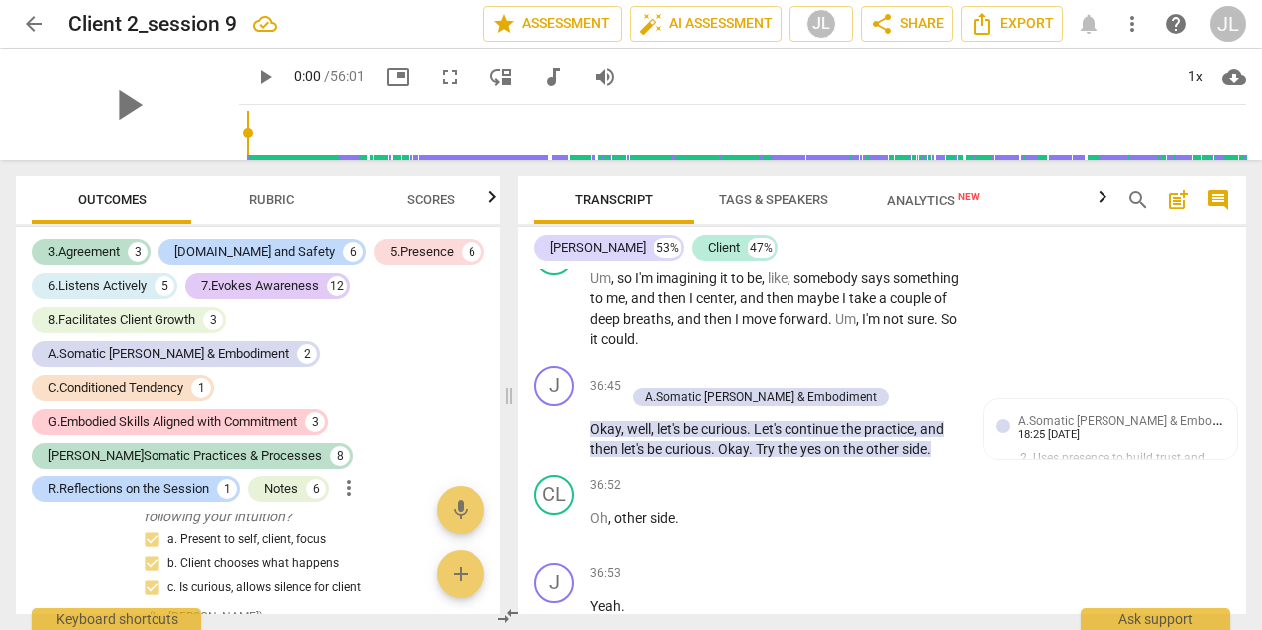
scroll to position [14853, 0]
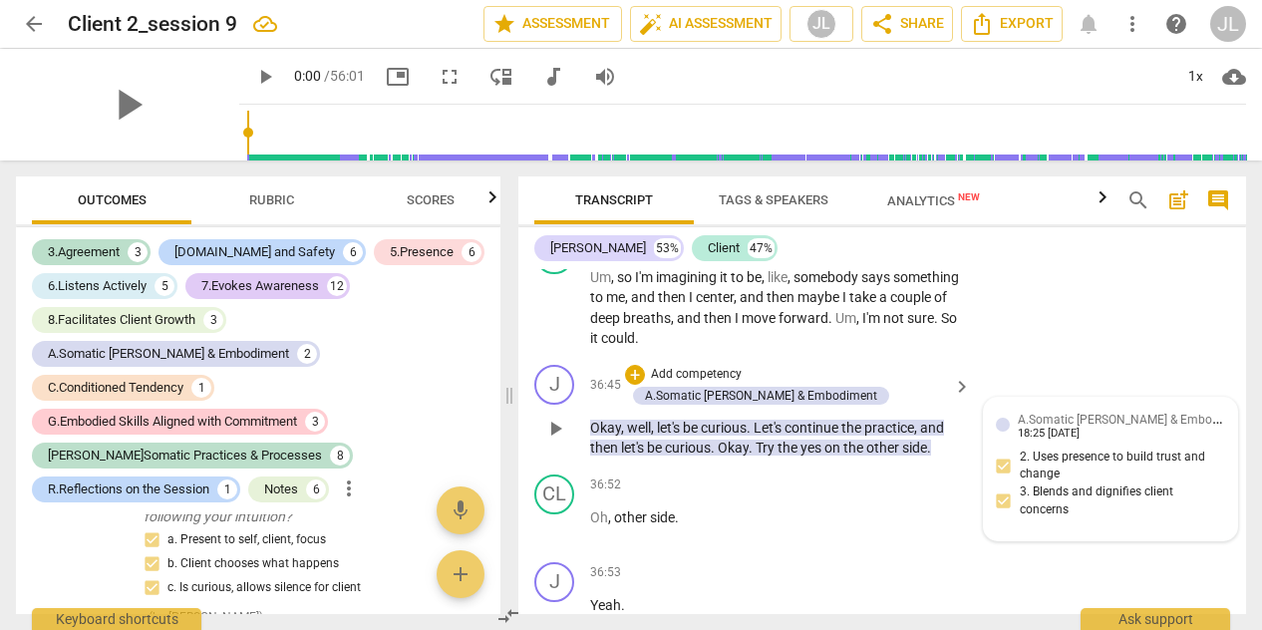
click at [1165, 428] on span "A.Somatic [PERSON_NAME] & Embodiment" at bounding box center [1134, 418] width 232 height 19
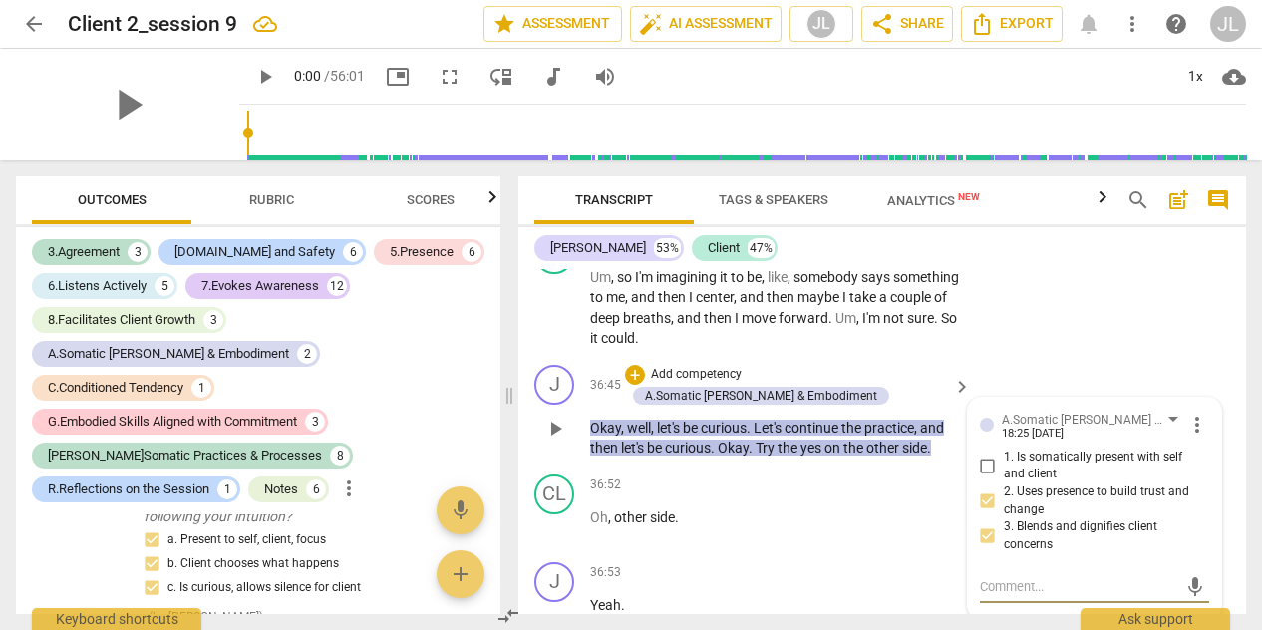
scroll to position [15038, 0]
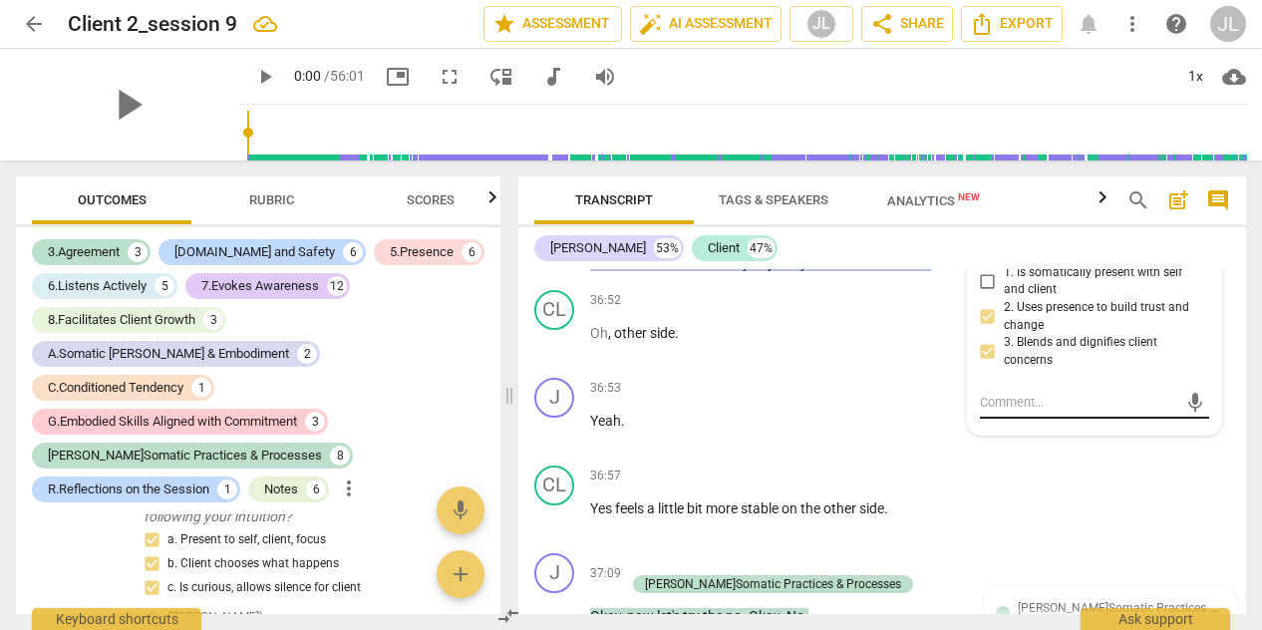
click at [1017, 419] on div "mic" at bounding box center [1095, 403] width 230 height 32
click at [1017, 412] on textarea at bounding box center [1079, 402] width 198 height 19
paste textarea "I am glad I didn't spend time with her question and recommended to try the prac…"
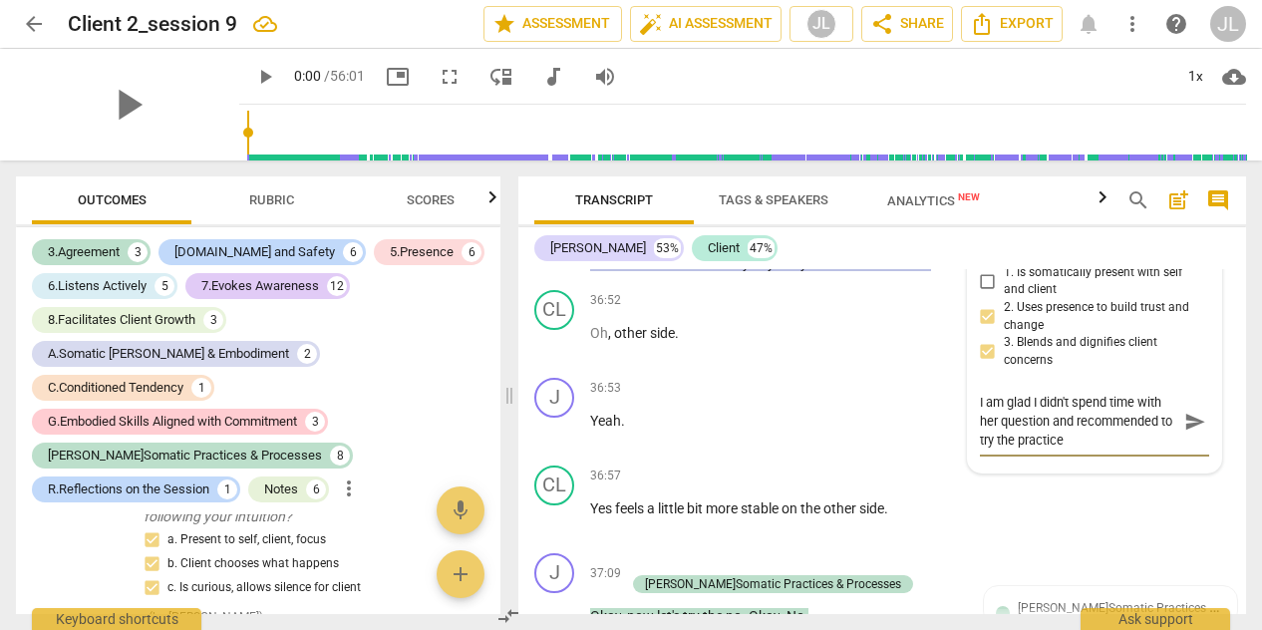
click at [1094, 450] on textarea "I am glad I didn't spend time with her question and recommended to try the prac…" at bounding box center [1079, 421] width 198 height 57
click at [1136, 439] on textarea "I am glad I didn't spend time with her question and recommended to try the prac…" at bounding box center [1079, 421] width 198 height 57
click at [958, 184] on button "Analytics New" at bounding box center [932, 200] width 159 height 48
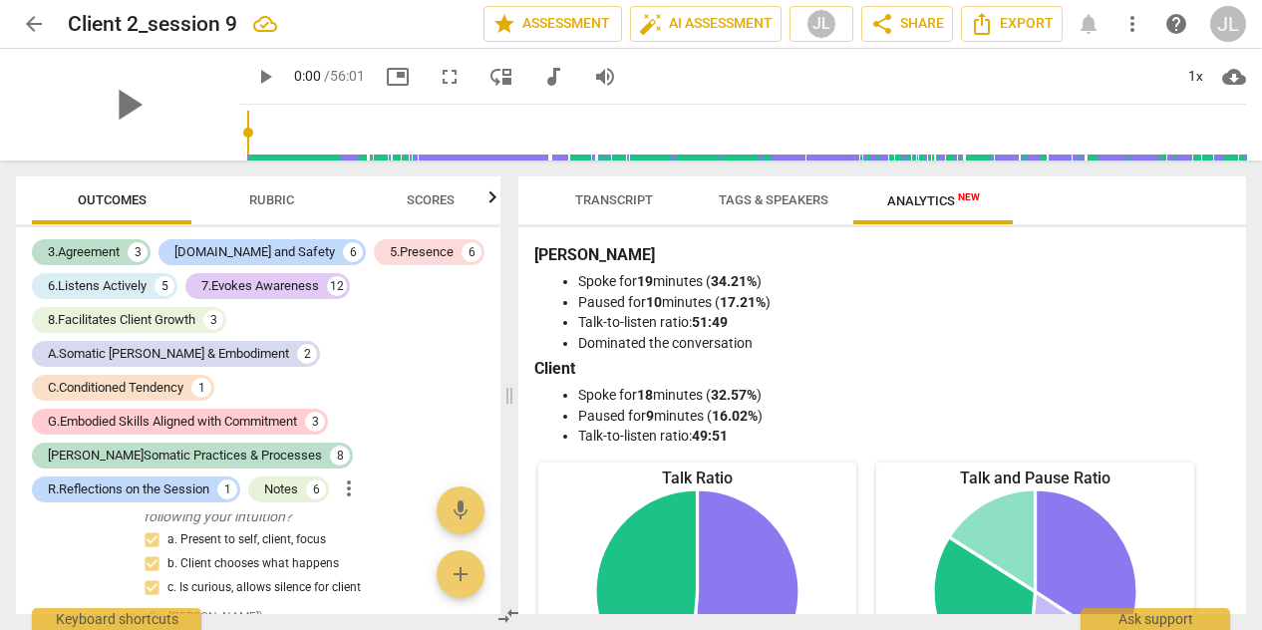
drag, startPoint x: 612, startPoint y: 188, endPoint x: 584, endPoint y: 210, distance: 35.5
click at [584, 210] on span "Transcript" at bounding box center [614, 200] width 126 height 27
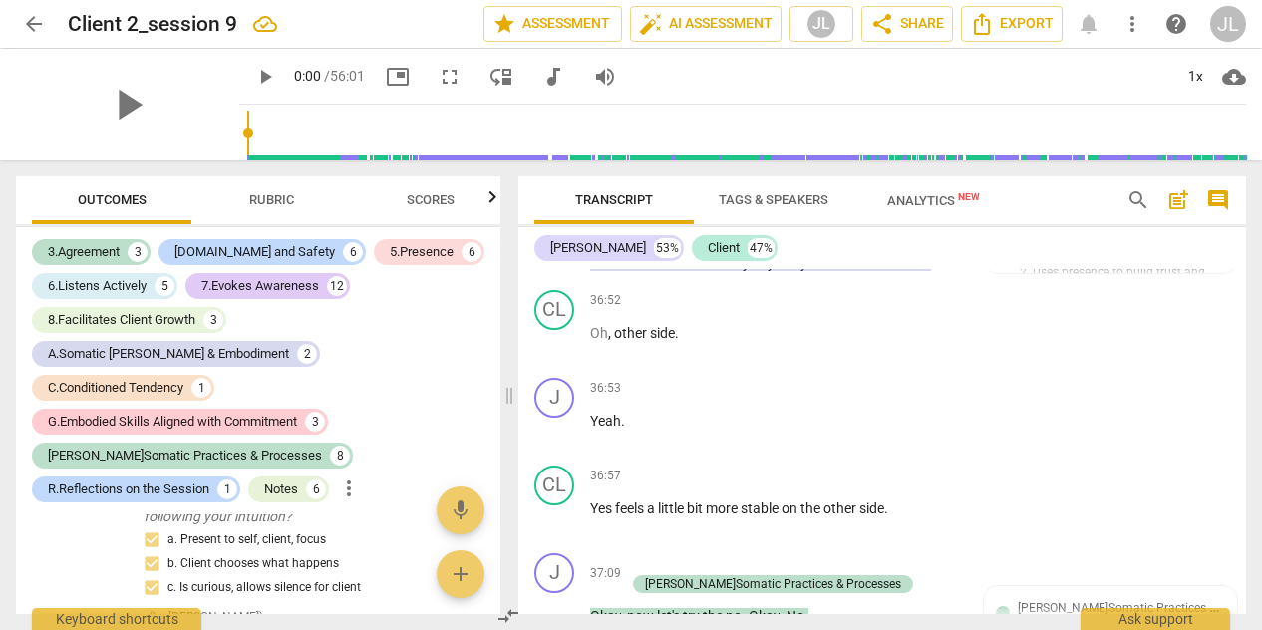
click at [1067, 396] on div "I am glad I didn't spend time with her question and recommended to try the prac…" at bounding box center [1111, 368] width 230 height 56
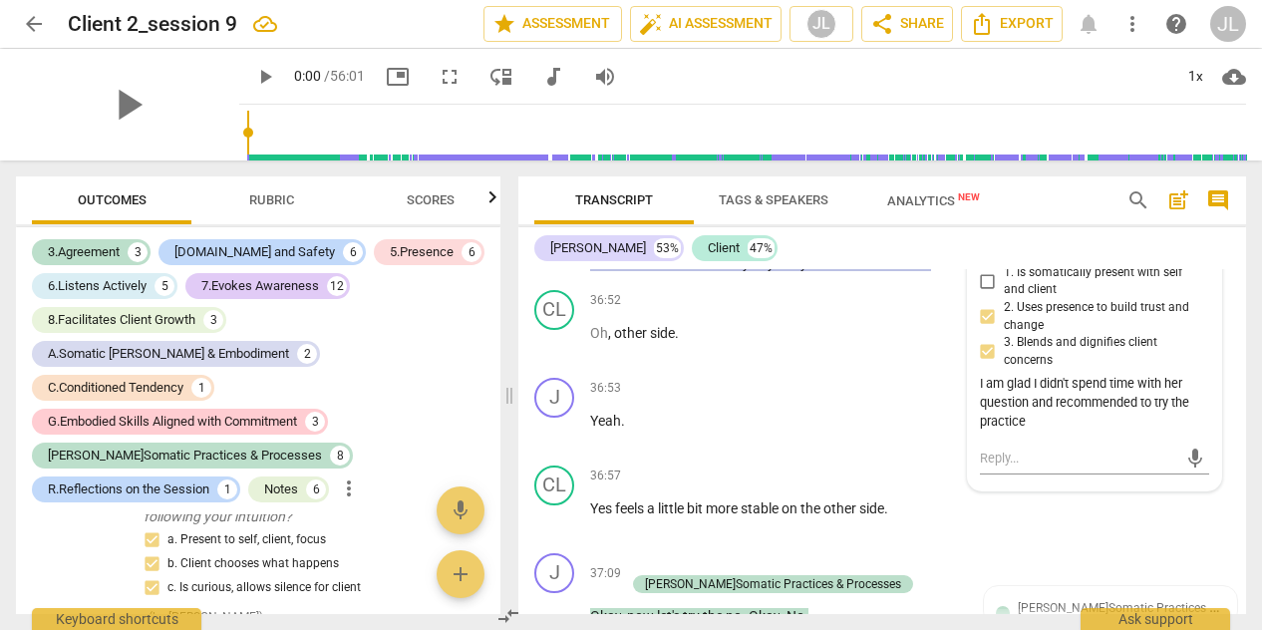
click at [1051, 431] on div "I am glad I didn't spend time with her question and recommended to try the prac…" at bounding box center [1095, 403] width 230 height 56
click at [1056, 193] on div "Transcript Tags & Speakers Analytics New" at bounding box center [814, 200] width 560 height 48
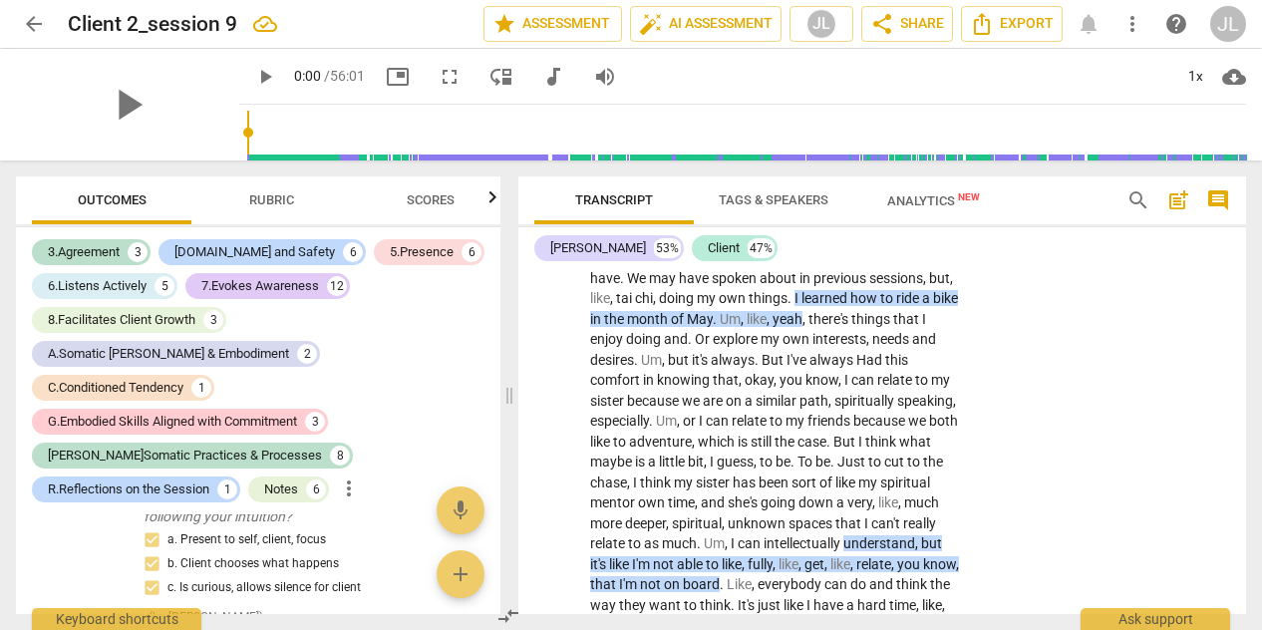
scroll to position [0, 0]
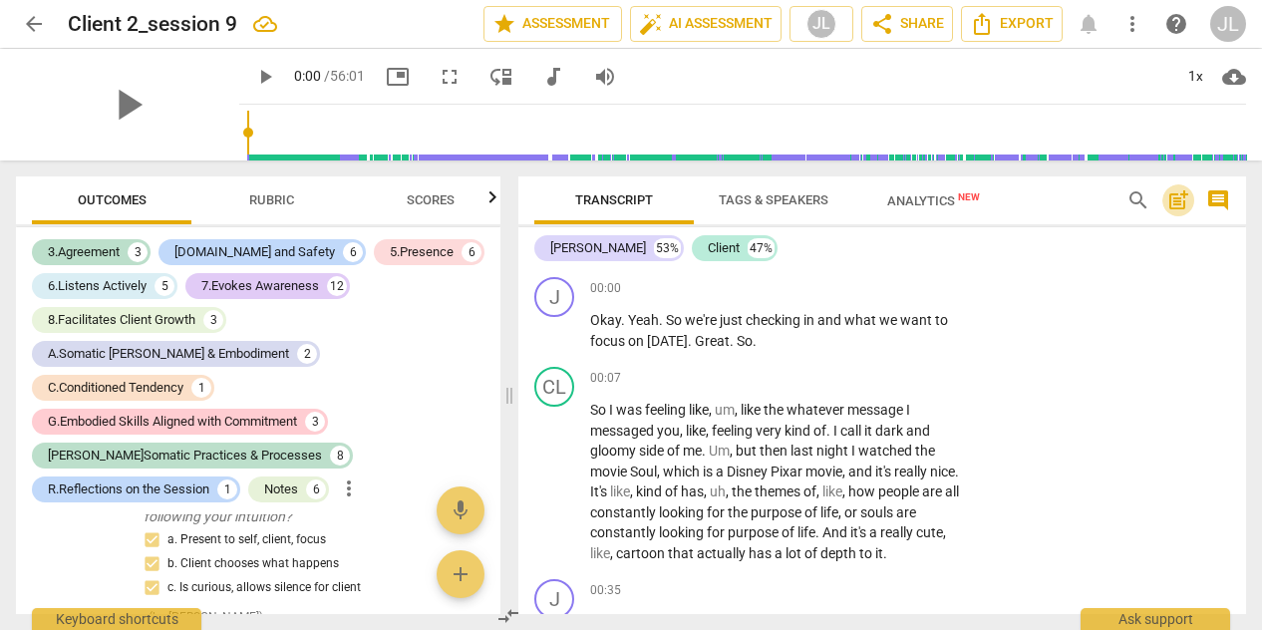
click at [1180, 206] on span "post_add" at bounding box center [1178, 200] width 24 height 24
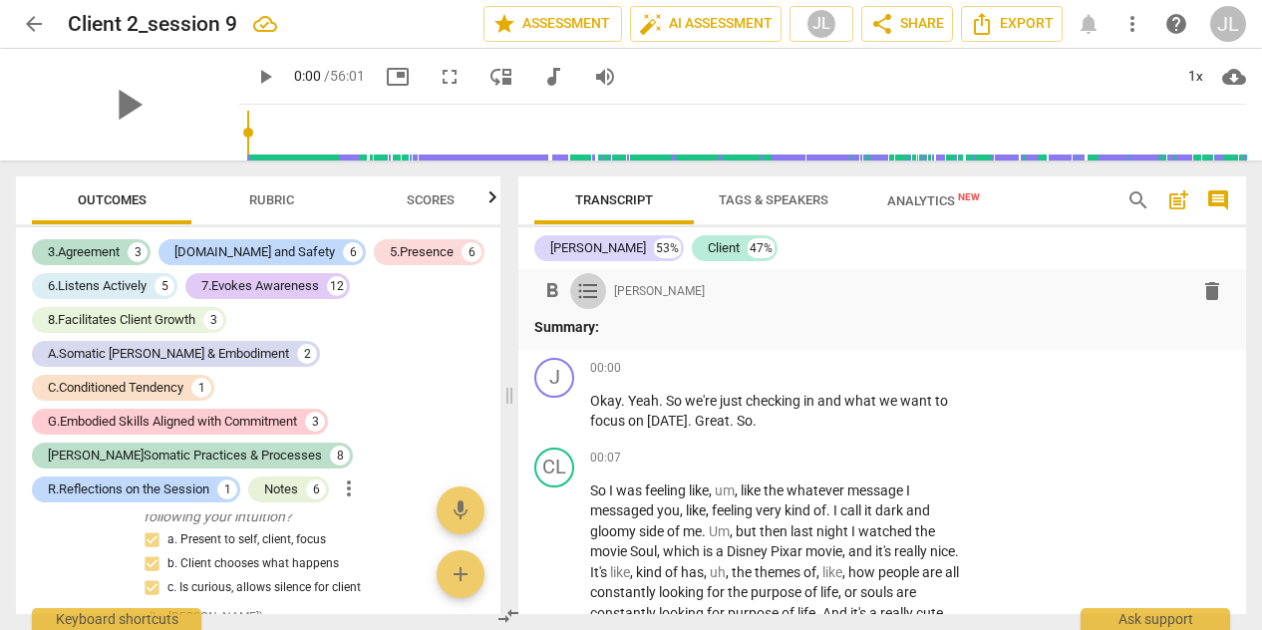
click at [600, 302] on span "format_list_bulleted" at bounding box center [588, 291] width 36 height 24
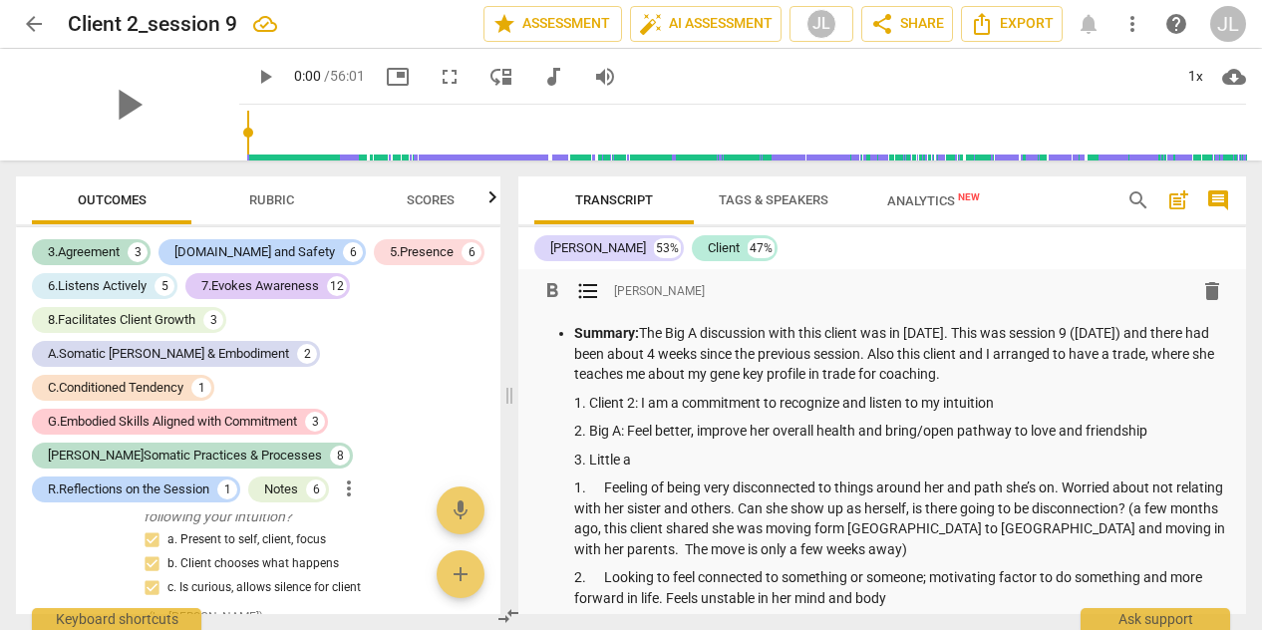
click at [789, 197] on span "Tags & Speakers" at bounding box center [774, 199] width 110 height 15
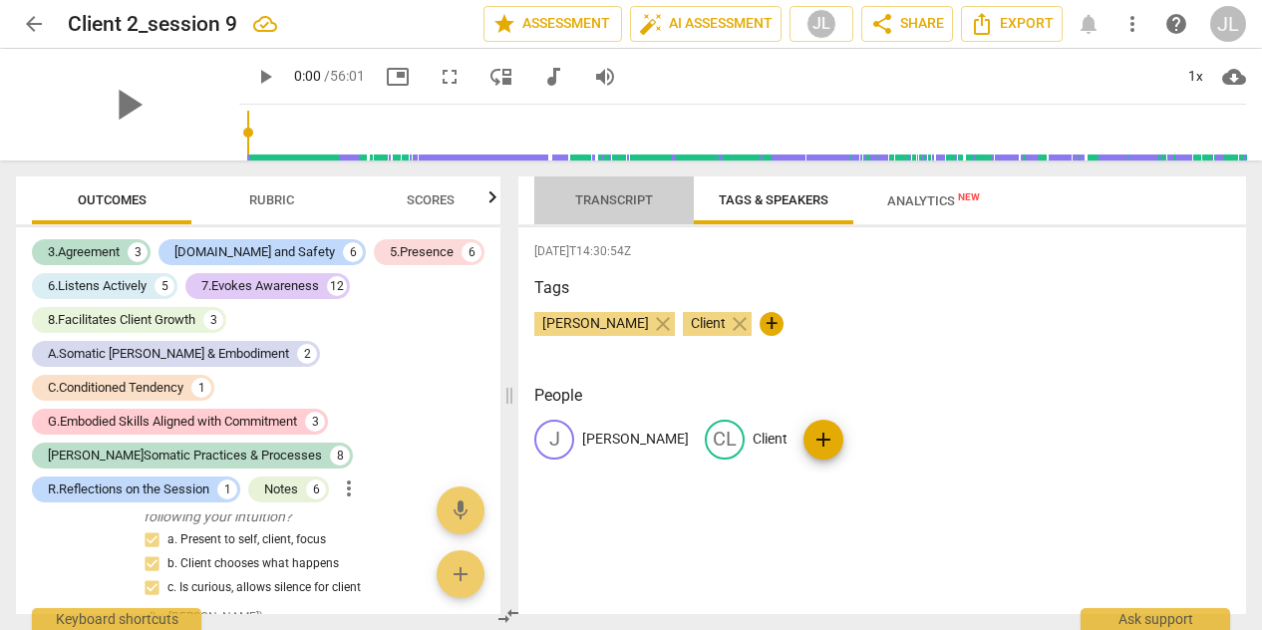
click at [612, 197] on span "Transcript" at bounding box center [614, 199] width 78 height 15
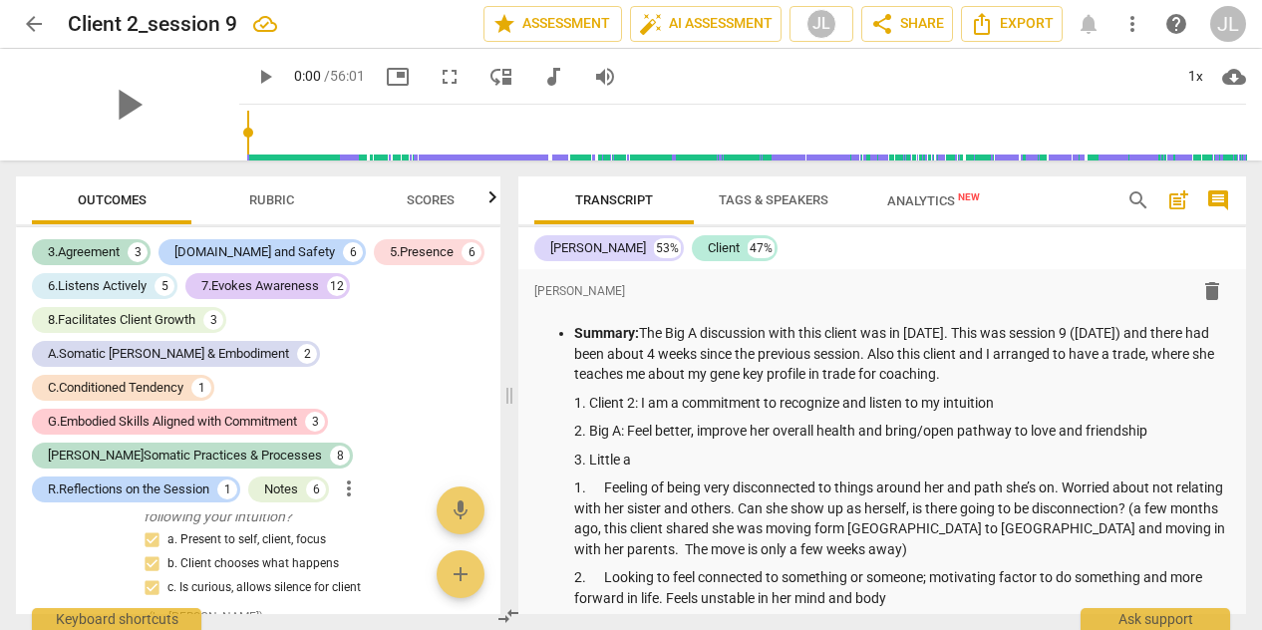
click at [37, 15] on span "arrow_back" at bounding box center [34, 24] width 24 height 24
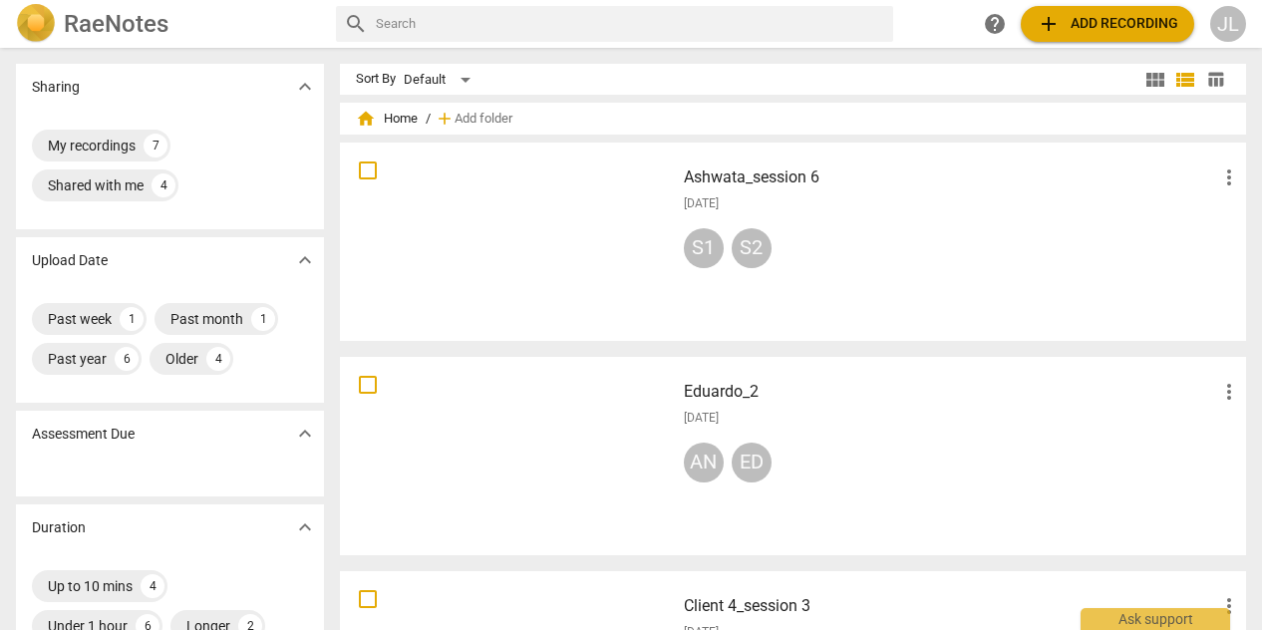
click at [756, 402] on h3 "Eduardo_2" at bounding box center [951, 392] width 534 height 24
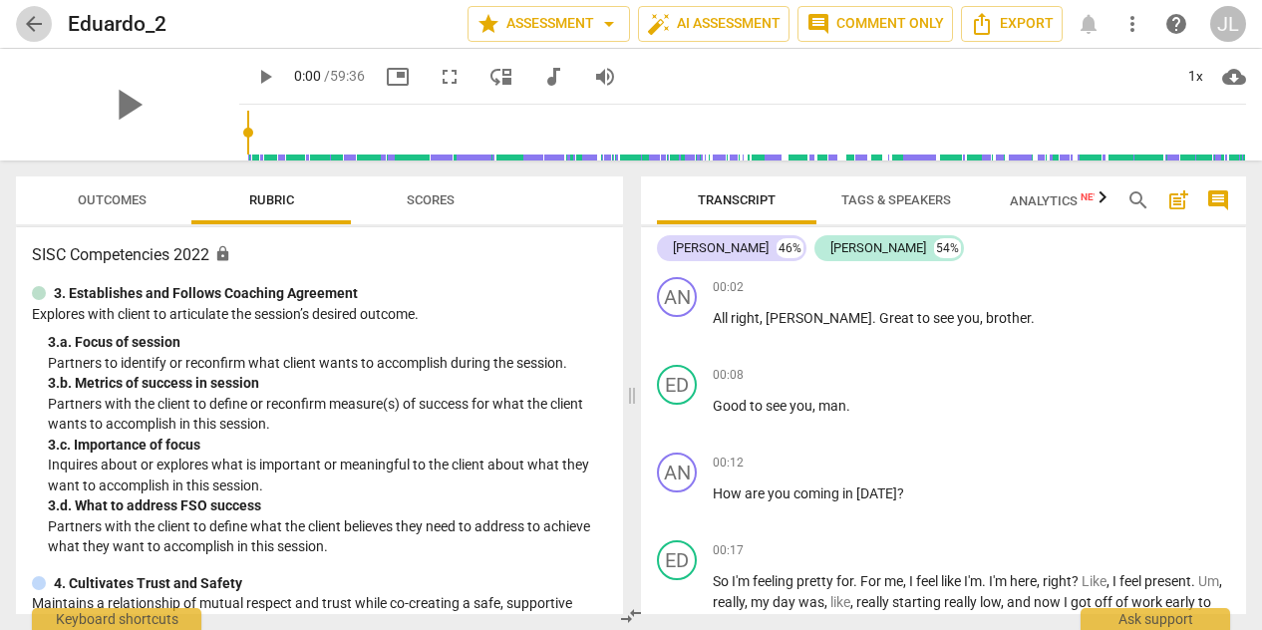
click at [34, 19] on span "arrow_back" at bounding box center [34, 24] width 24 height 24
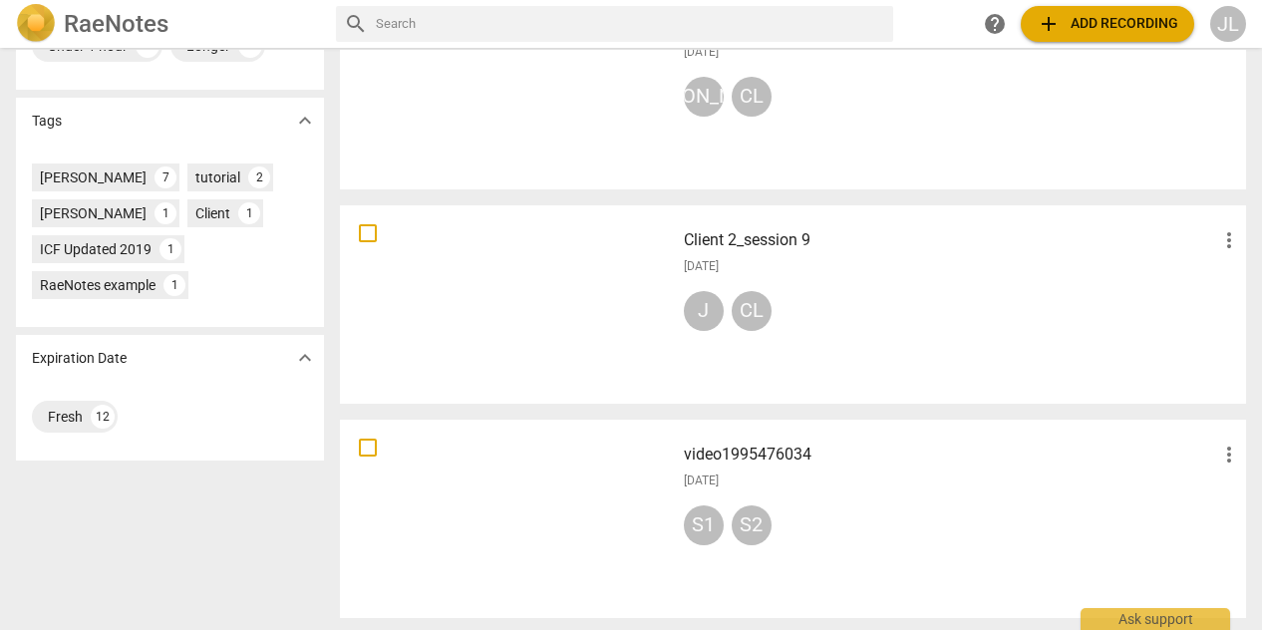
scroll to position [581, 0]
click at [1225, 242] on span "more_vert" at bounding box center [1229, 239] width 24 height 24
click at [891, 278] on div at bounding box center [631, 315] width 1262 height 630
click at [752, 242] on h3 "Client 2_session 9" at bounding box center [951, 239] width 534 height 24
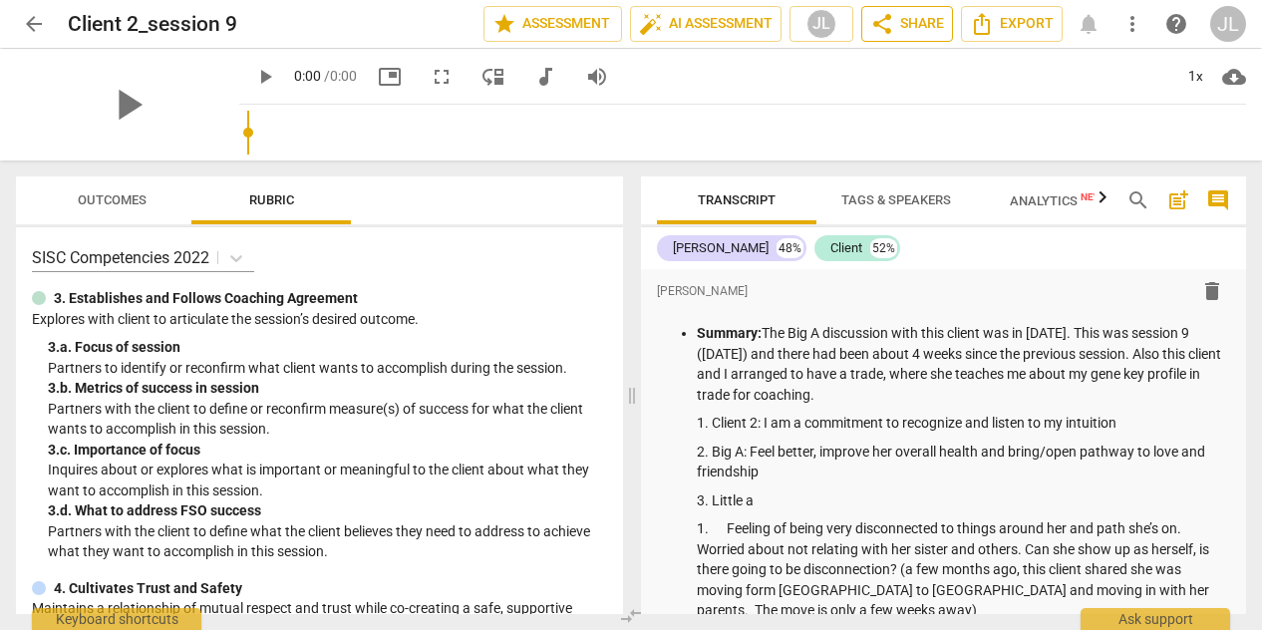
click at [905, 24] on span "share Share" at bounding box center [907, 24] width 74 height 24
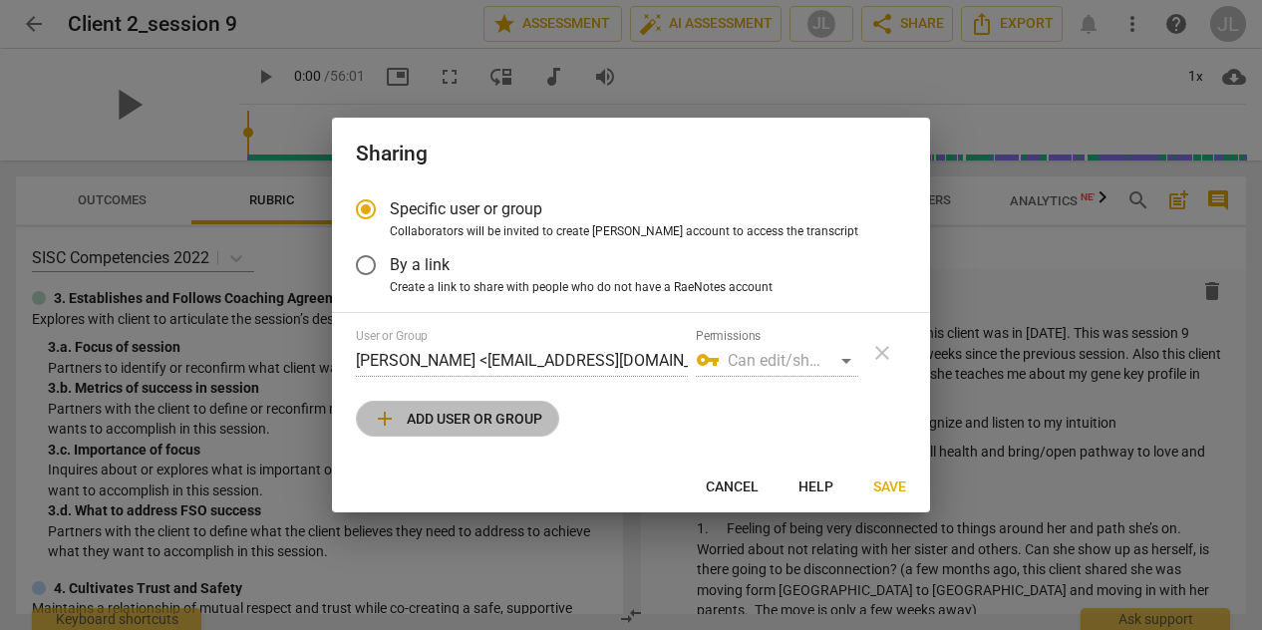
click at [482, 422] on span "add Add user or group" at bounding box center [457, 419] width 169 height 24
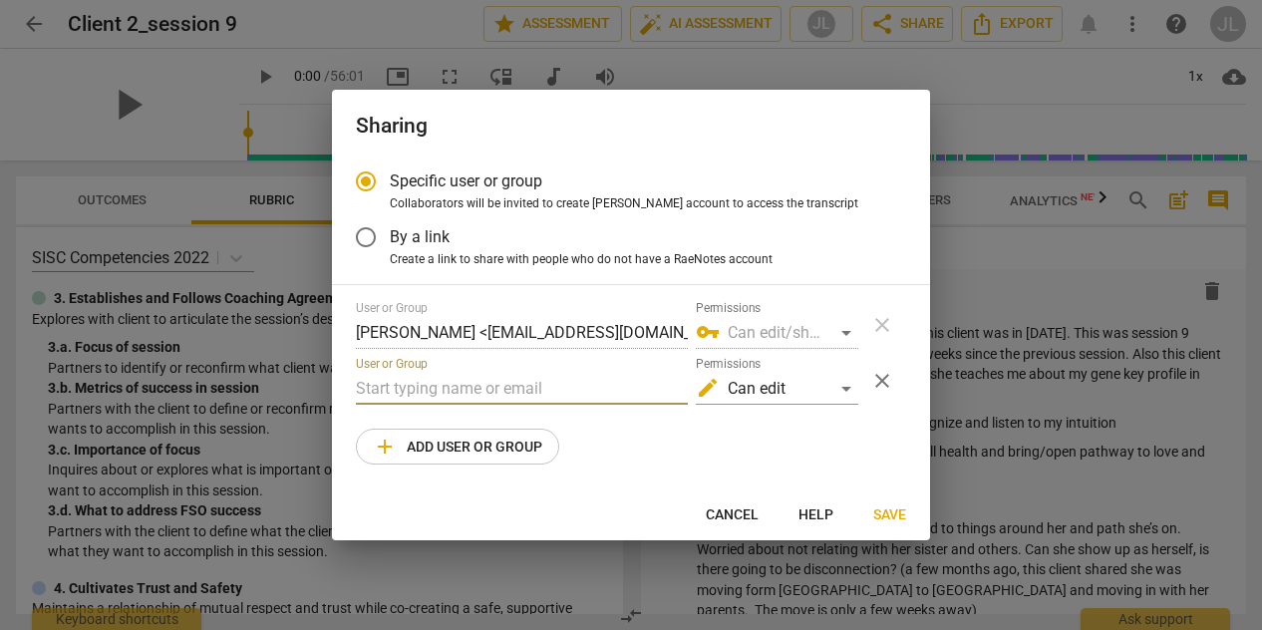
drag, startPoint x: 490, startPoint y: 397, endPoint x: 409, endPoint y: 391, distance: 82.0
click at [409, 391] on input "text" at bounding box center [522, 389] width 332 height 32
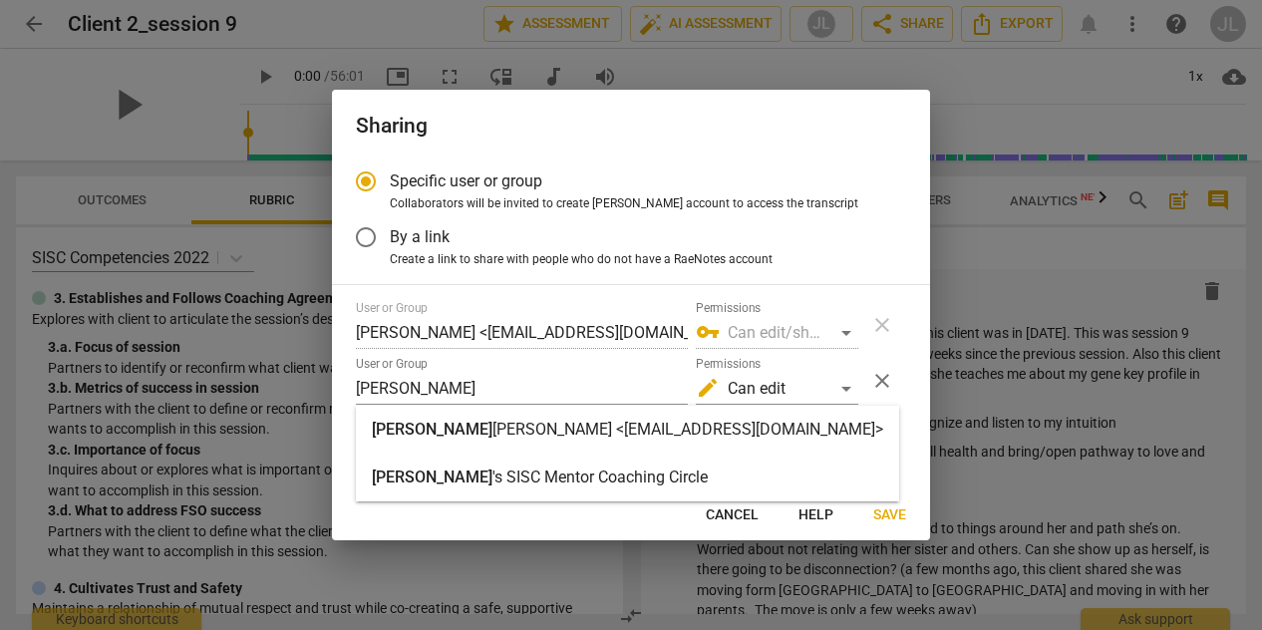
click at [492, 436] on strong "[PERSON_NAME] <[EMAIL_ADDRESS][DOMAIN_NAME]>" at bounding box center [687, 429] width 391 height 19
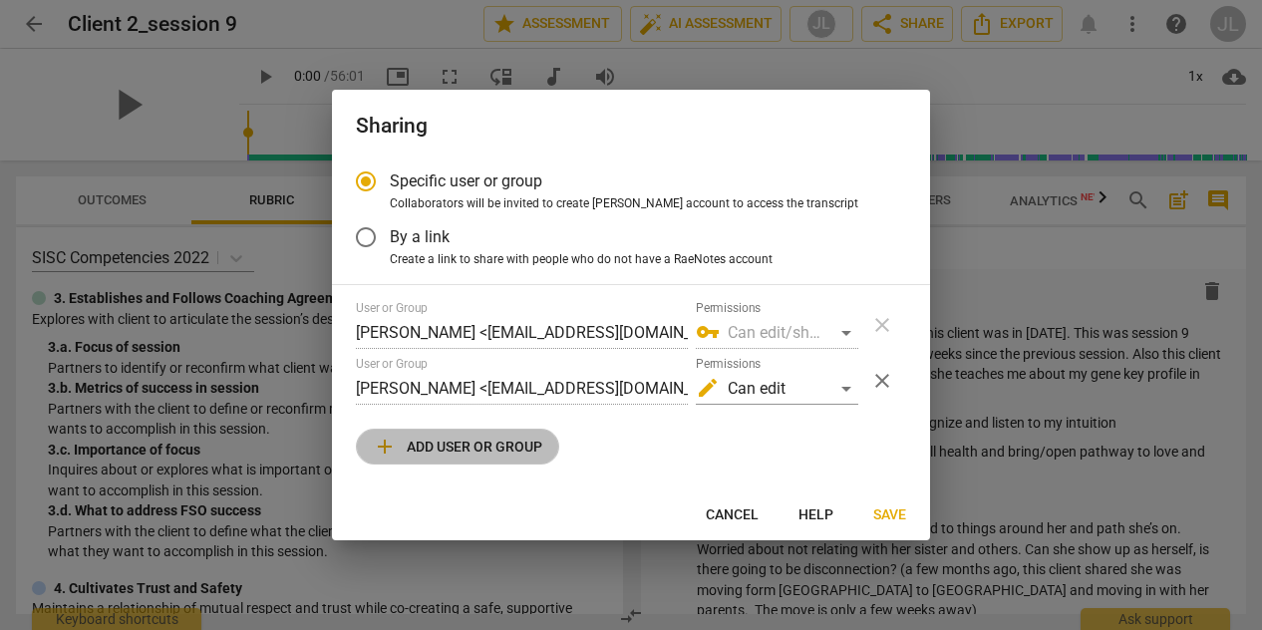
click at [466, 448] on span "add Add user or group" at bounding box center [457, 447] width 169 height 24
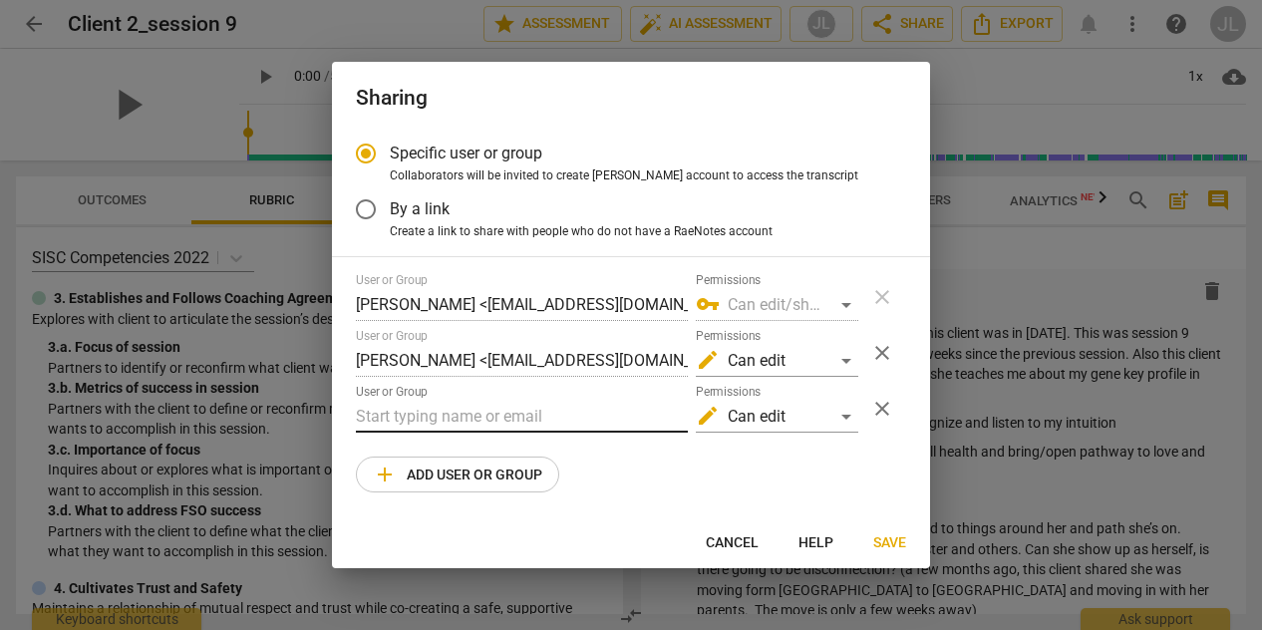
click at [461, 416] on input "text" at bounding box center [522, 417] width 332 height 32
click at [653, 453] on div "User or Group [PERSON_NAME] <[EMAIL_ADDRESS][DOMAIN_NAME]> Permissions vpn_key …" at bounding box center [631, 382] width 550 height 219
click at [392, 416] on input "w" at bounding box center [522, 417] width 332 height 32
click at [883, 408] on span "close" at bounding box center [882, 409] width 24 height 24
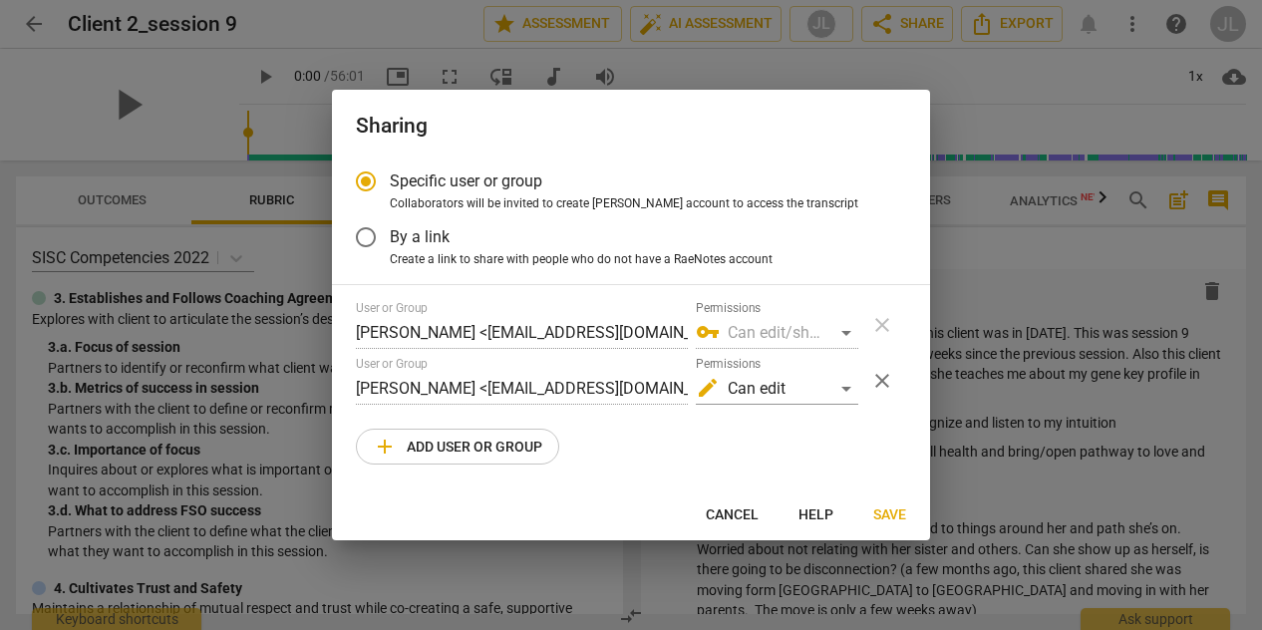
click at [476, 455] on span "add Add user or group" at bounding box center [457, 447] width 169 height 24
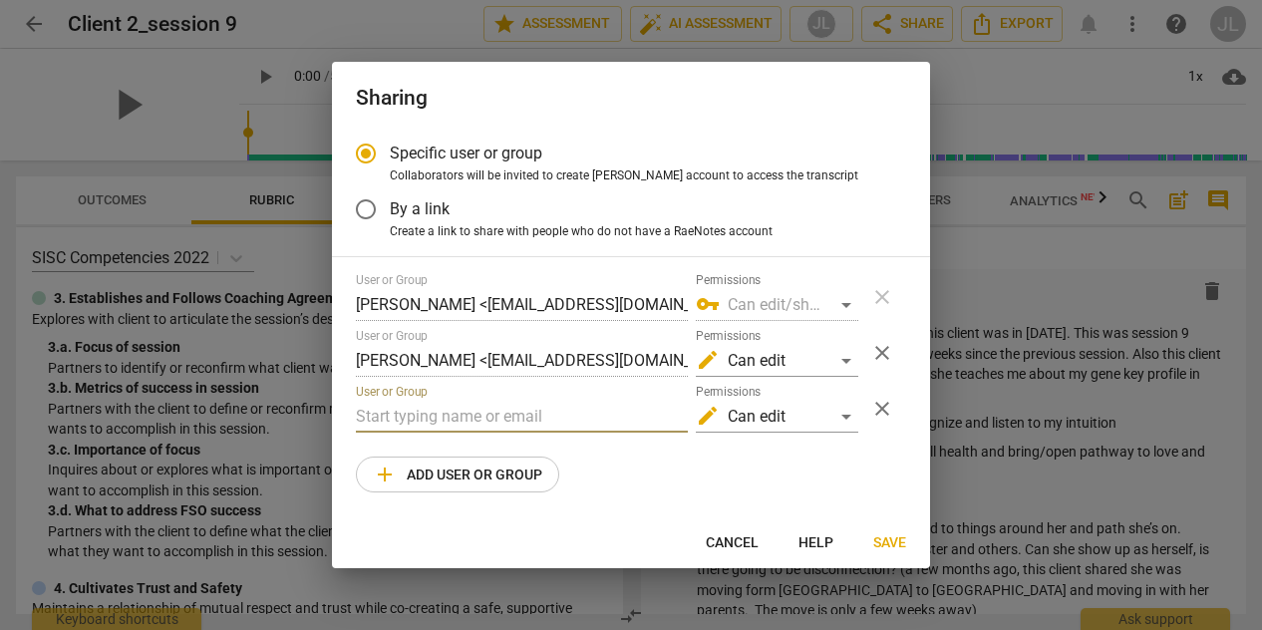
click at [439, 418] on input "text" at bounding box center [522, 417] width 332 height 32
paste input "[PERSON_NAME][EMAIL_ADDRESS][DOMAIN_NAME]"
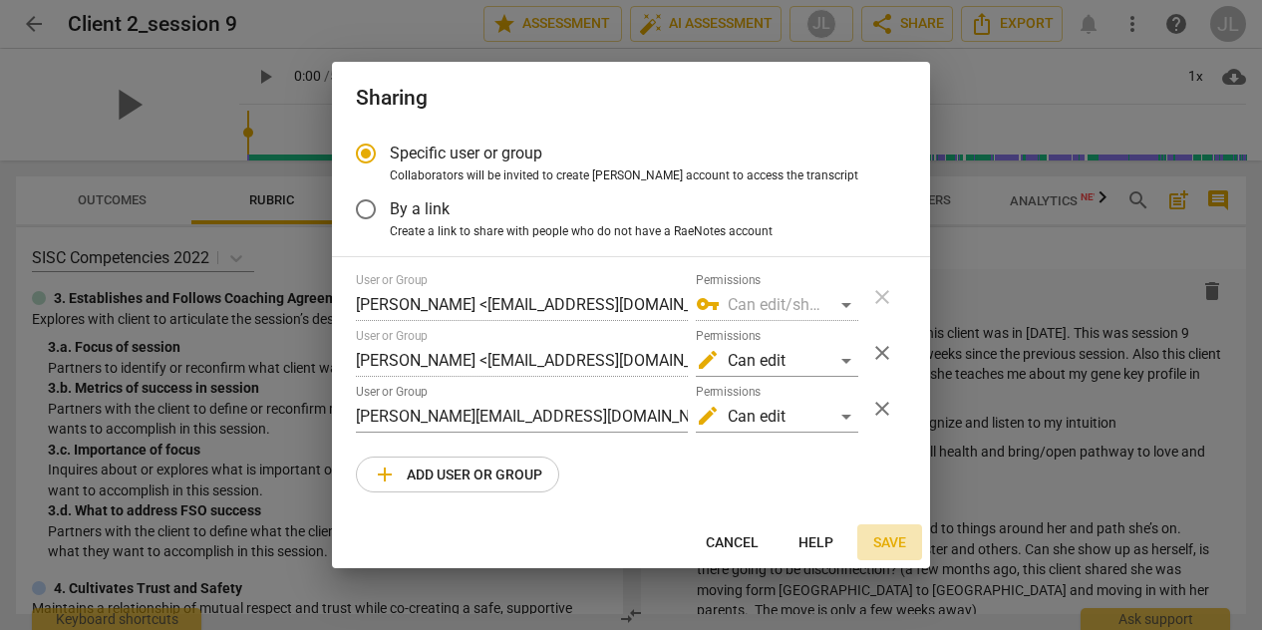
click at [886, 544] on span "Save" at bounding box center [889, 543] width 33 height 20
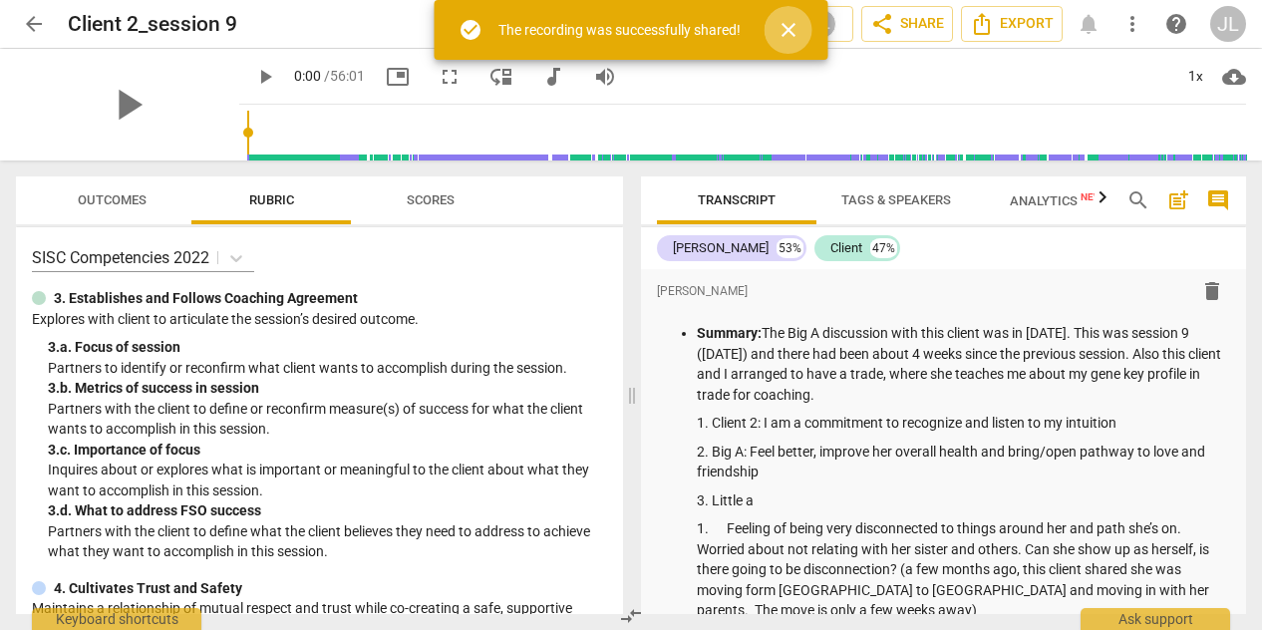
click at [792, 25] on span "close" at bounding box center [789, 30] width 24 height 24
